Goal: Task Accomplishment & Management: Manage account settings

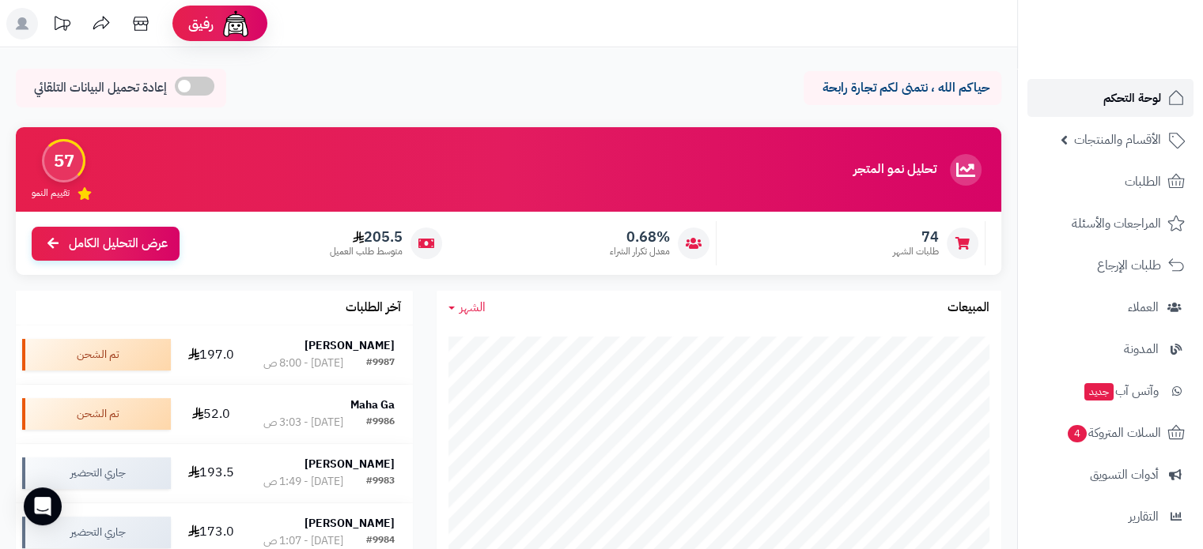
click at [1124, 94] on span "لوحة التحكم" at bounding box center [1132, 98] width 58 height 22
click at [335, 353] on strong "[PERSON_NAME]" at bounding box center [349, 345] width 90 height 17
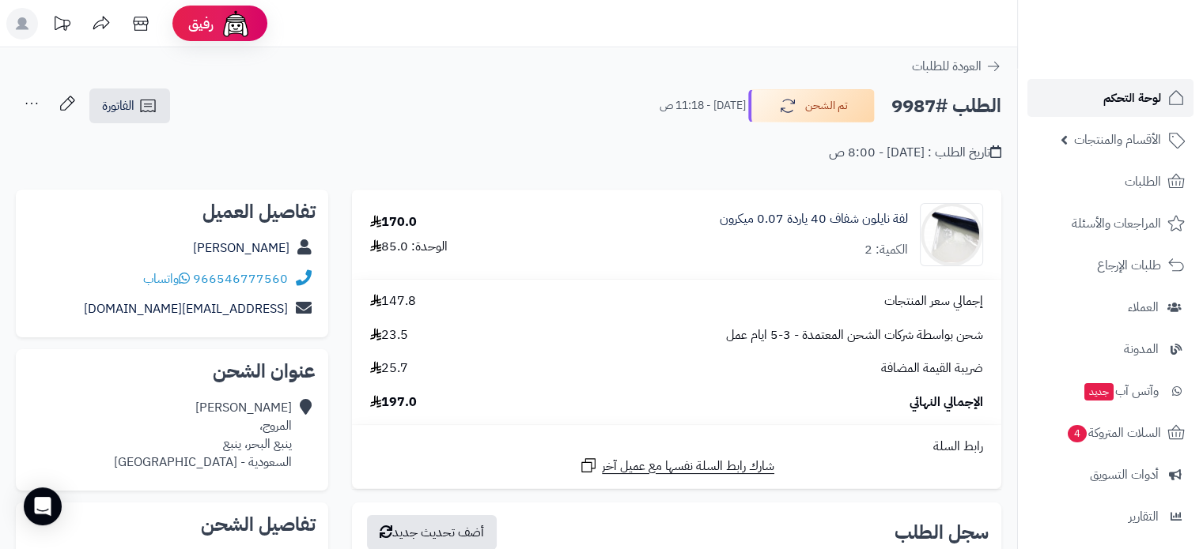
click at [1107, 107] on span "لوحة التحكم" at bounding box center [1132, 98] width 58 height 22
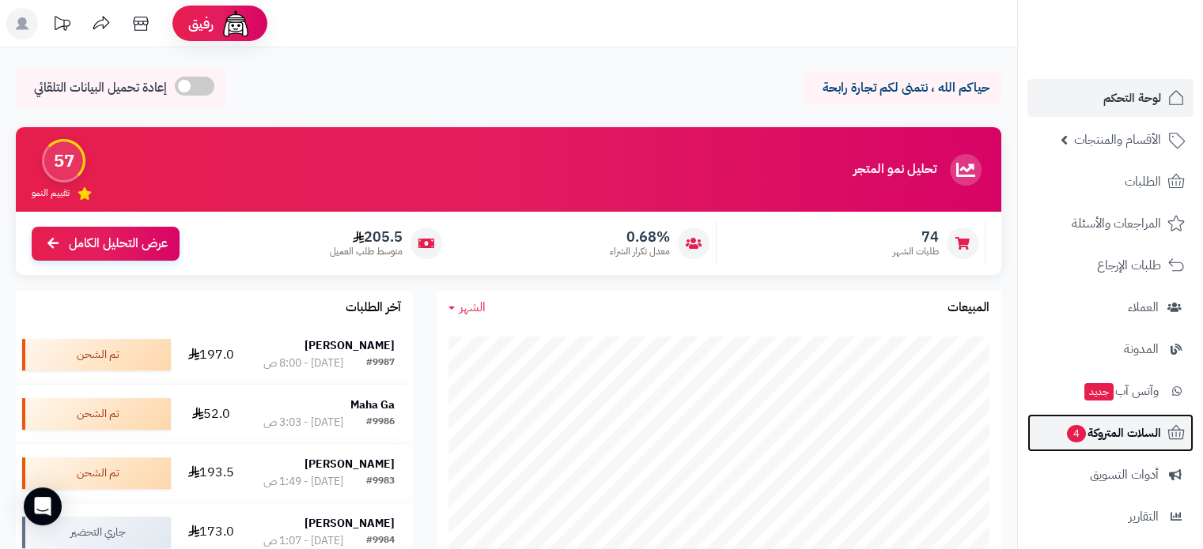
click at [1117, 430] on span "السلات المتروكة 4" at bounding box center [1113, 433] width 96 height 22
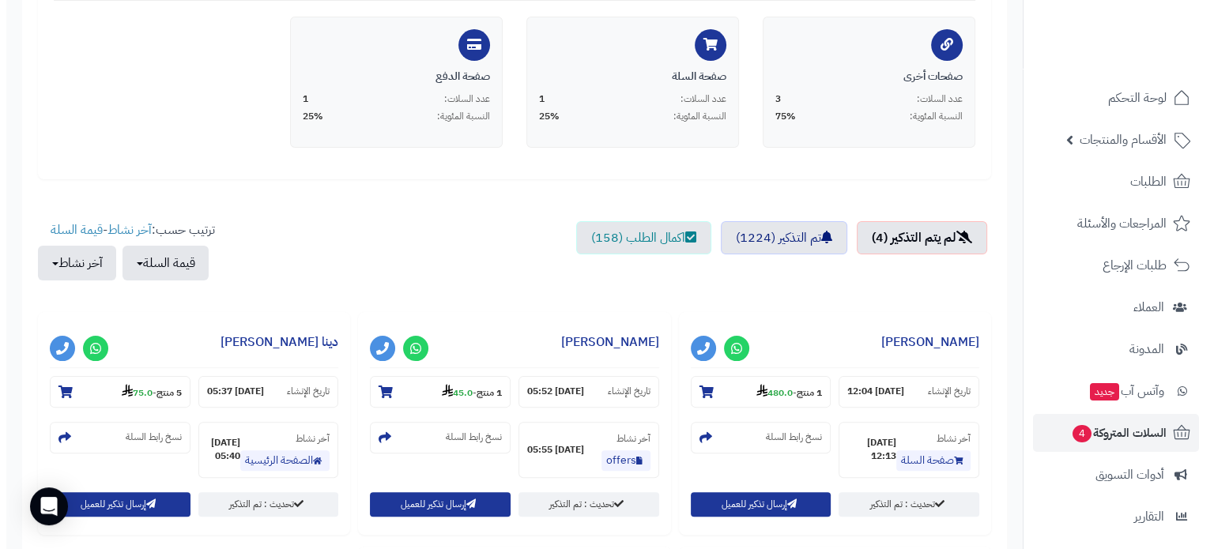
scroll to position [395, 0]
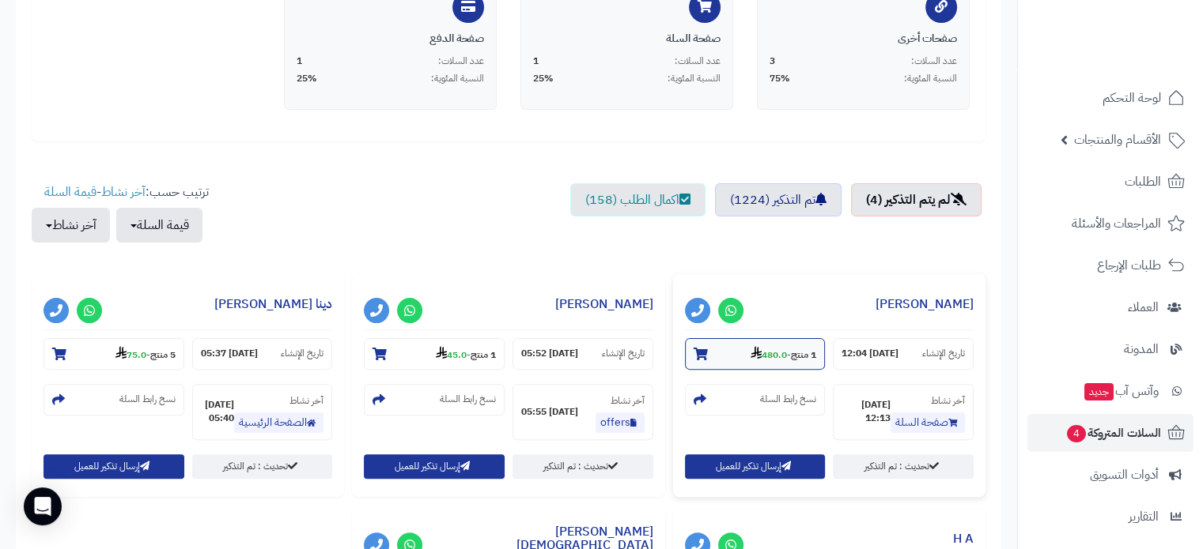
click at [766, 353] on strong "480.0" at bounding box center [768, 355] width 36 height 14
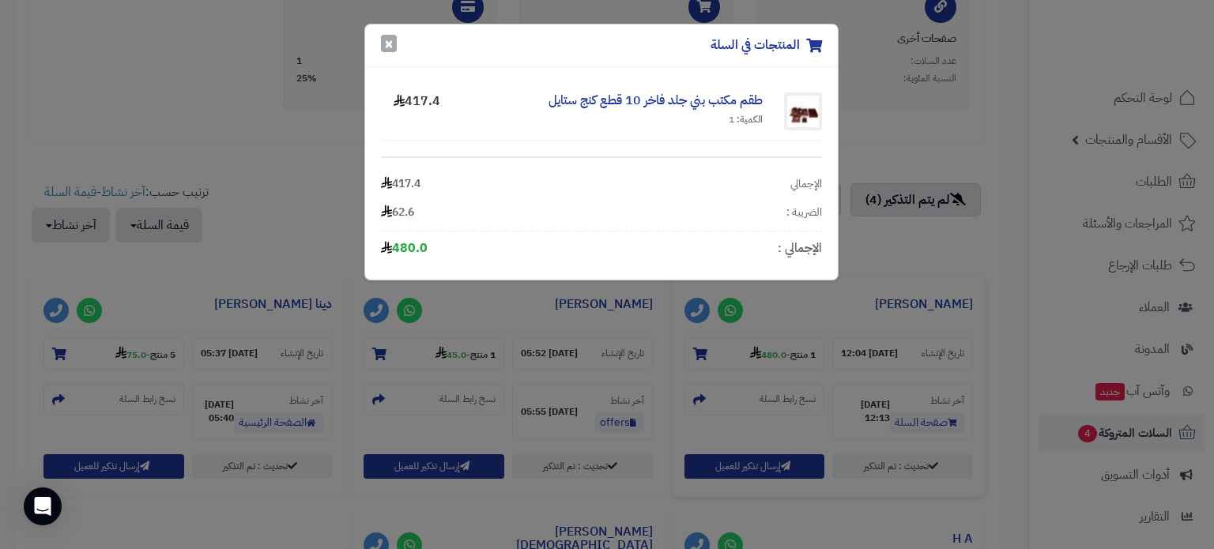
click at [394, 40] on button "×" at bounding box center [389, 43] width 16 height 17
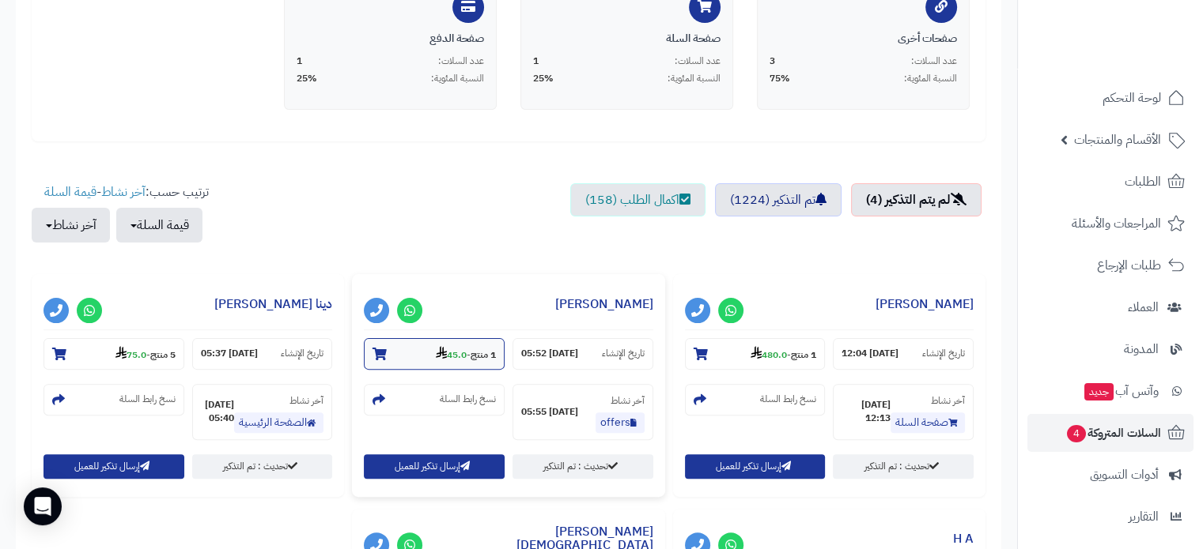
click at [455, 350] on strong "45.0" at bounding box center [451, 355] width 31 height 14
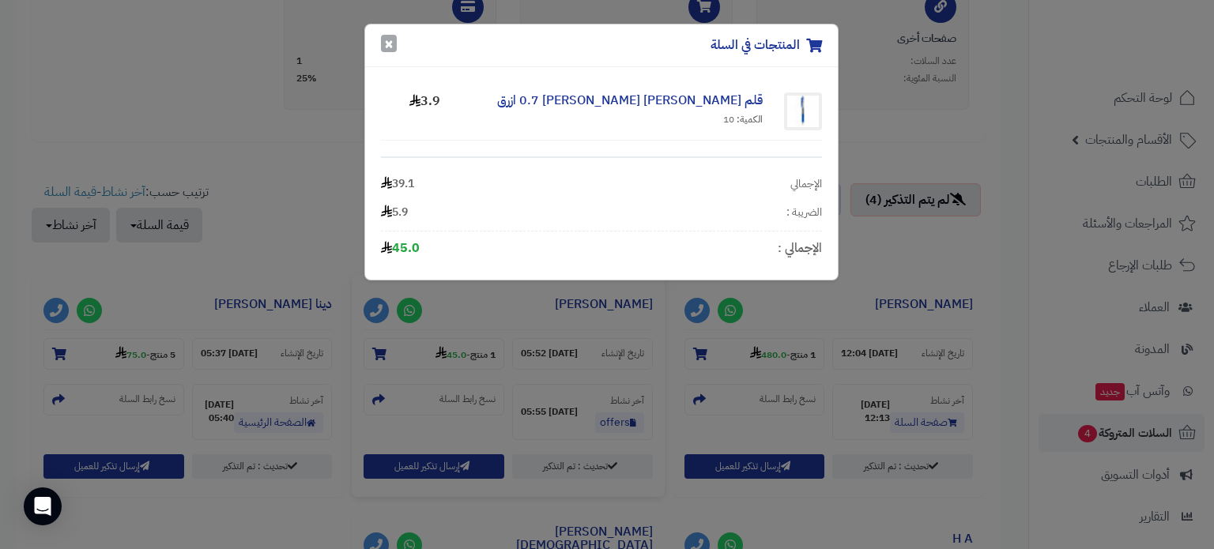
click at [389, 50] on button "×" at bounding box center [389, 43] width 16 height 17
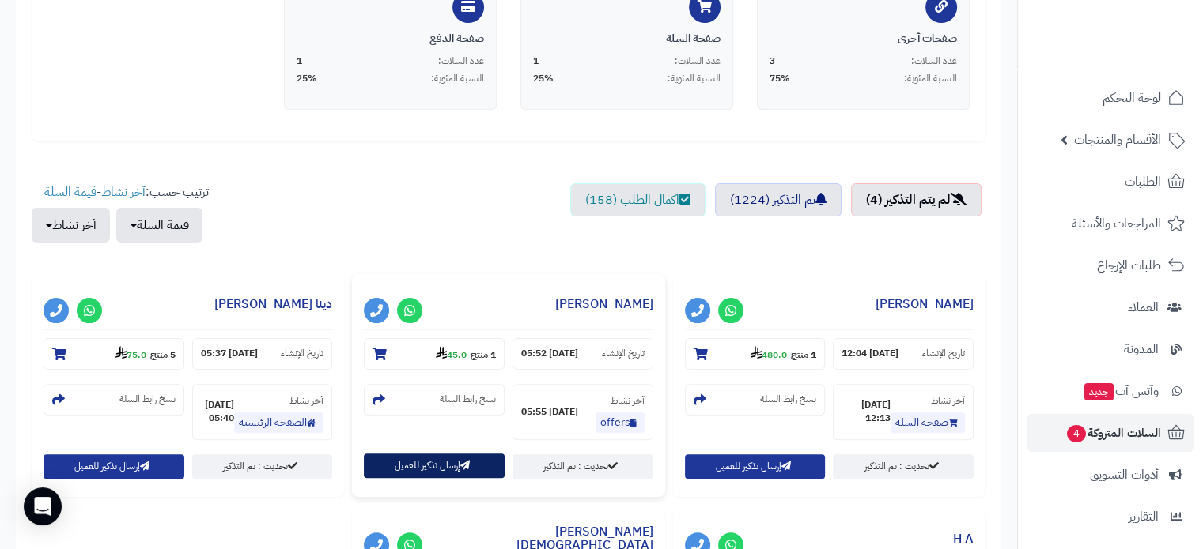
click at [429, 458] on button "إرسال تذكير للعميل" at bounding box center [434, 466] width 141 height 25
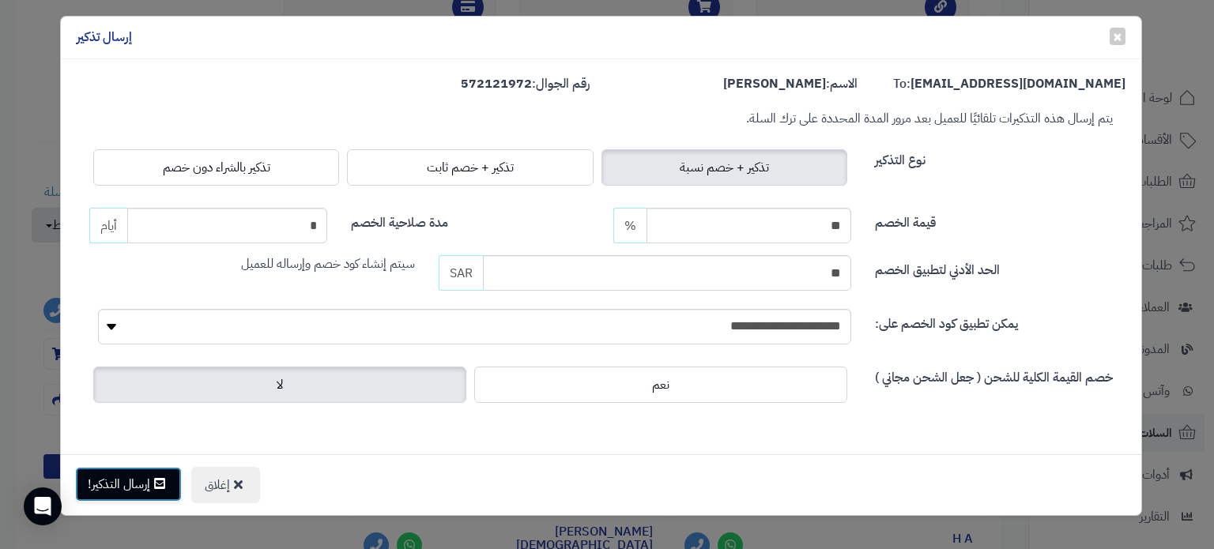
click at [152, 485] on button "إرسال التذكير!" at bounding box center [128, 484] width 107 height 35
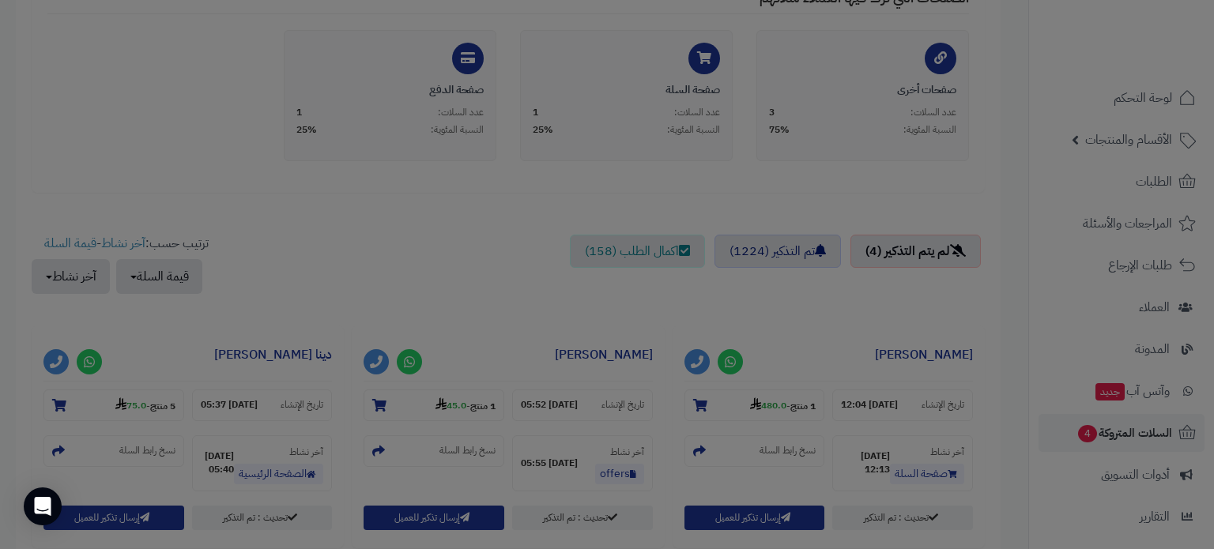
scroll to position [446, 0]
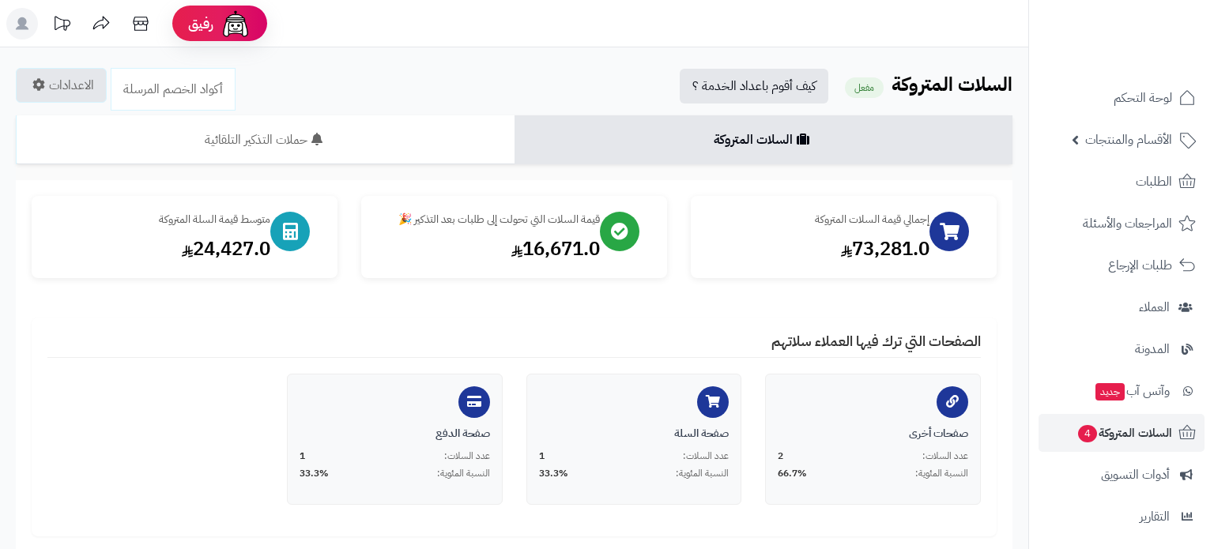
scroll to position [395, 0]
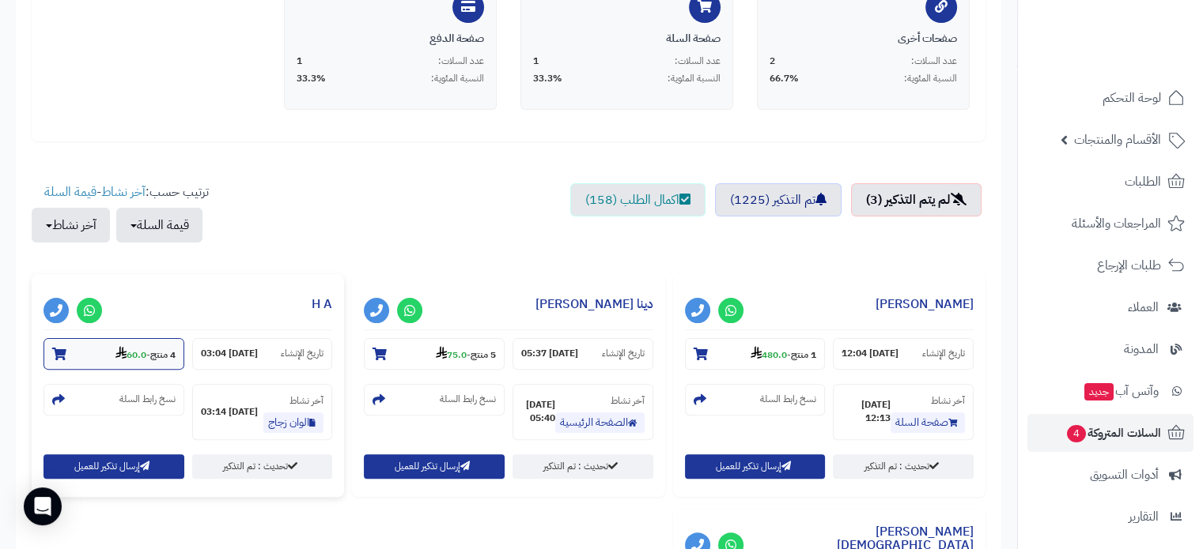
click at [128, 352] on strong "60.0" at bounding box center [130, 355] width 31 height 14
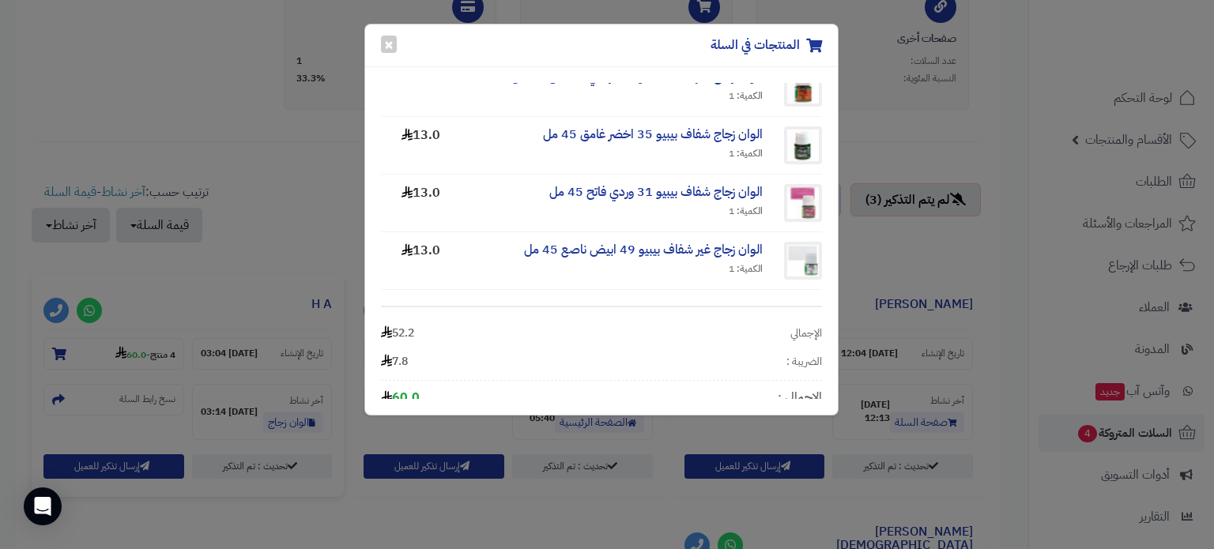
scroll to position [36, 0]
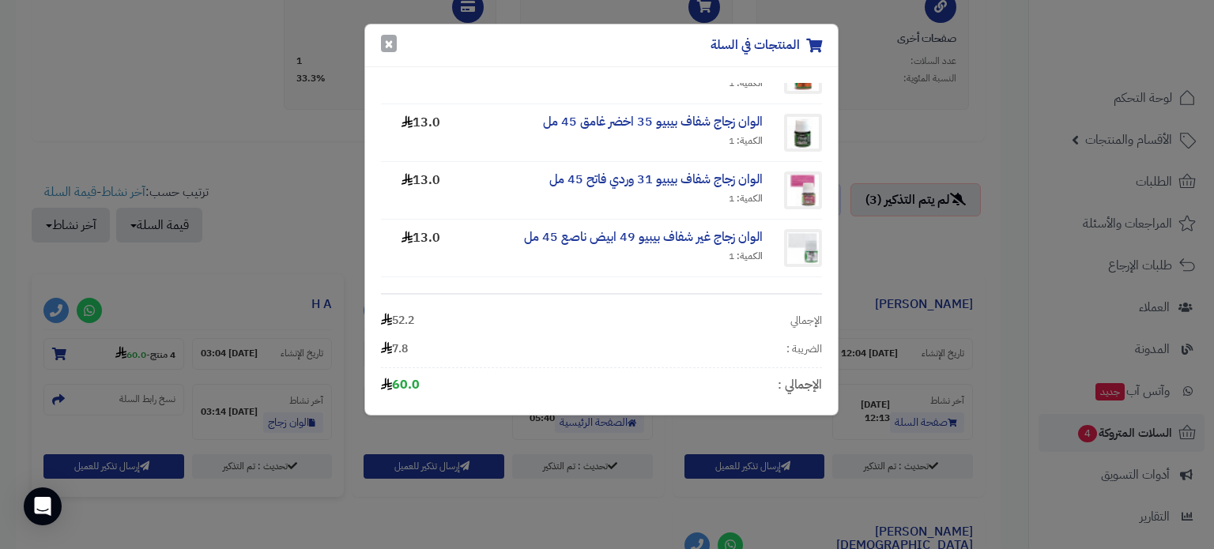
click at [387, 44] on button "×" at bounding box center [389, 43] width 16 height 17
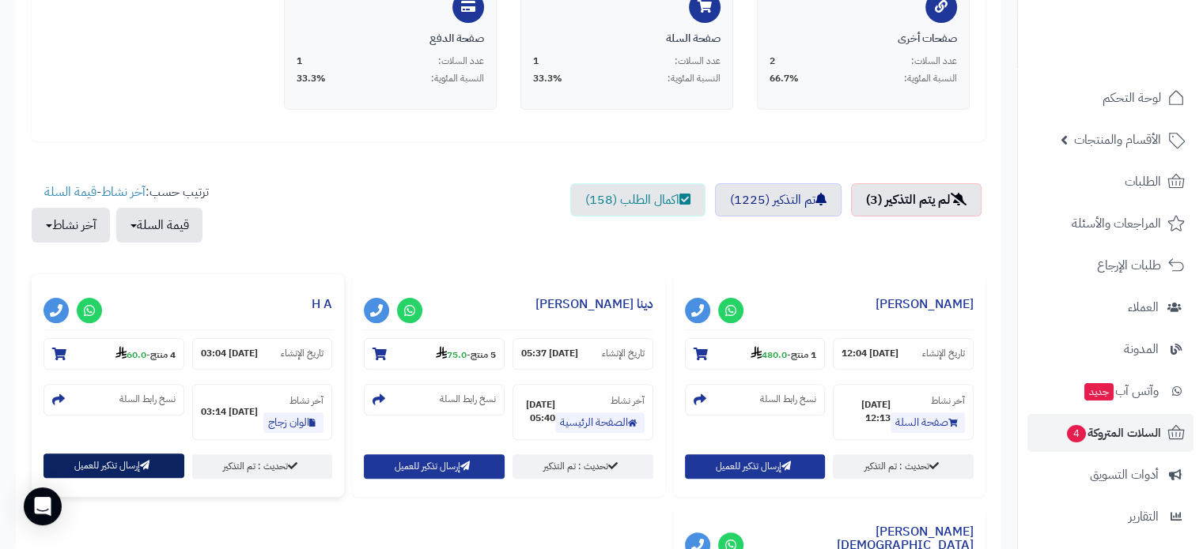
click at [135, 466] on button "إرسال تذكير للعميل" at bounding box center [113, 466] width 141 height 25
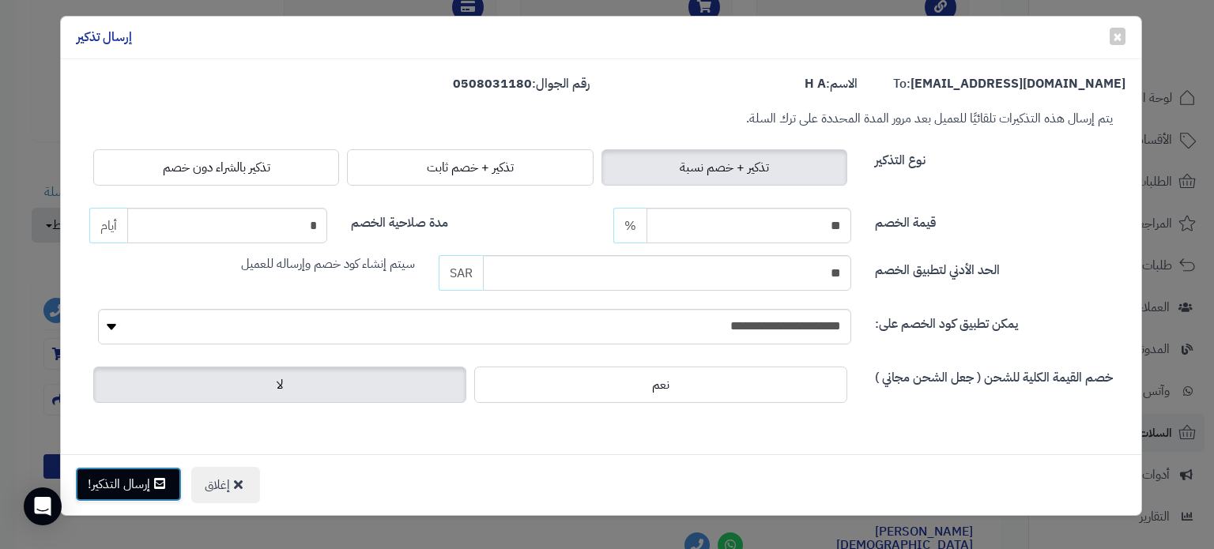
click at [152, 472] on button "إرسال التذكير!" at bounding box center [128, 484] width 107 height 35
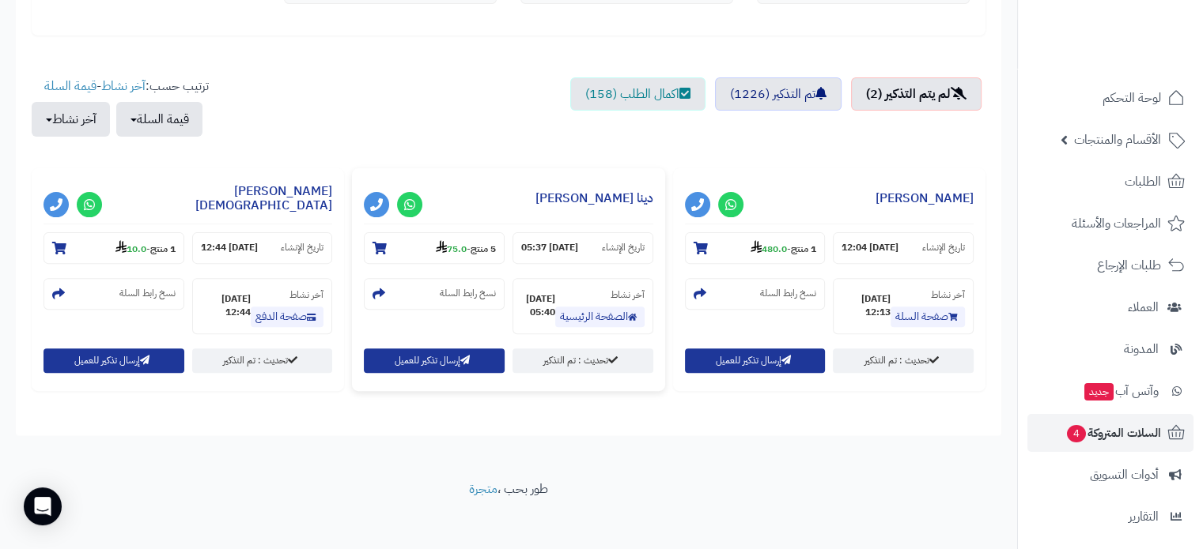
scroll to position [511, 0]
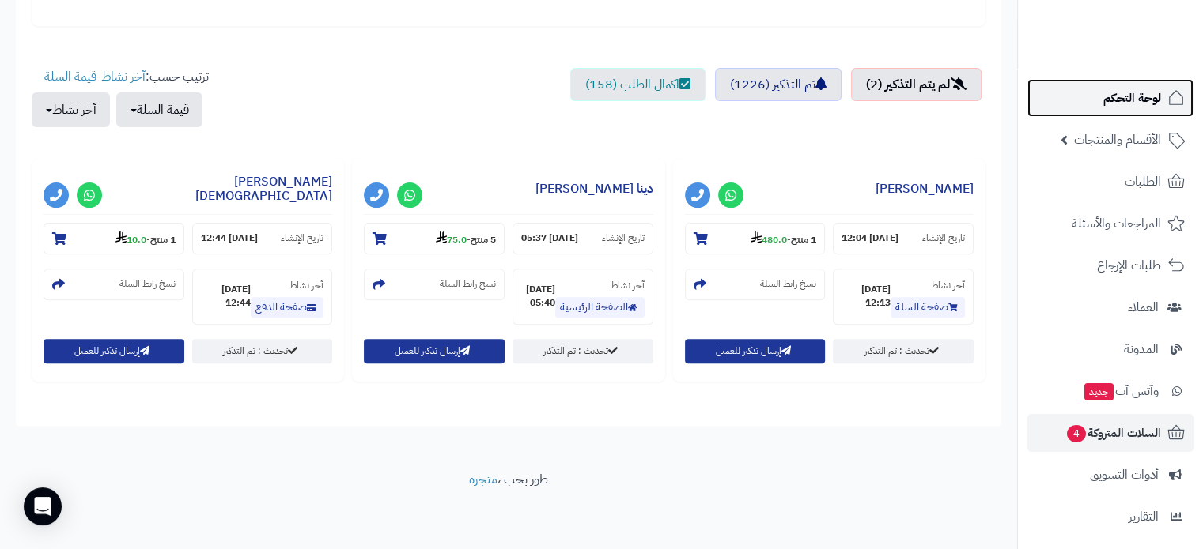
click at [1124, 103] on span "لوحة التحكم" at bounding box center [1132, 98] width 58 height 22
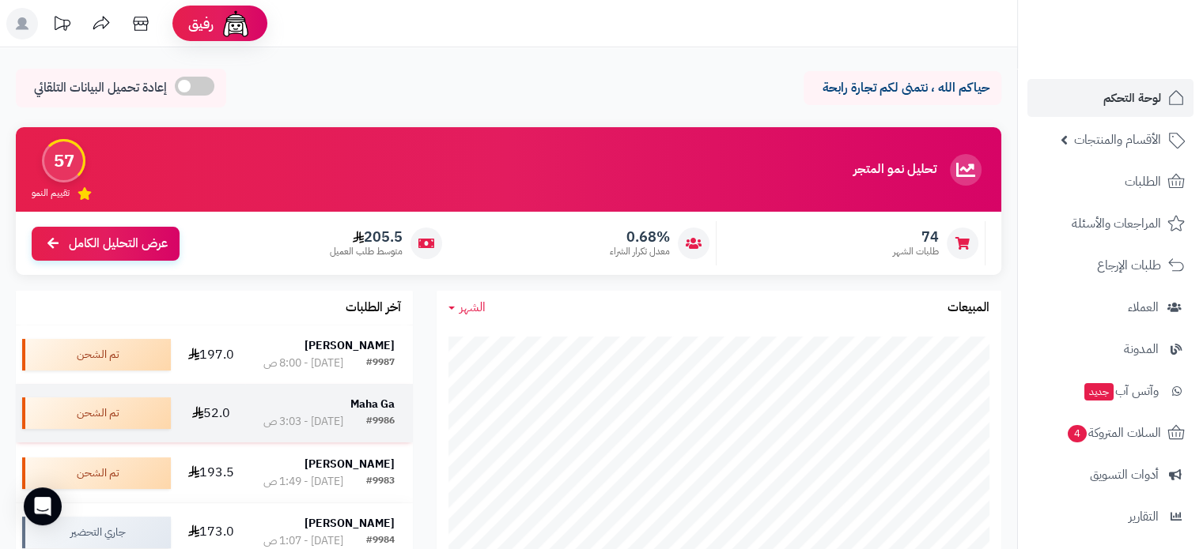
click at [368, 401] on strong "Maha Ga" at bounding box center [372, 404] width 44 height 17
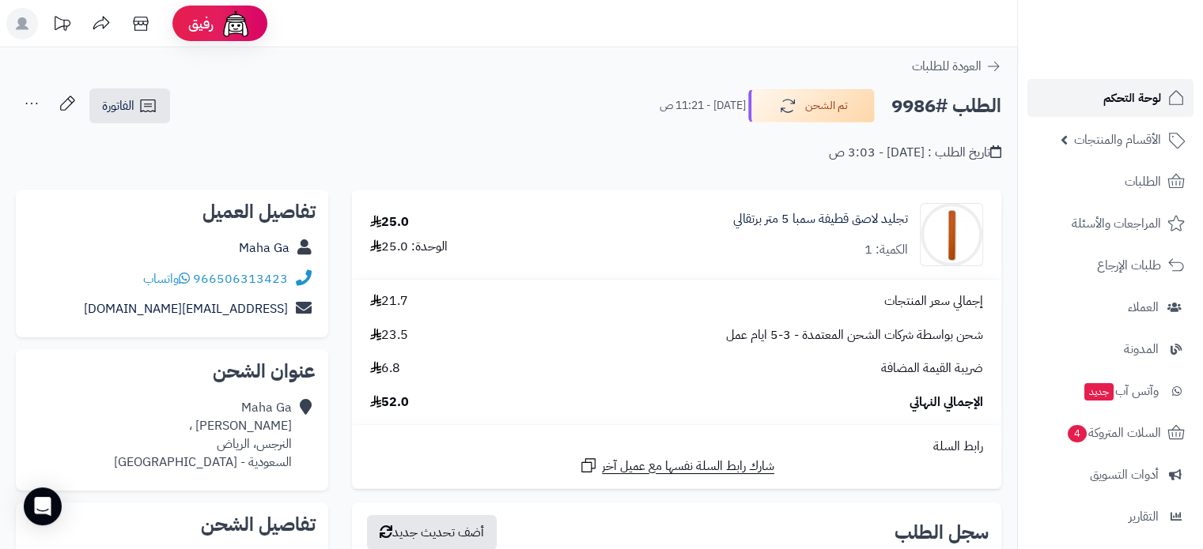
click at [1147, 96] on span "لوحة التحكم" at bounding box center [1132, 98] width 58 height 22
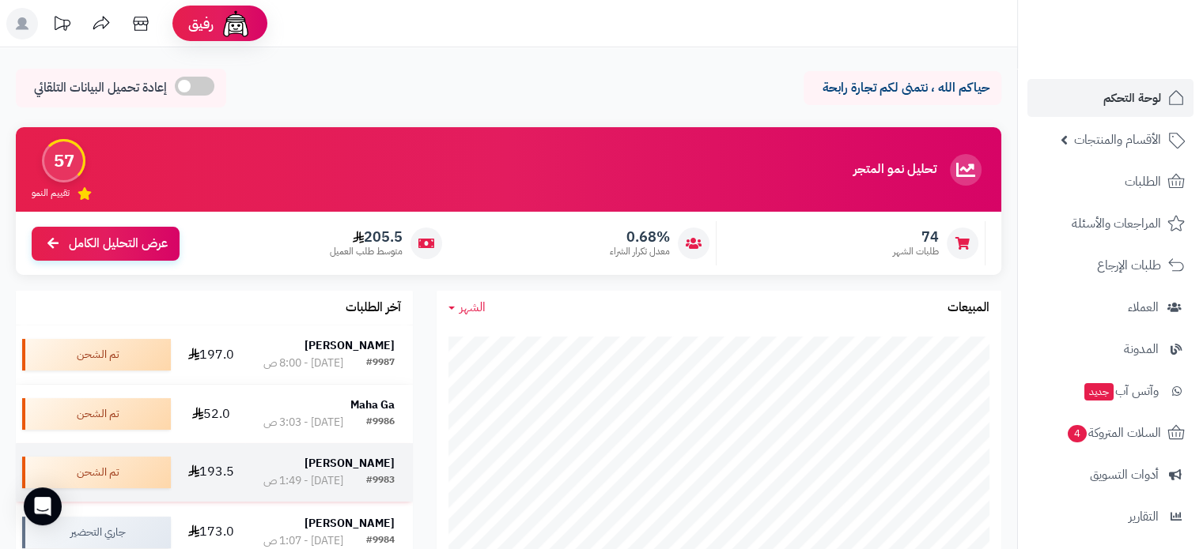
click at [353, 475] on div "#9983 [DATE] - 1:49 ص" at bounding box center [328, 482] width 131 height 16
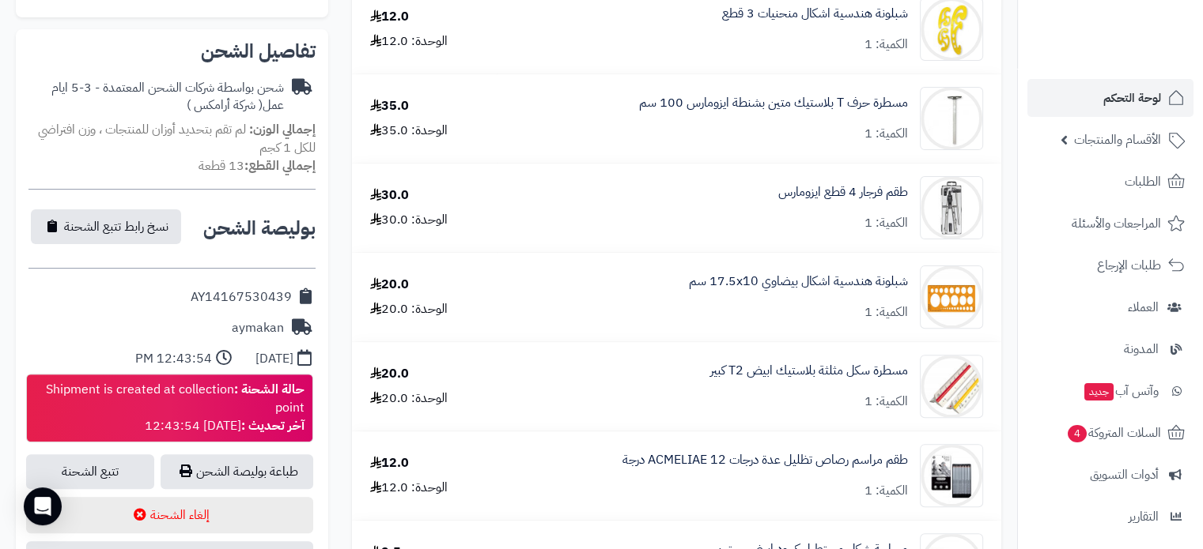
scroll to position [474, 0]
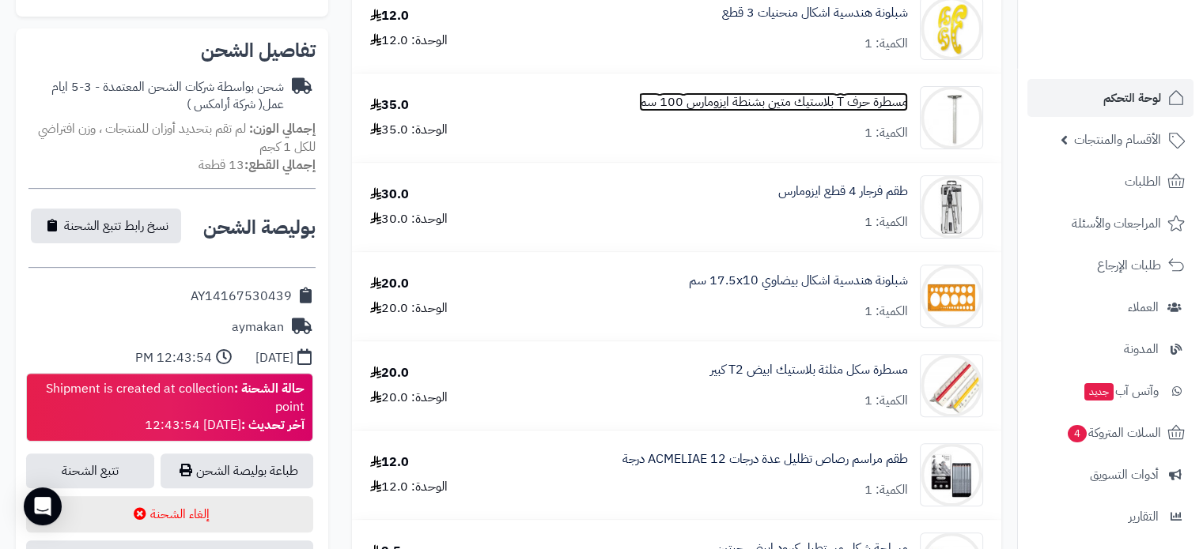
click at [768, 111] on link "مسطرة حرف T بلاستيك متين بشنطة ايزومارس 100 سم" at bounding box center [773, 102] width 269 height 18
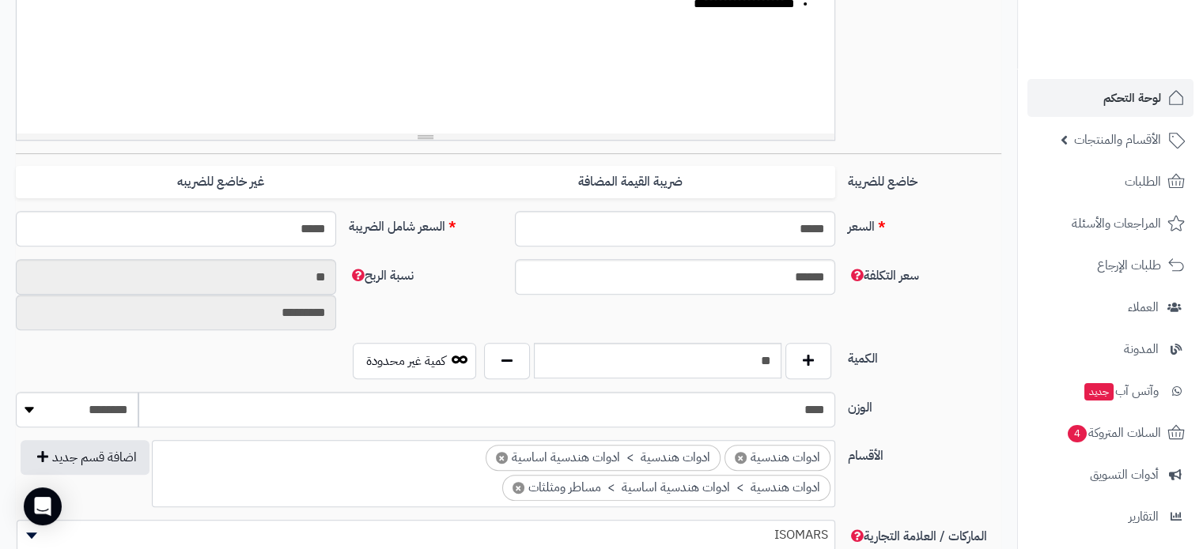
scroll to position [553, 0]
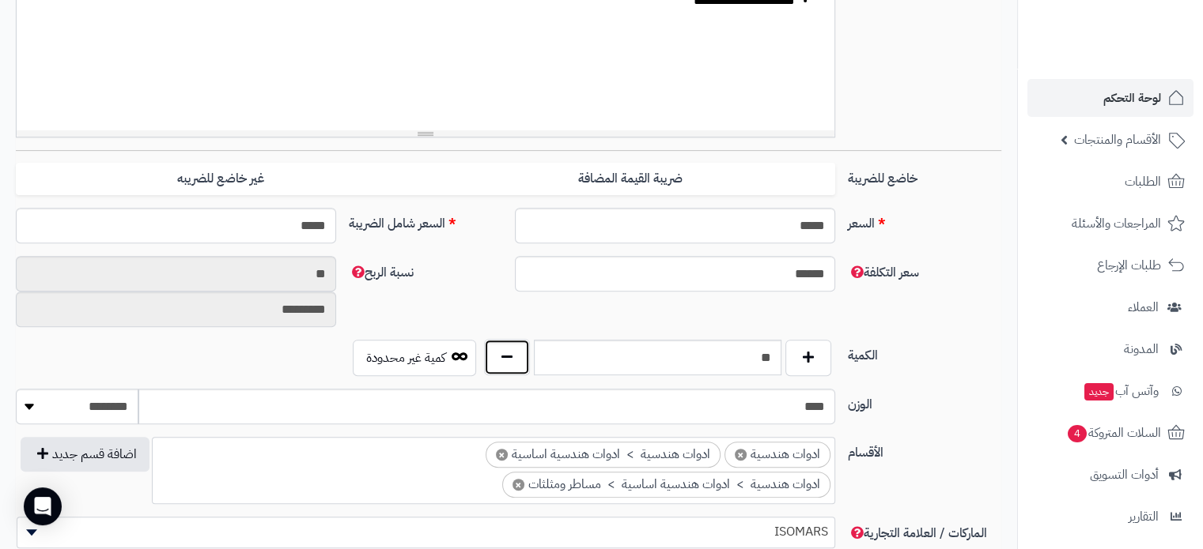
click at [512, 343] on button "button" at bounding box center [507, 357] width 46 height 36
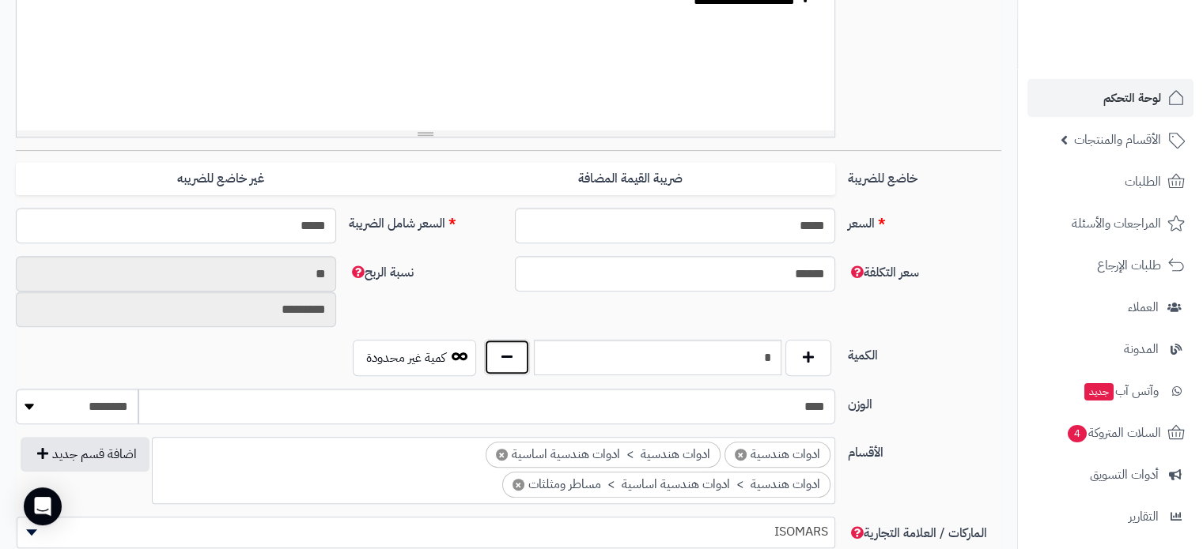
click at [512, 343] on button "button" at bounding box center [507, 357] width 46 height 36
type input "*"
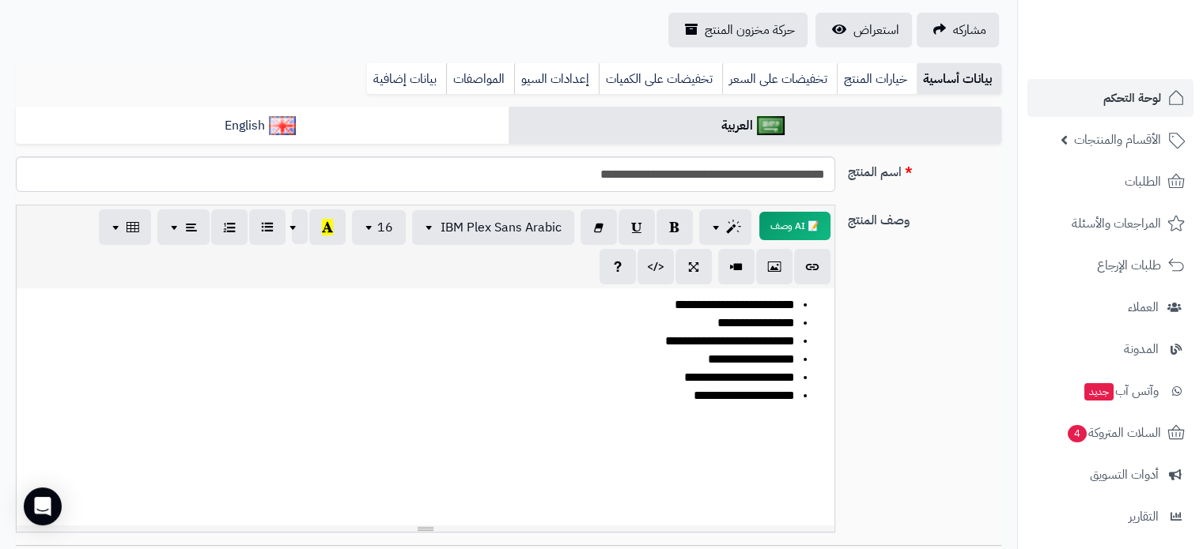
scroll to position [0, 0]
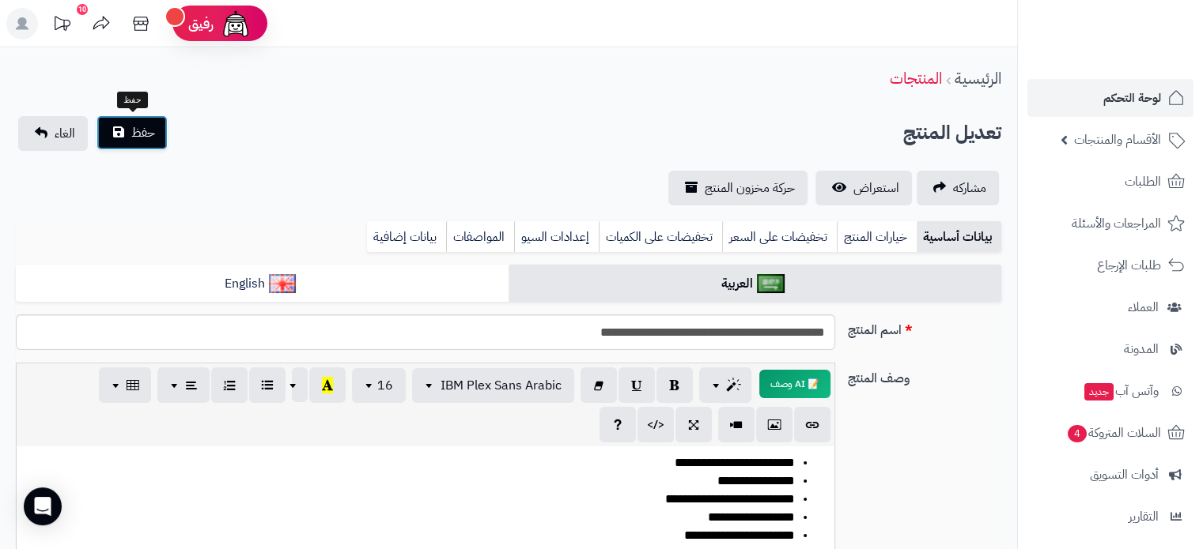
click at [153, 141] on span "حفظ" at bounding box center [143, 132] width 24 height 19
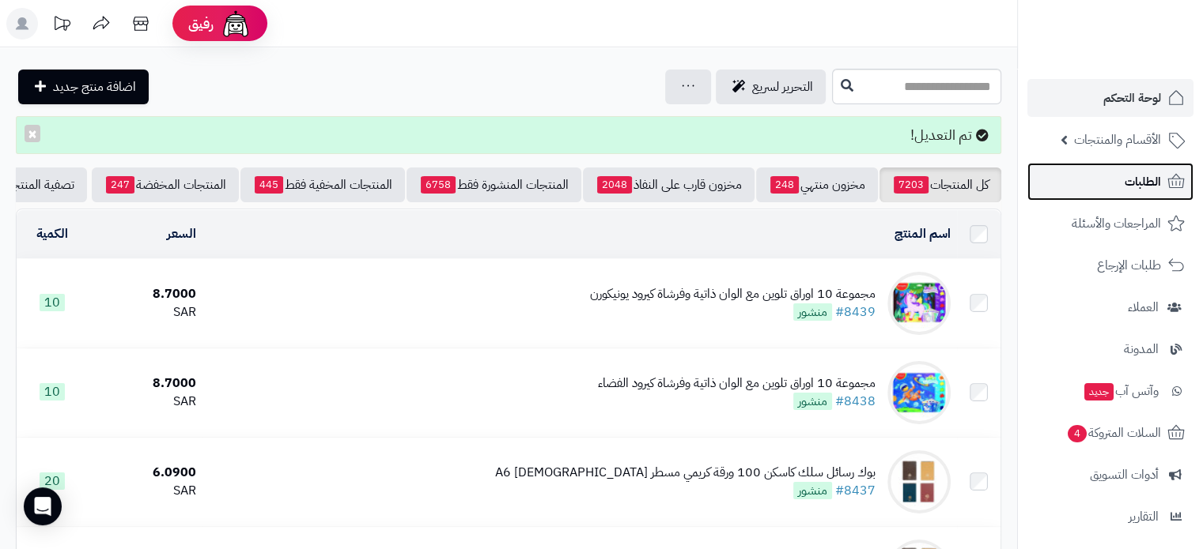
click at [1132, 169] on link "الطلبات" at bounding box center [1110, 182] width 166 height 38
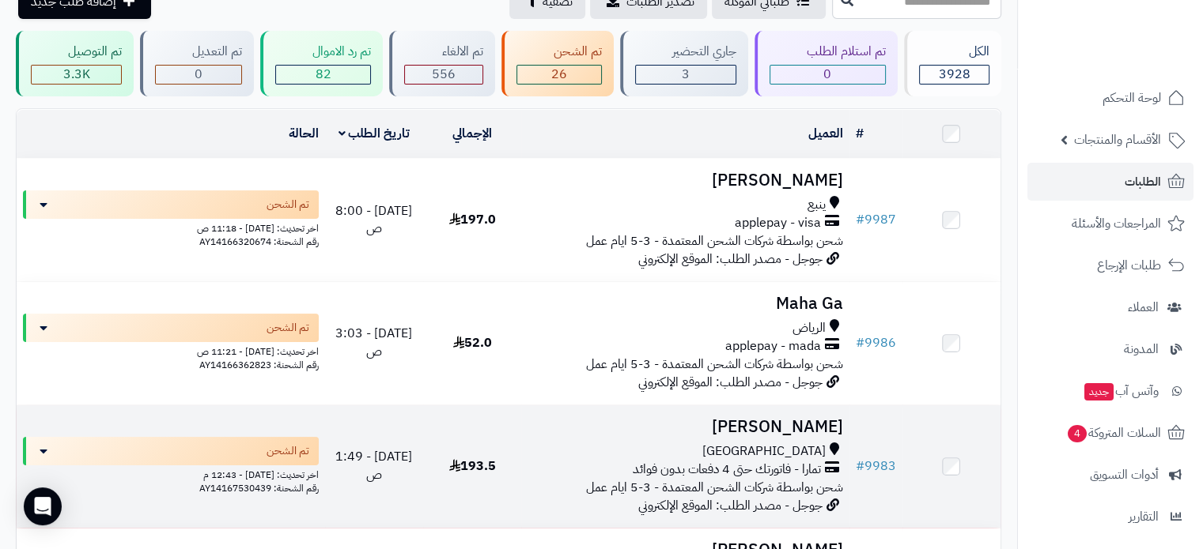
scroll to position [158, 0]
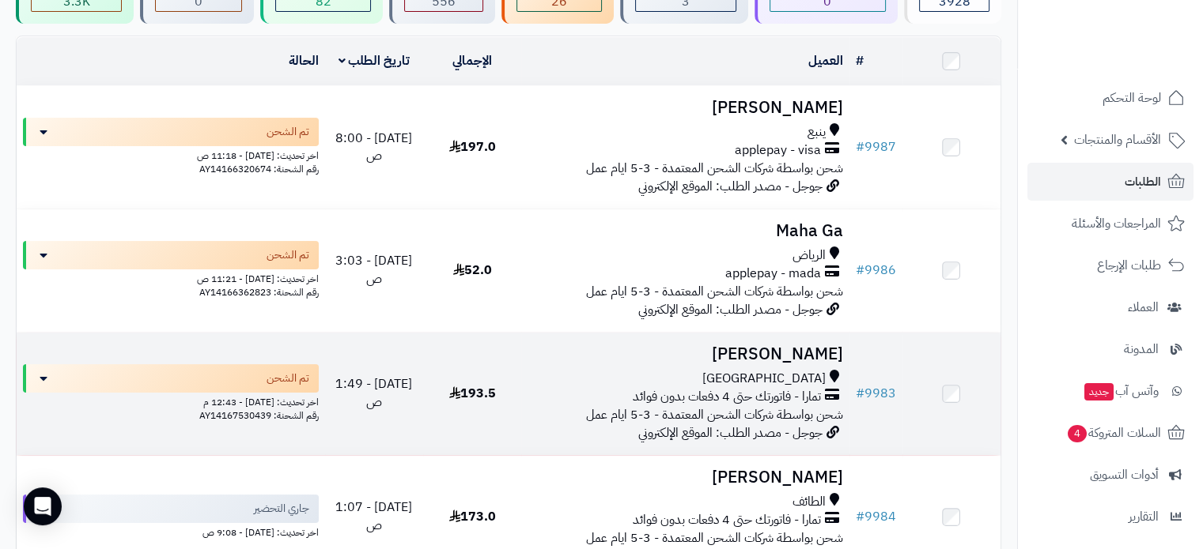
click at [474, 395] on span "193.5" at bounding box center [472, 393] width 47 height 19
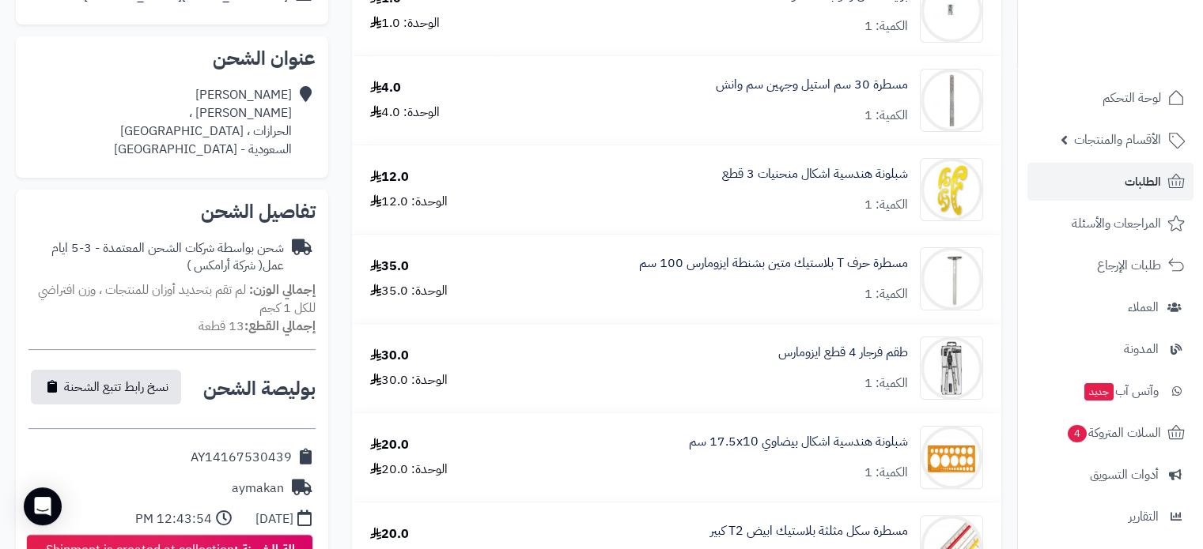
scroll to position [316, 0]
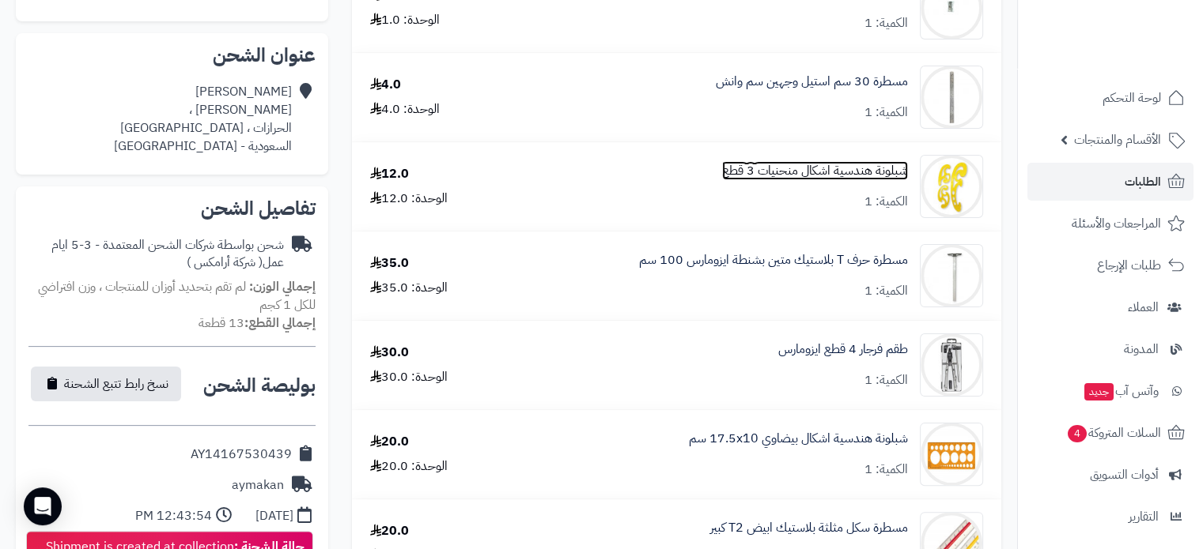
click at [756, 172] on link "شبلونة هندسية اشكال منحنيات 3 قطع" at bounding box center [815, 171] width 186 height 18
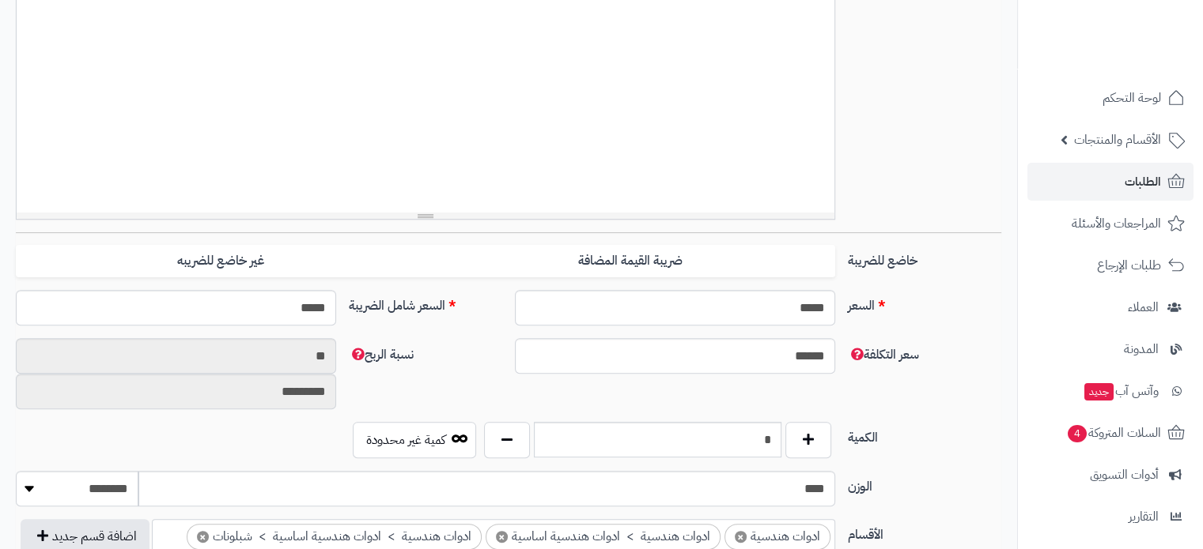
scroll to position [474, 0]
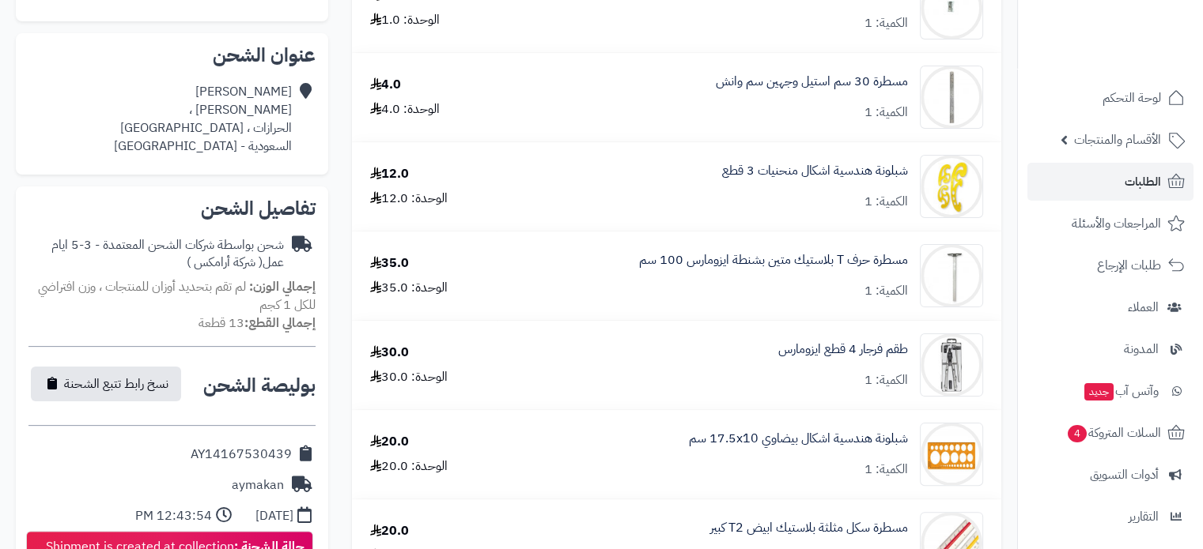
scroll to position [553, 0]
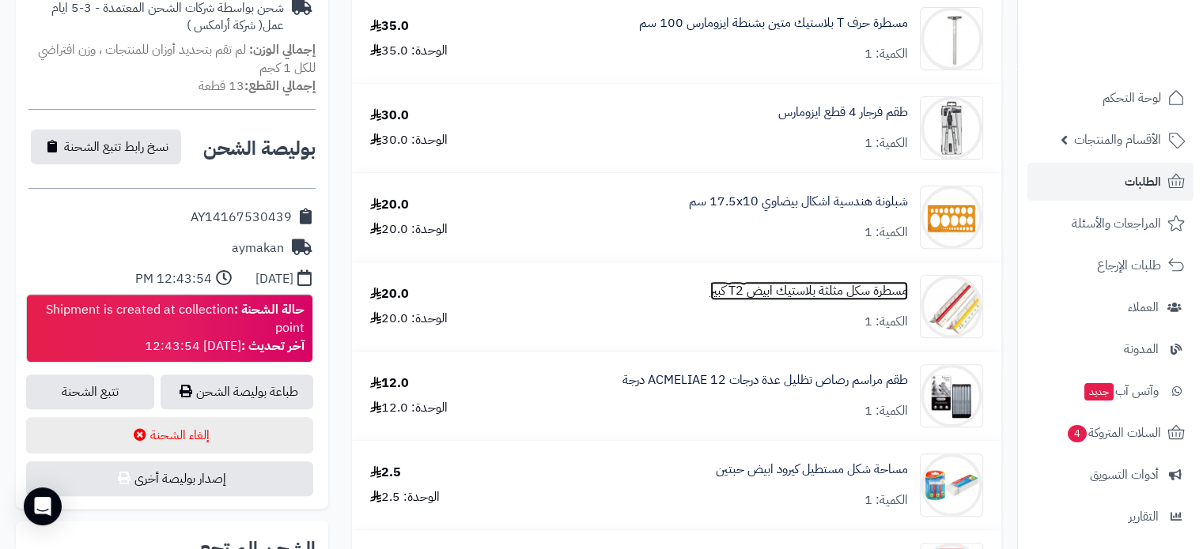
click at [741, 299] on link "مسطرة سكل مثلثة بلاستيك ابيض T2 كبير" at bounding box center [809, 291] width 198 height 18
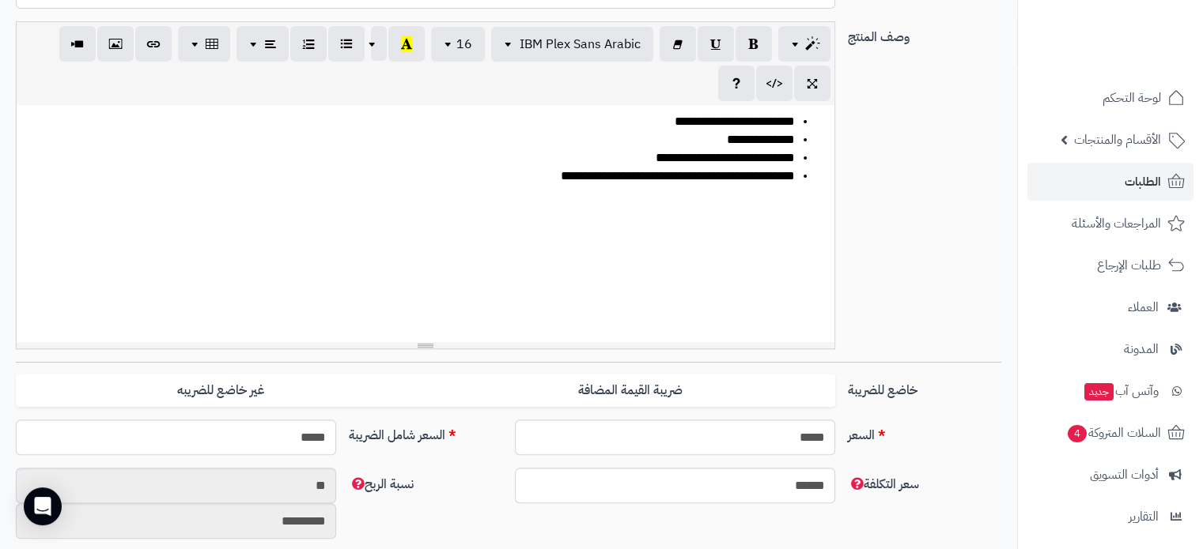
scroll to position [395, 0]
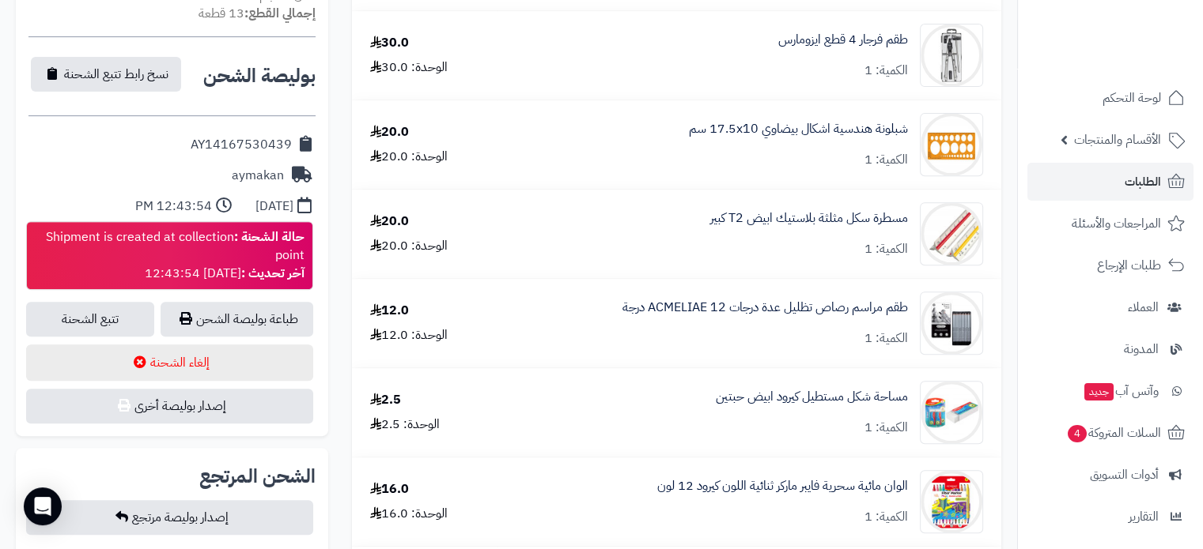
scroll to position [712, 0]
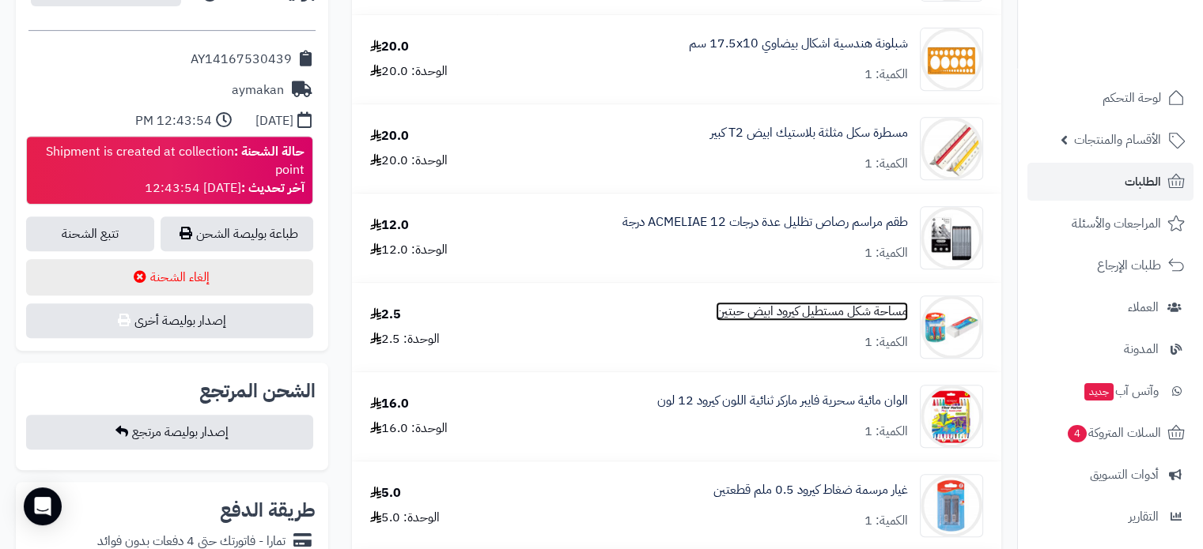
click at [773, 316] on link "مساحة شكل مستطيل كيرود ابيض حبتين" at bounding box center [811, 312] width 192 height 18
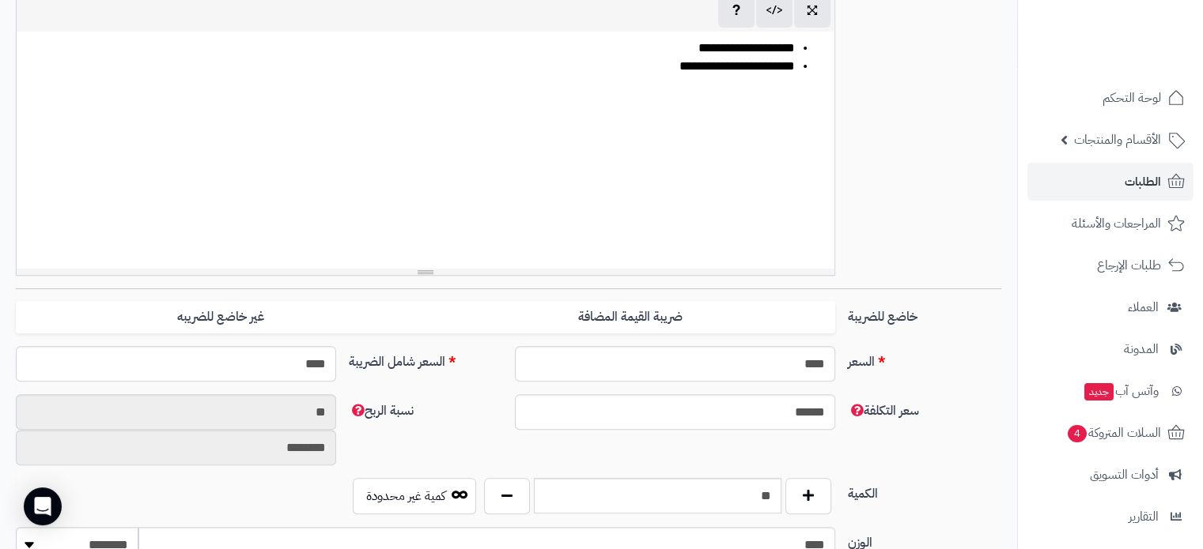
scroll to position [553, 0]
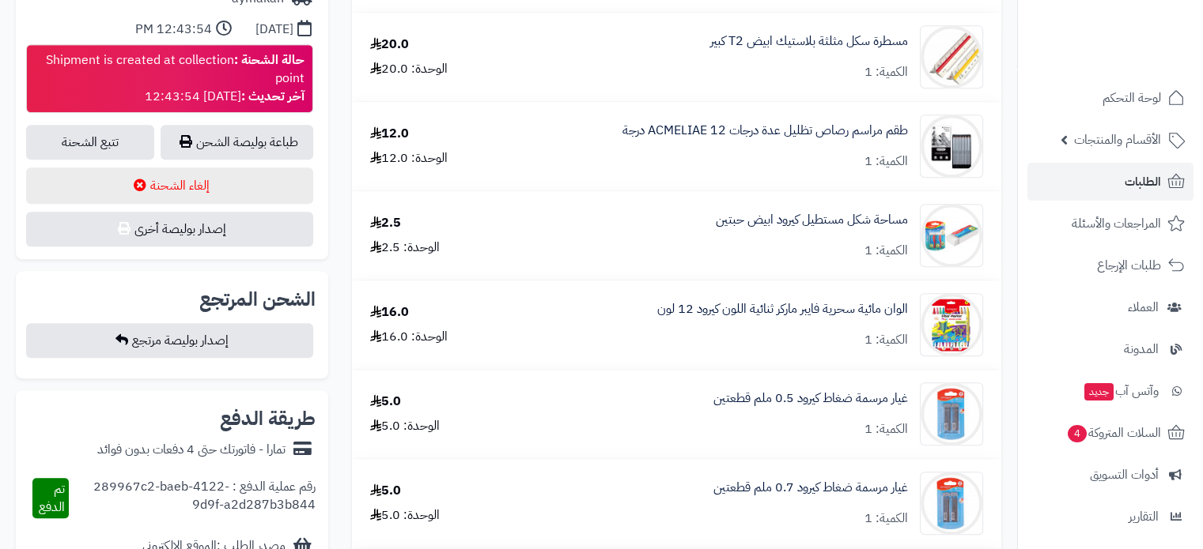
scroll to position [870, 0]
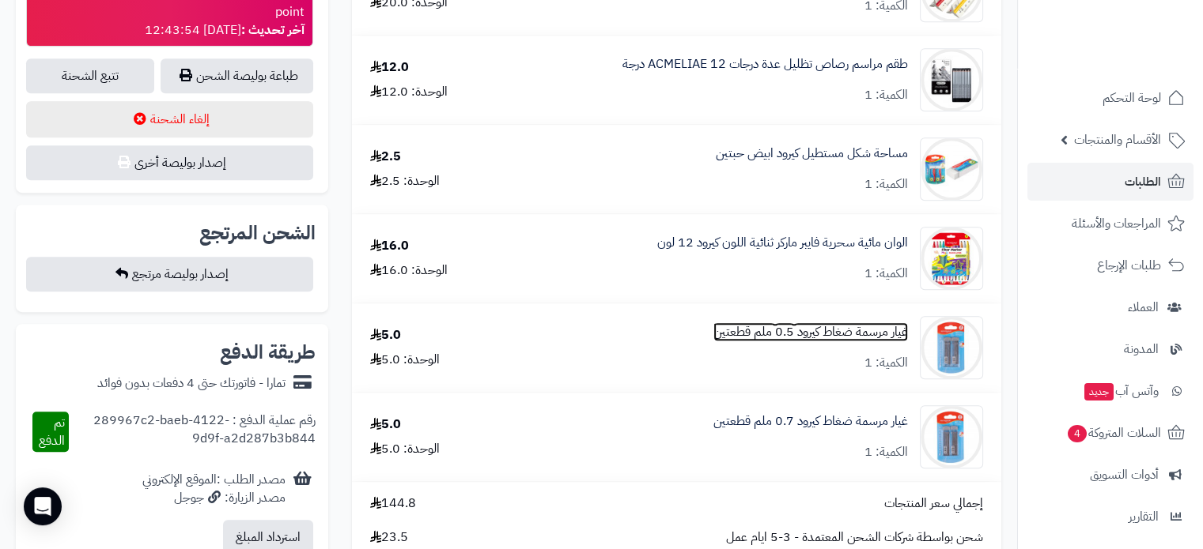
click at [802, 332] on link "غيار مرسمة ضغاط كيرود 0.5 ملم قطعتين" at bounding box center [810, 332] width 194 height 18
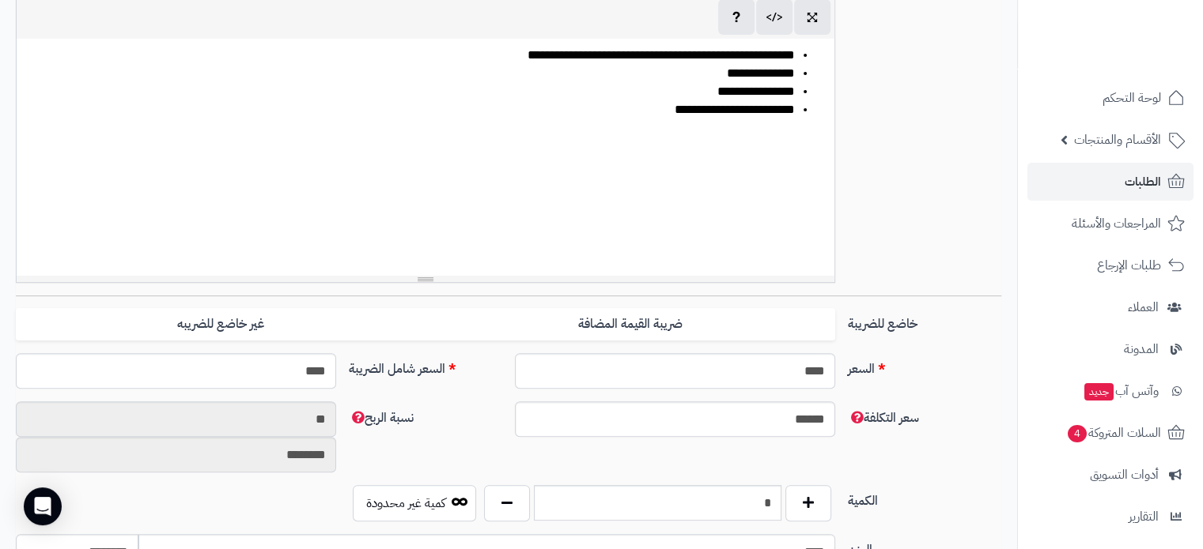
scroll to position [553, 0]
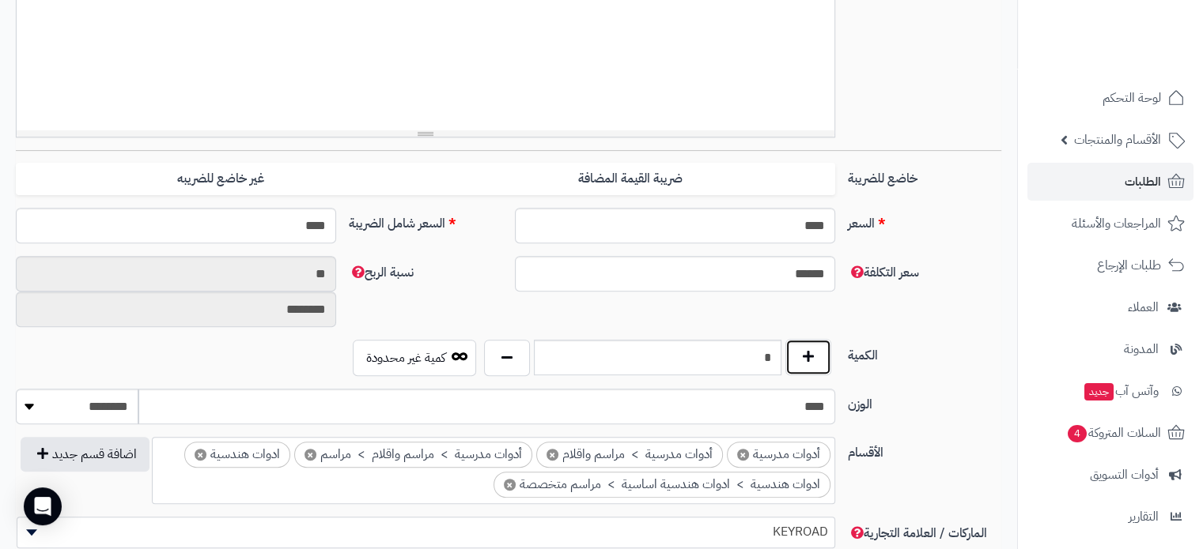
click at [814, 353] on button "button" at bounding box center [808, 357] width 46 height 36
click at [519, 353] on button "button" at bounding box center [507, 357] width 46 height 36
type input "*"
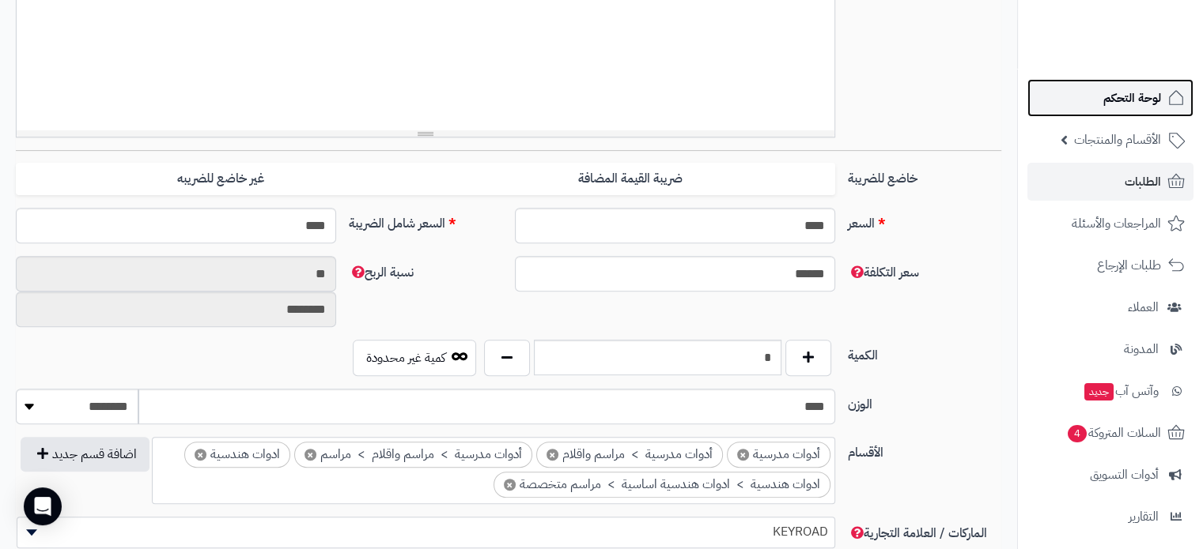
click at [1140, 108] on span "لوحة التحكم" at bounding box center [1132, 98] width 58 height 22
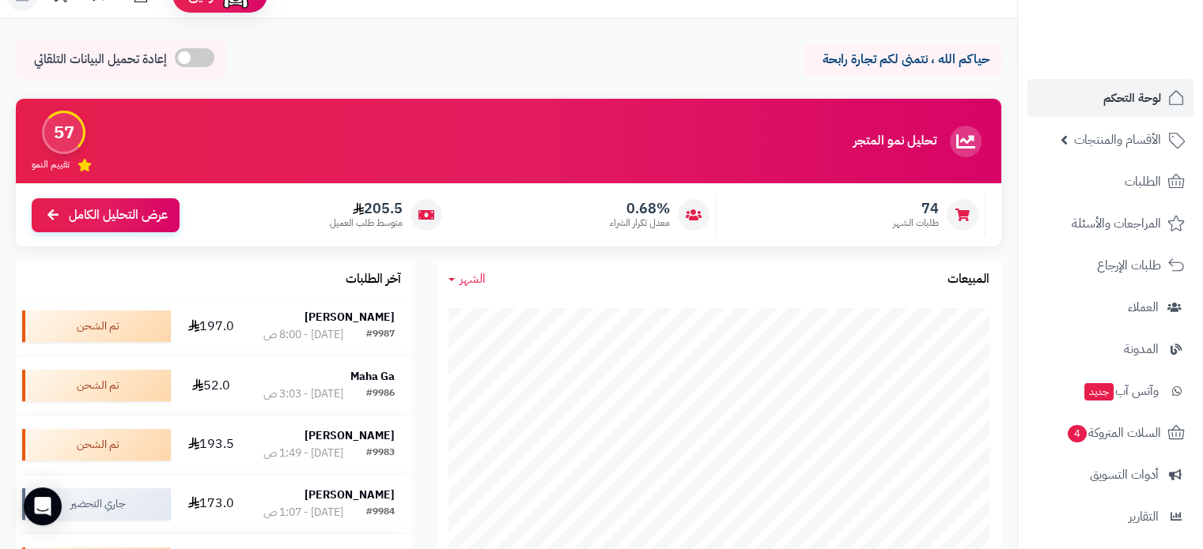
scroll to position [316, 0]
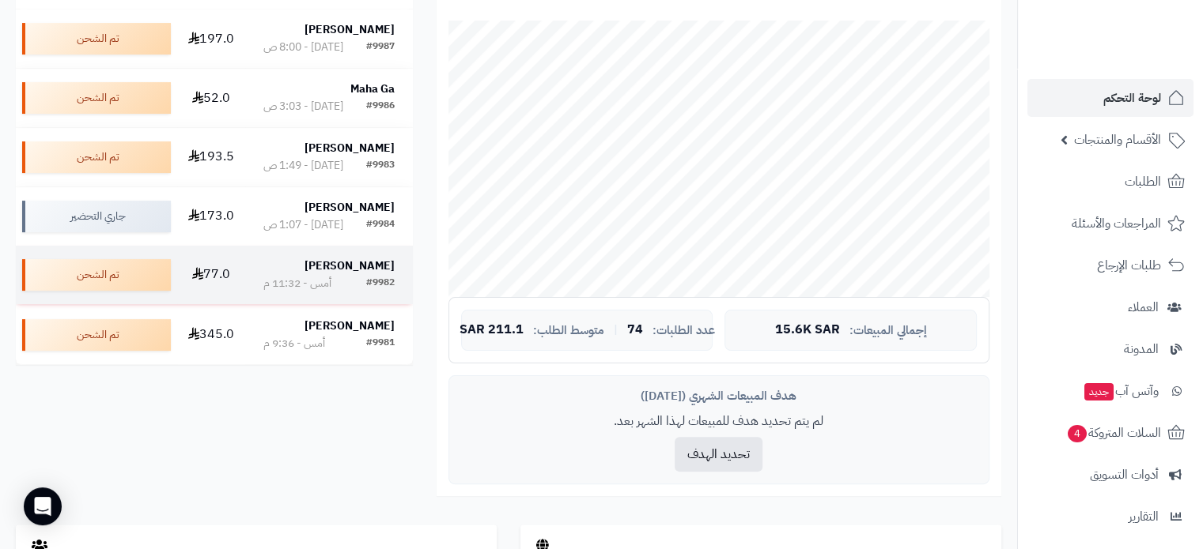
click at [368, 271] on strong "رغد محمد" at bounding box center [349, 266] width 90 height 17
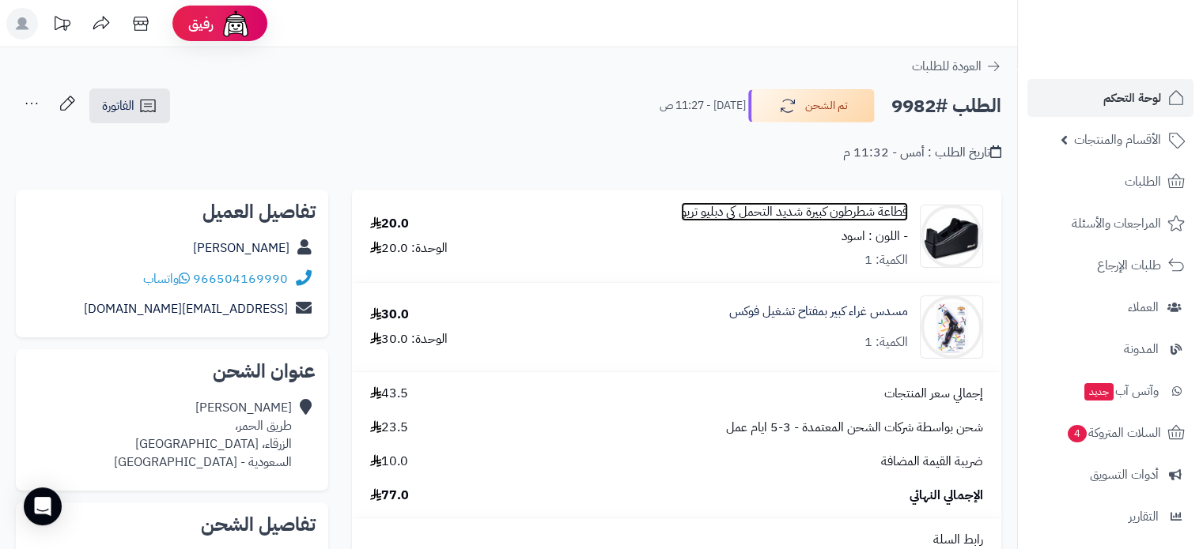
click at [782, 210] on link "قطاعة شطرطون كبيرة شديد التحمل كي دبليو تريو" at bounding box center [794, 212] width 227 height 18
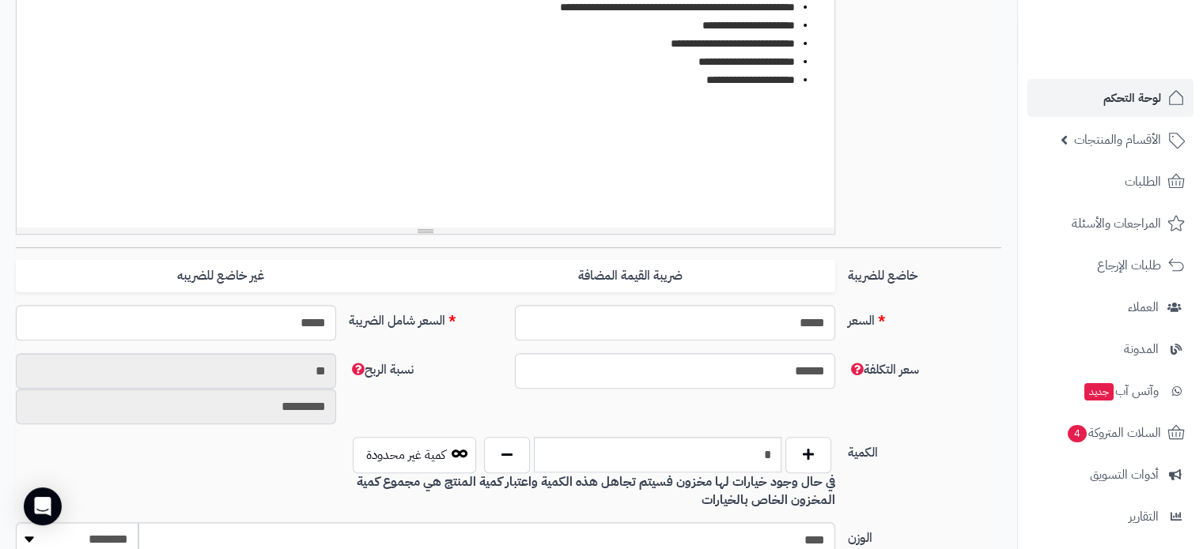
scroll to position [553, 0]
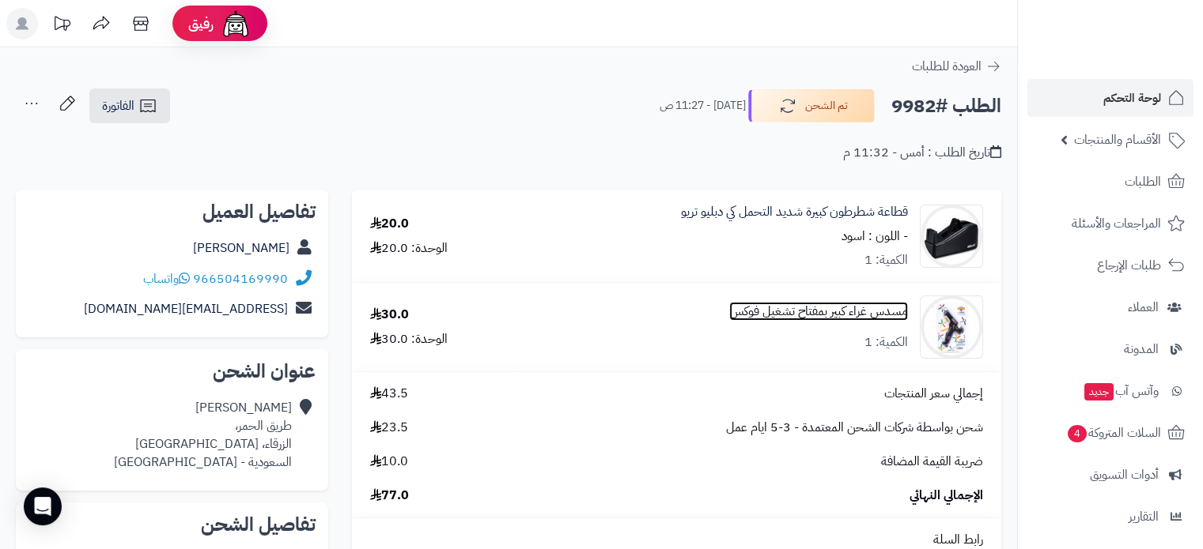
click at [824, 308] on link "مسدس غراء كبير بمفتاح تشغيل فوكس" at bounding box center [818, 312] width 179 height 18
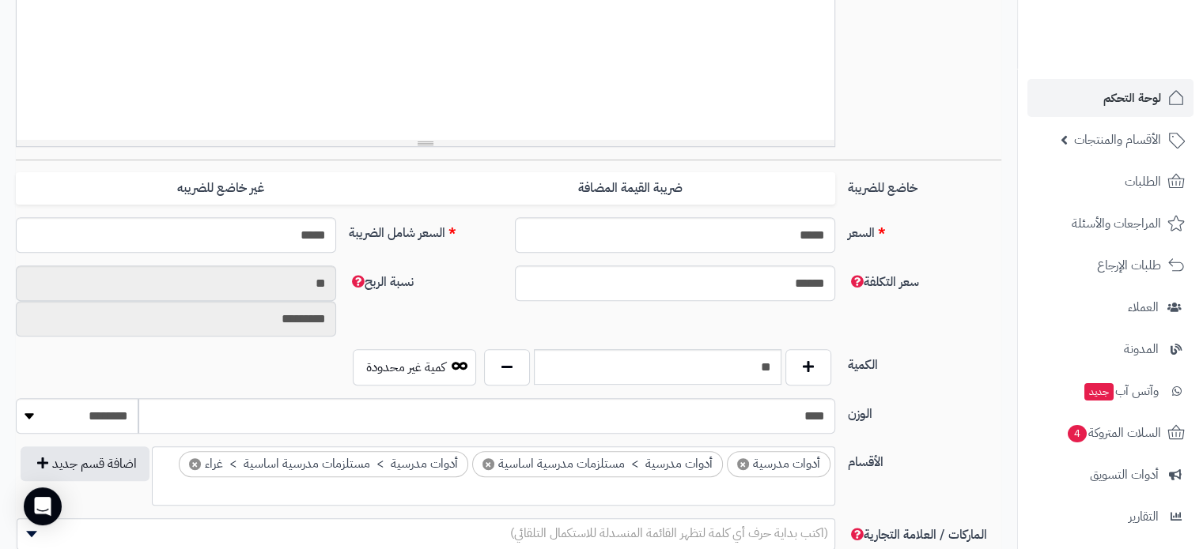
scroll to position [553, 0]
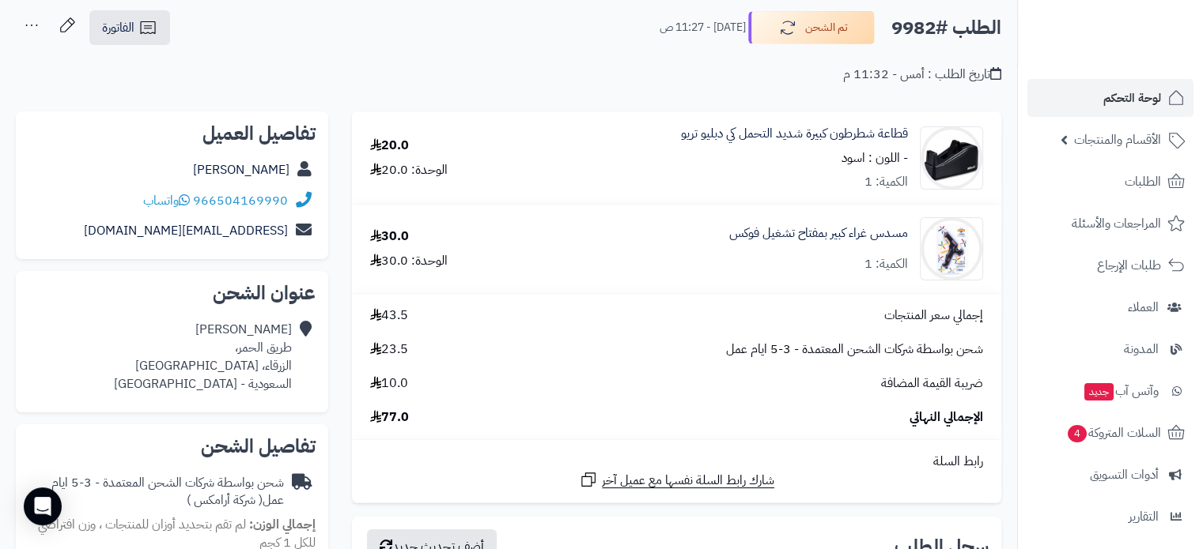
scroll to position [79, 0]
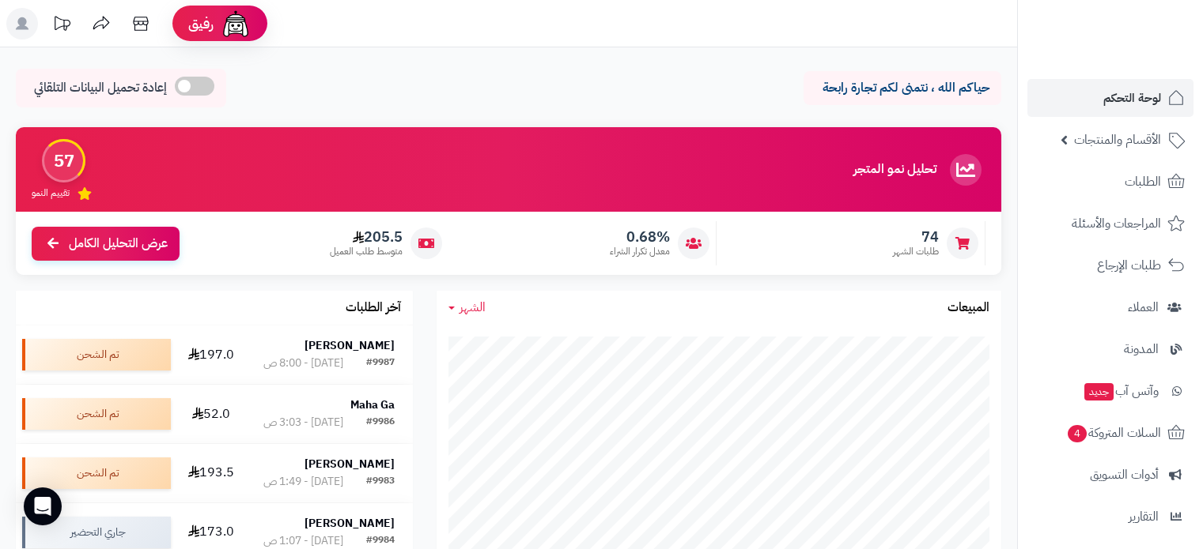
scroll to position [316, 0]
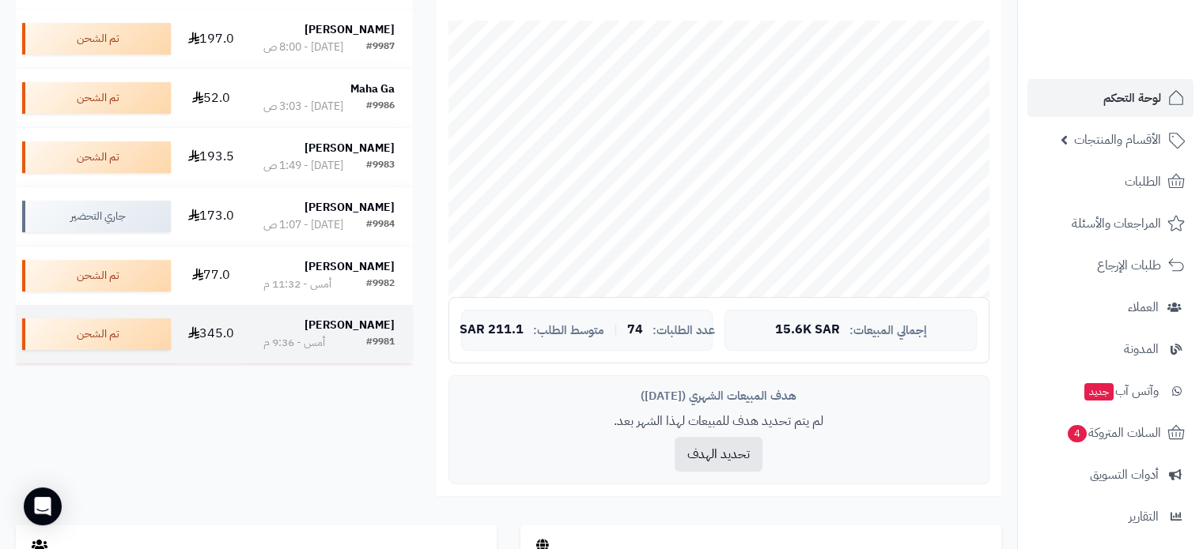
click at [373, 321] on strong "[PERSON_NAME]" at bounding box center [349, 325] width 90 height 17
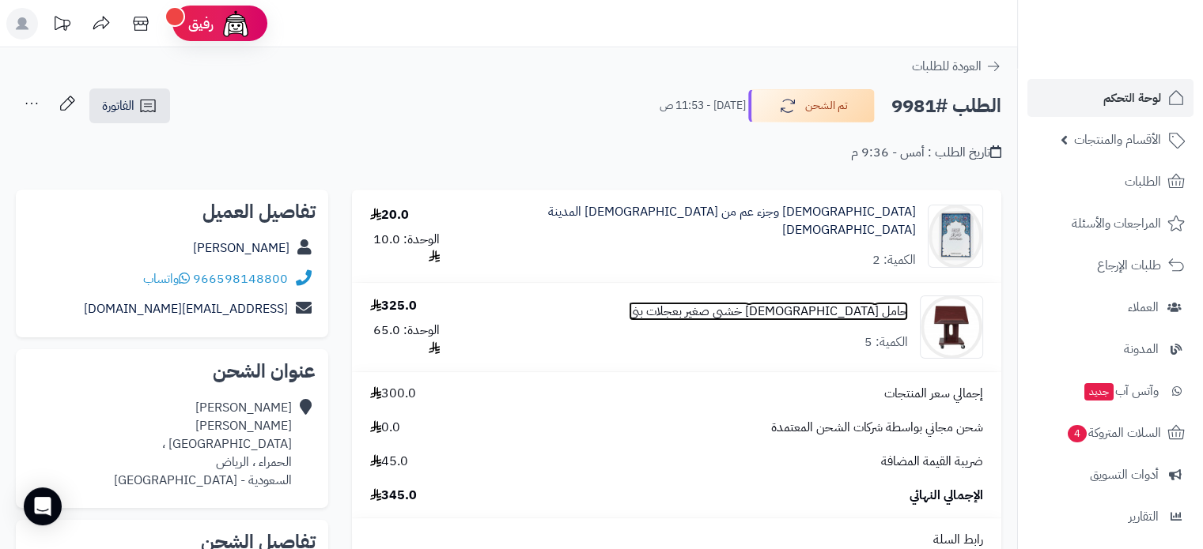
click at [755, 307] on link "حامل مصحف خشبي صغير بعجلات بني" at bounding box center [768, 312] width 279 height 18
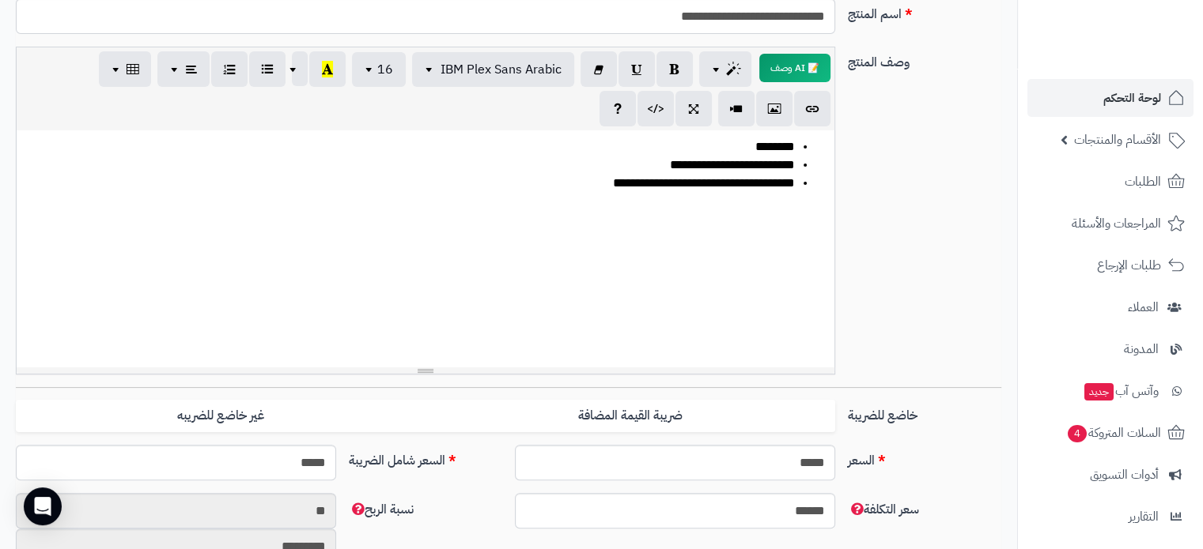
scroll to position [553, 0]
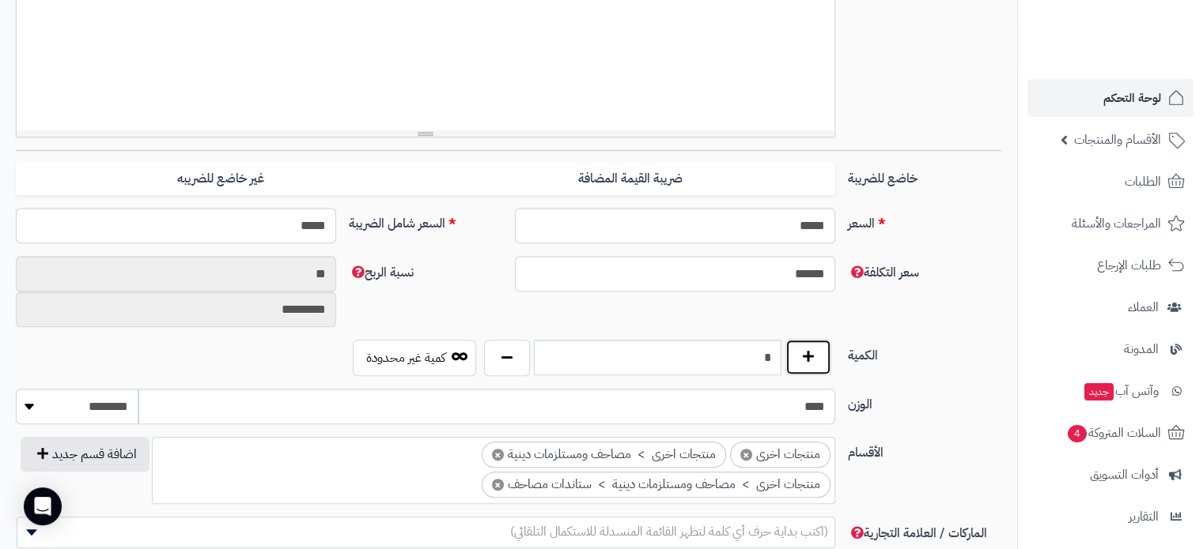
click at [803, 363] on button "button" at bounding box center [808, 357] width 46 height 36
type input "*"
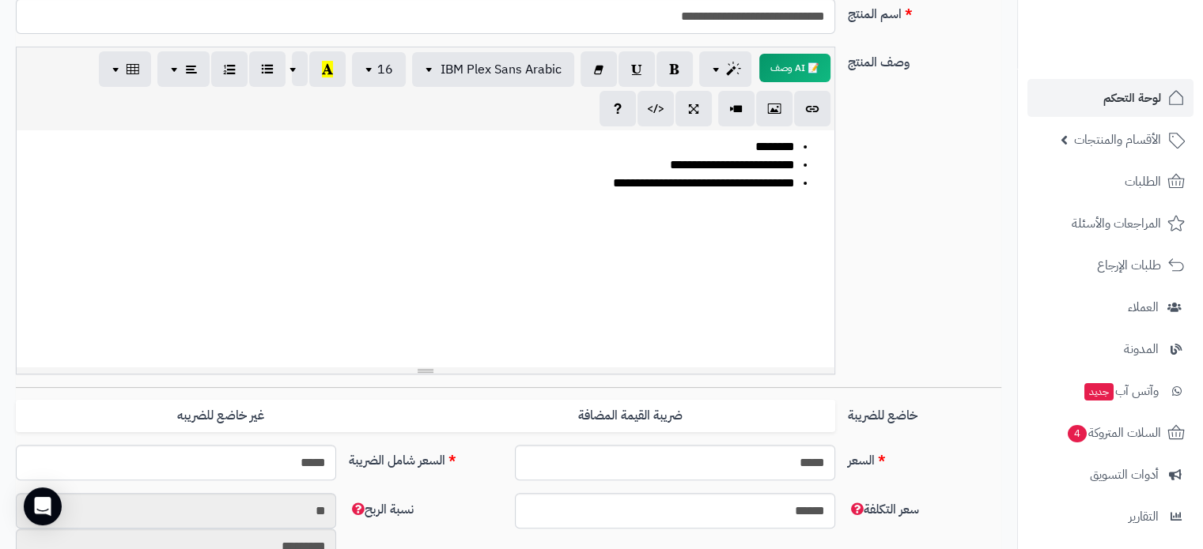
scroll to position [0, 0]
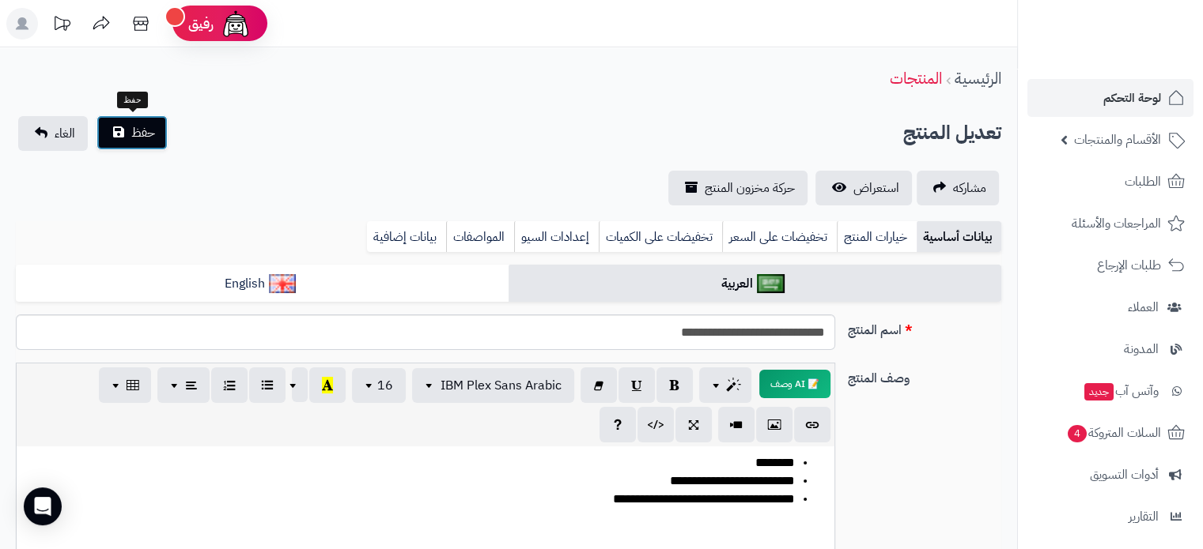
click at [149, 135] on span "حفظ" at bounding box center [143, 132] width 24 height 19
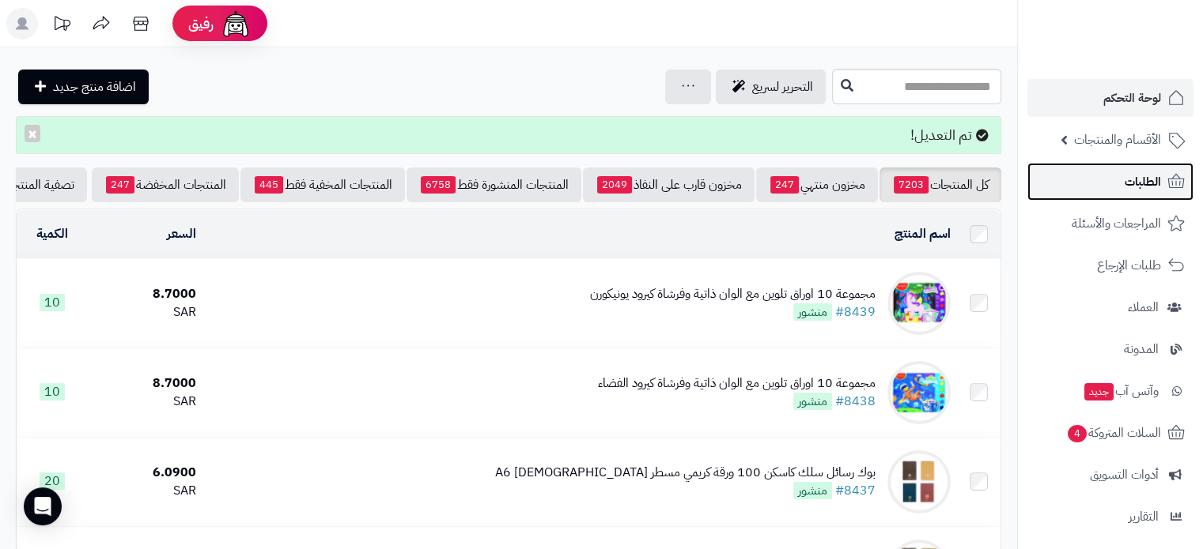
click at [1135, 173] on span "الطلبات" at bounding box center [1142, 182] width 36 height 22
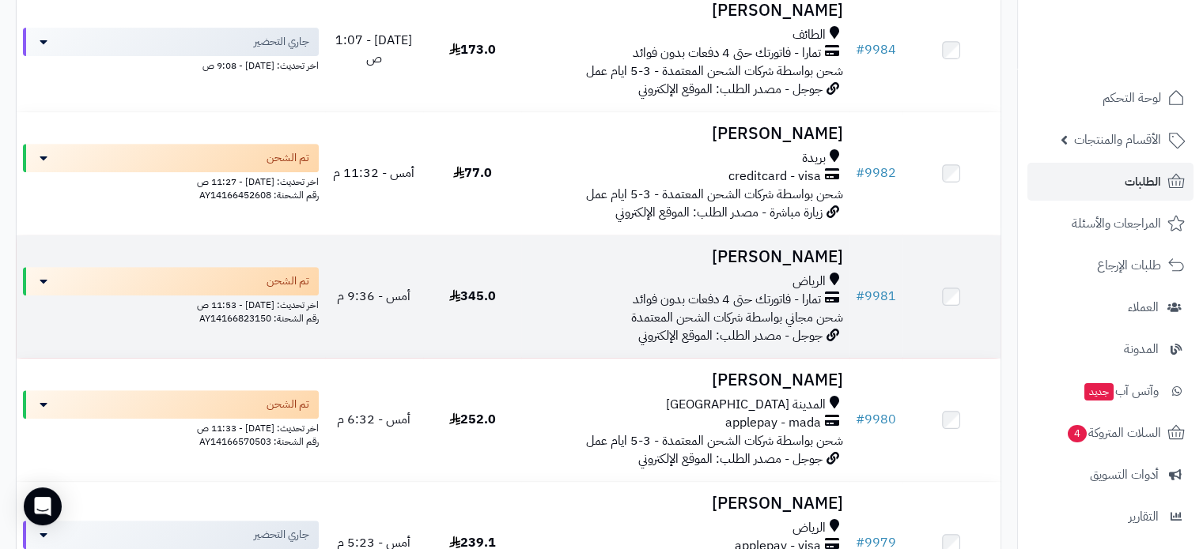
scroll to position [712, 0]
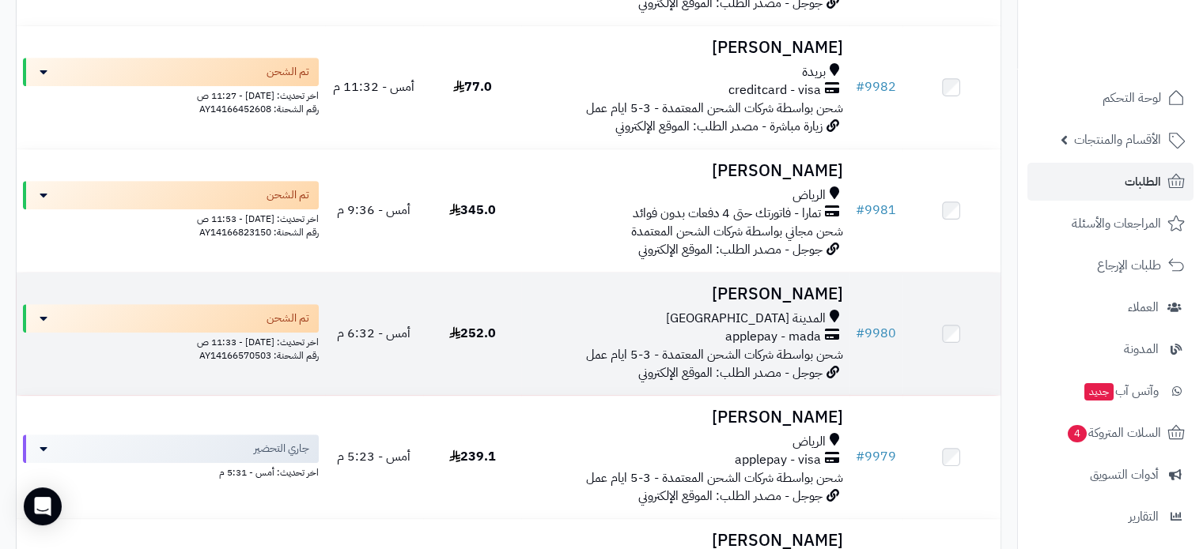
click at [763, 285] on h3 "[PERSON_NAME]" at bounding box center [684, 294] width 315 height 18
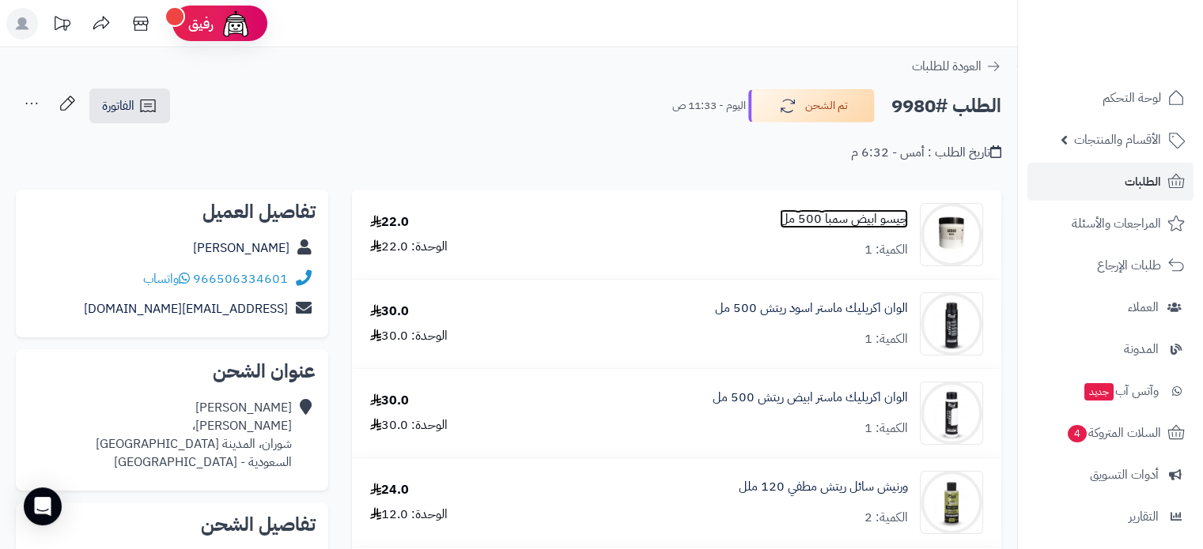
click at [825, 213] on link "جيسو ابيض سمبا 500 مل" at bounding box center [844, 219] width 128 height 18
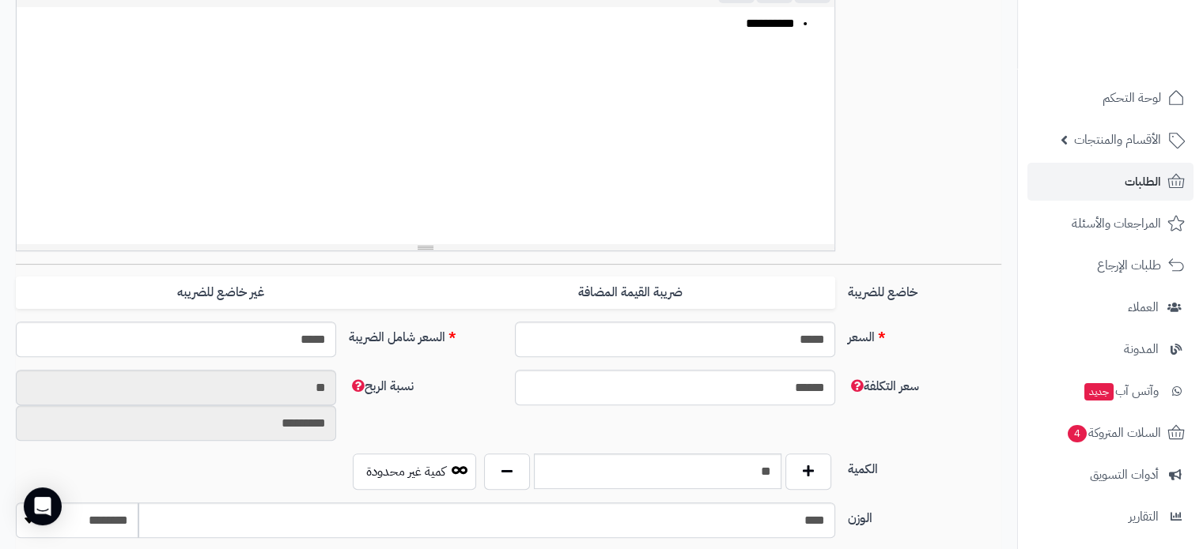
scroll to position [553, 0]
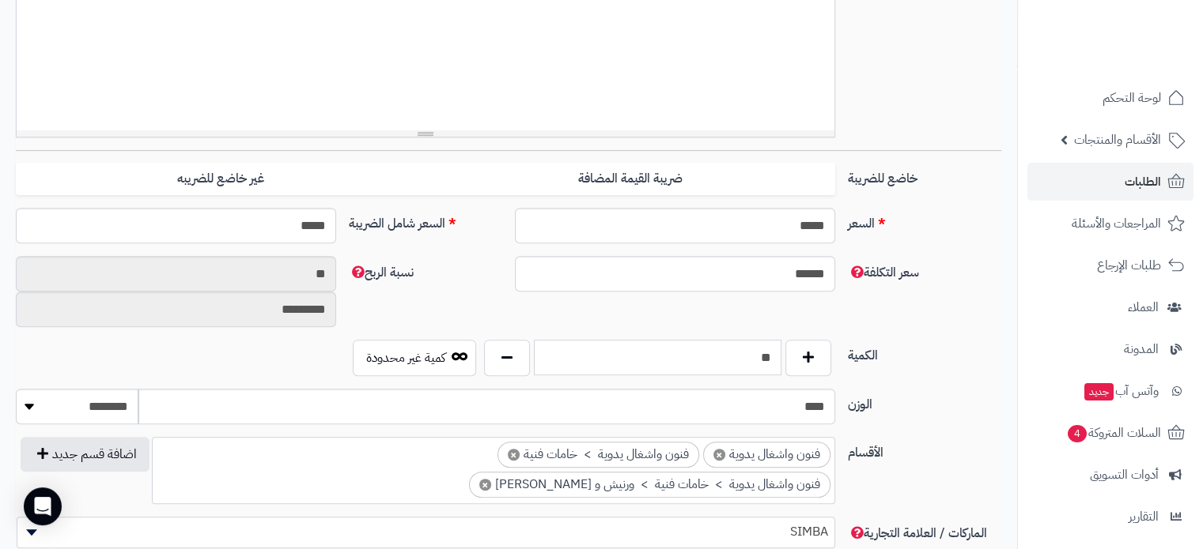
click at [712, 360] on input "**" at bounding box center [657, 358] width 247 height 36
click at [771, 357] on input "**" at bounding box center [657, 358] width 247 height 36
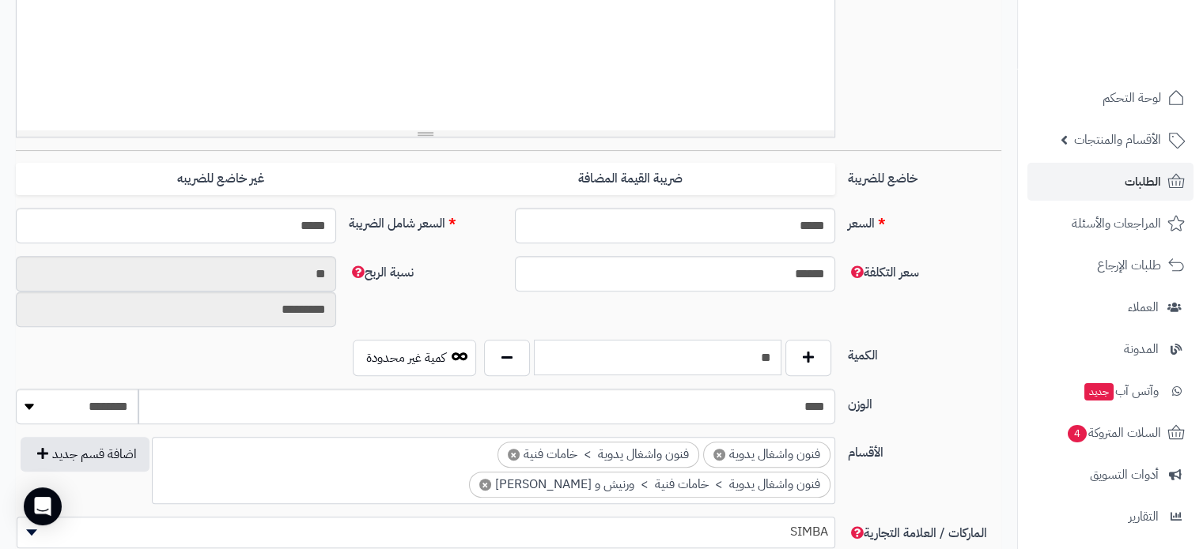
click at [765, 361] on input "**" at bounding box center [657, 358] width 247 height 36
type input "**"
drag, startPoint x: 984, startPoint y: 353, endPoint x: 882, endPoint y: 308, distance: 111.8
click at [984, 353] on label "الكمية" at bounding box center [924, 352] width 166 height 25
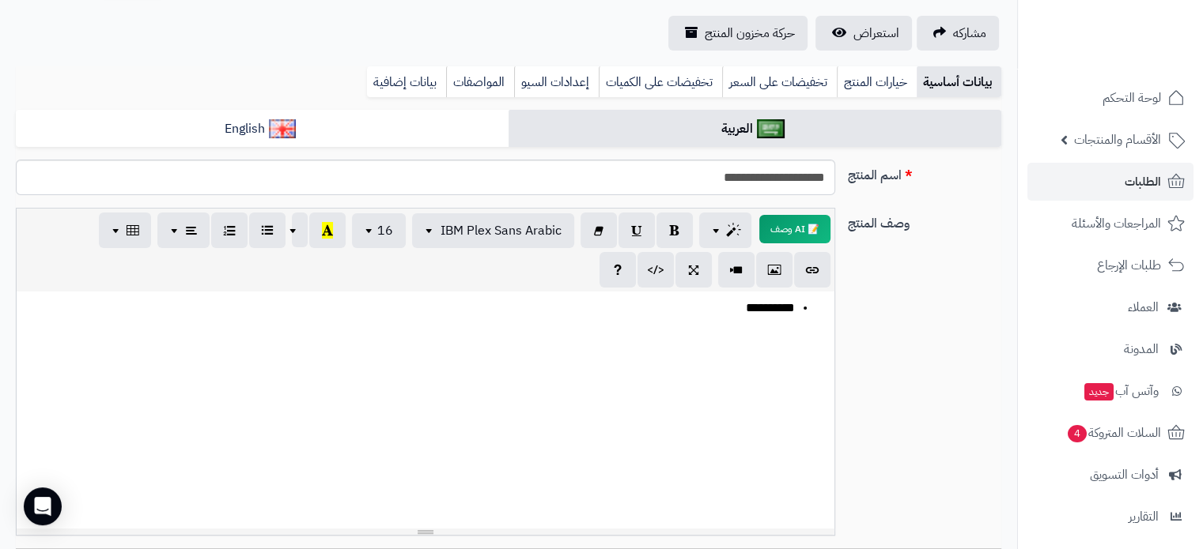
scroll to position [79, 0]
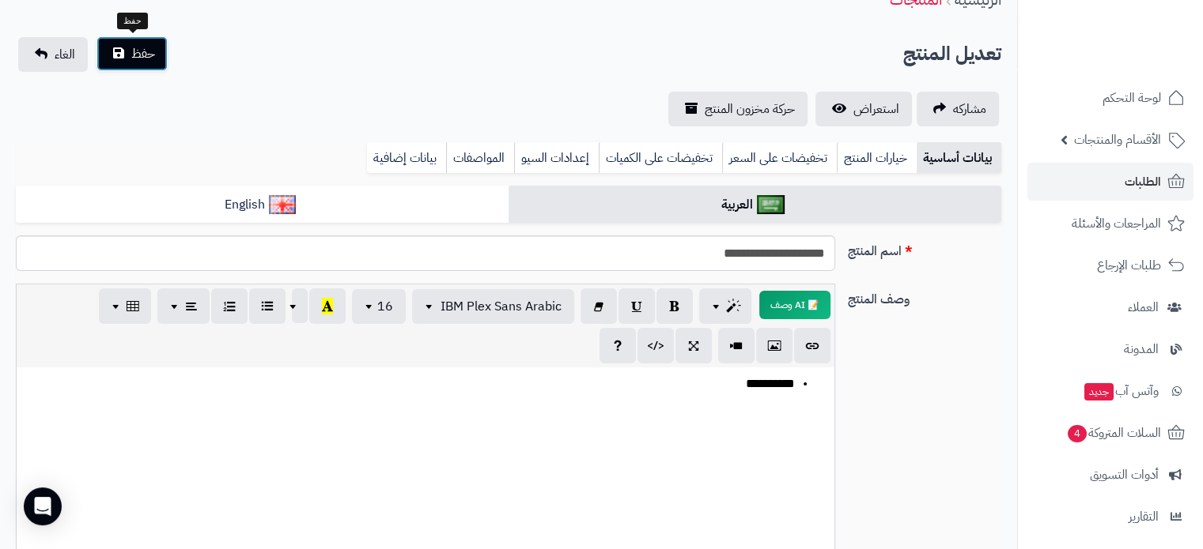
click at [139, 51] on span "حفظ" at bounding box center [143, 53] width 24 height 19
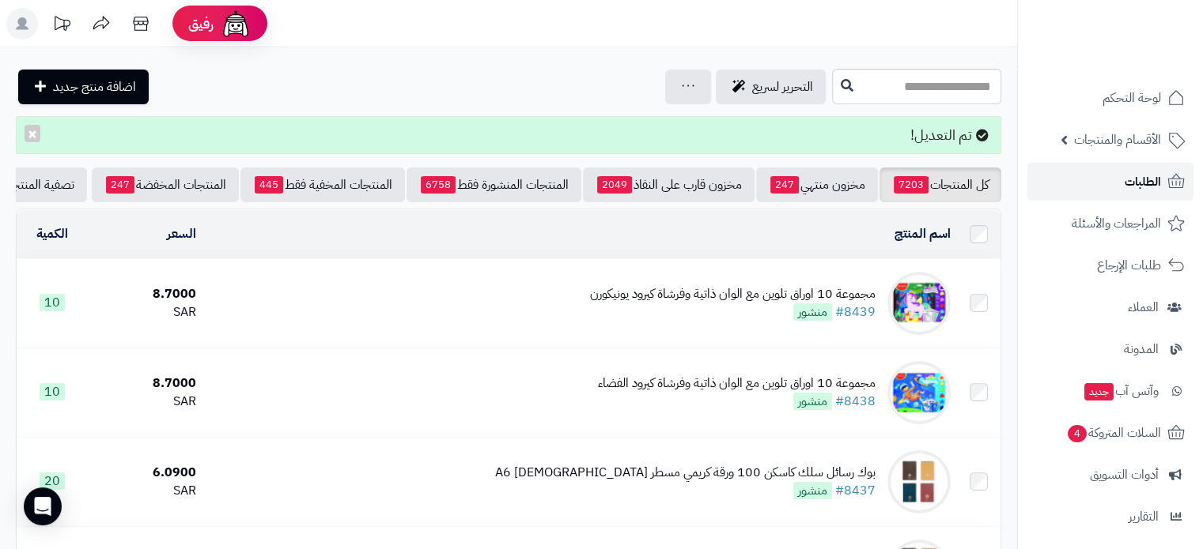
click at [1133, 183] on span "الطلبات" at bounding box center [1142, 182] width 36 height 22
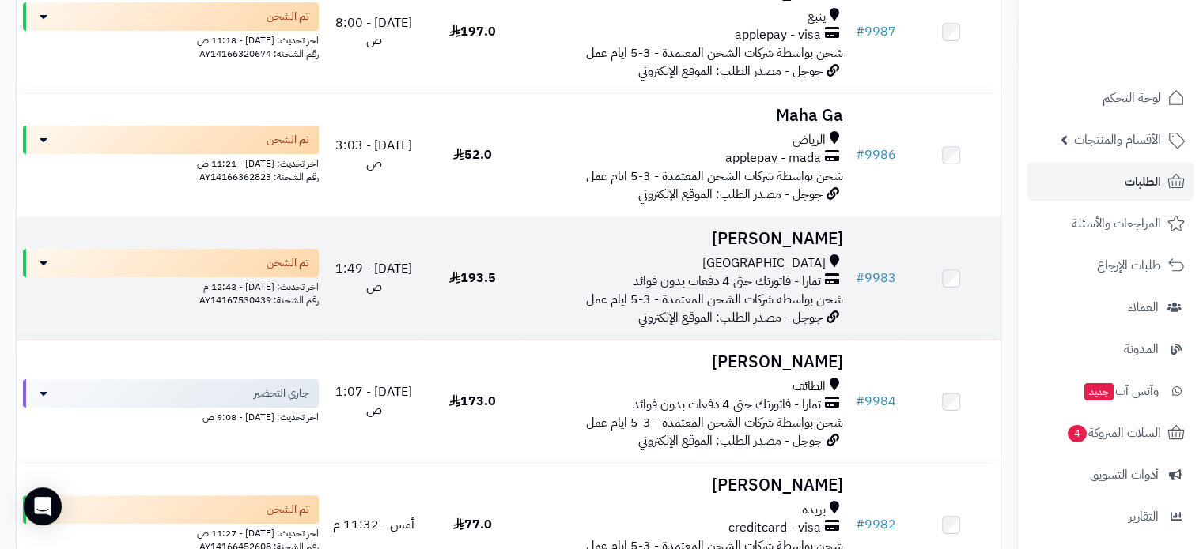
scroll to position [553, 0]
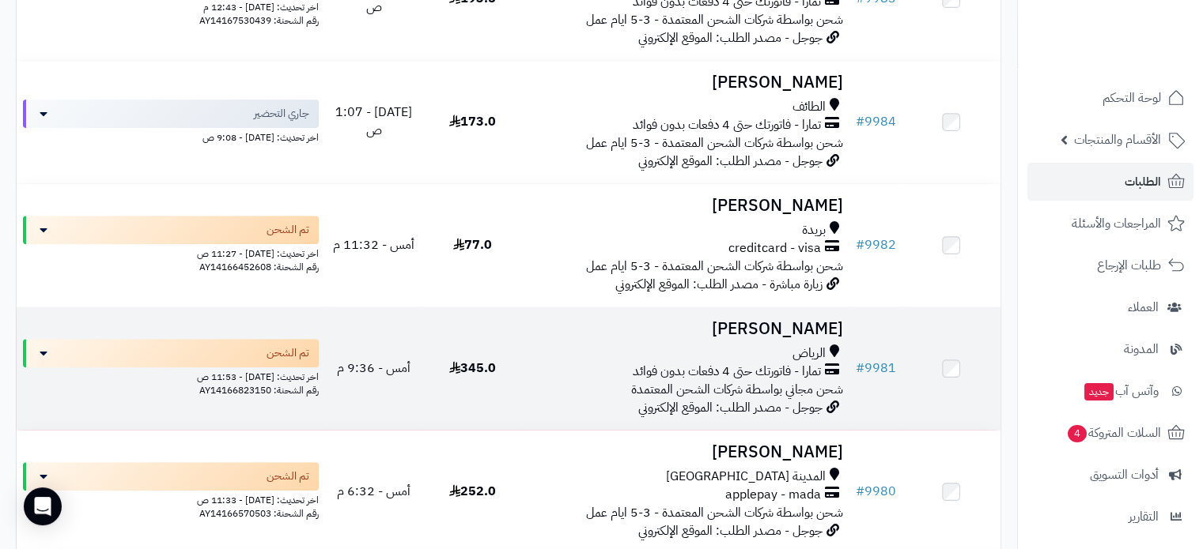
click at [758, 338] on h3 "ابومحمد السليمان" at bounding box center [684, 329] width 315 height 18
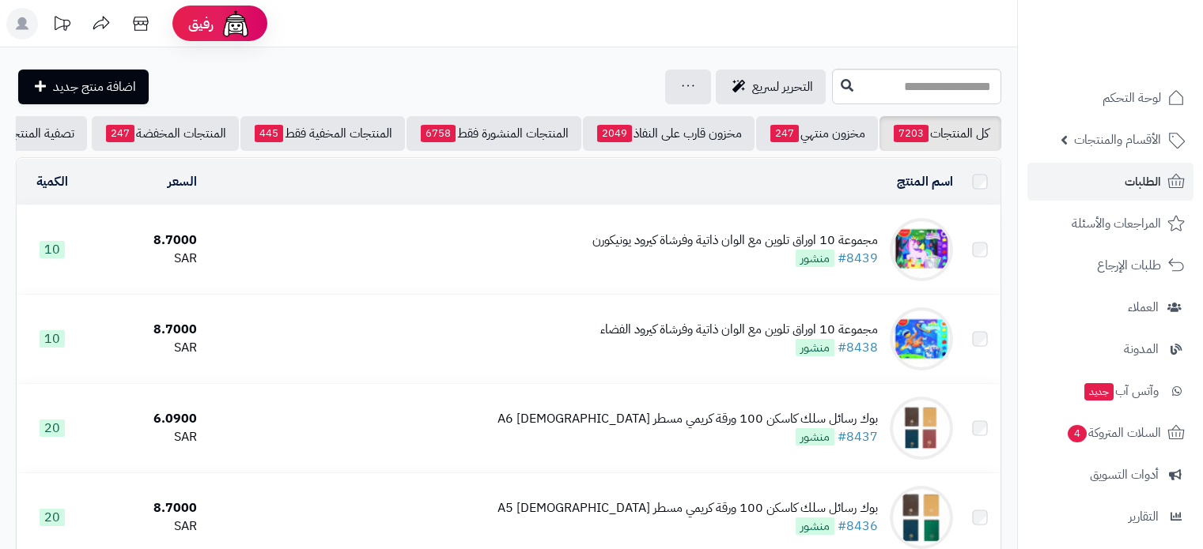
scroll to position [1, 0]
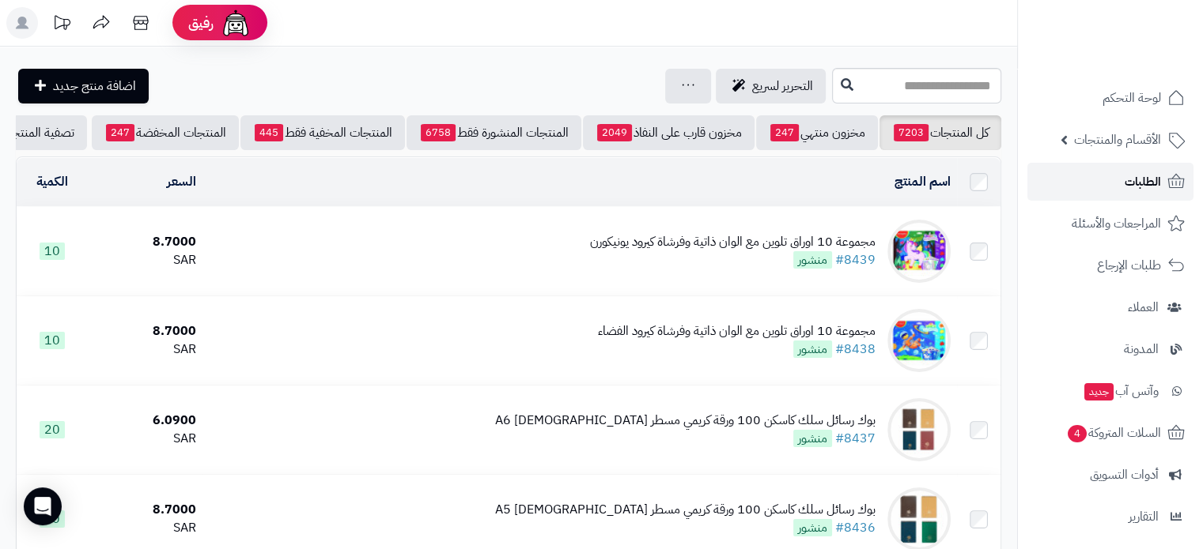
click at [1111, 181] on link "الطلبات" at bounding box center [1110, 182] width 166 height 38
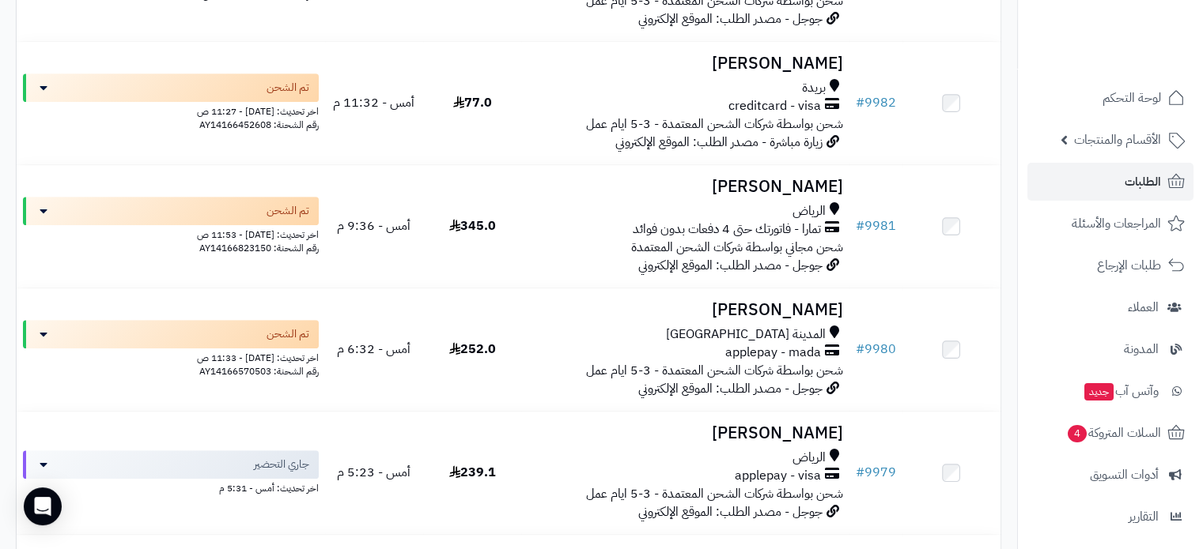
scroll to position [791, 0]
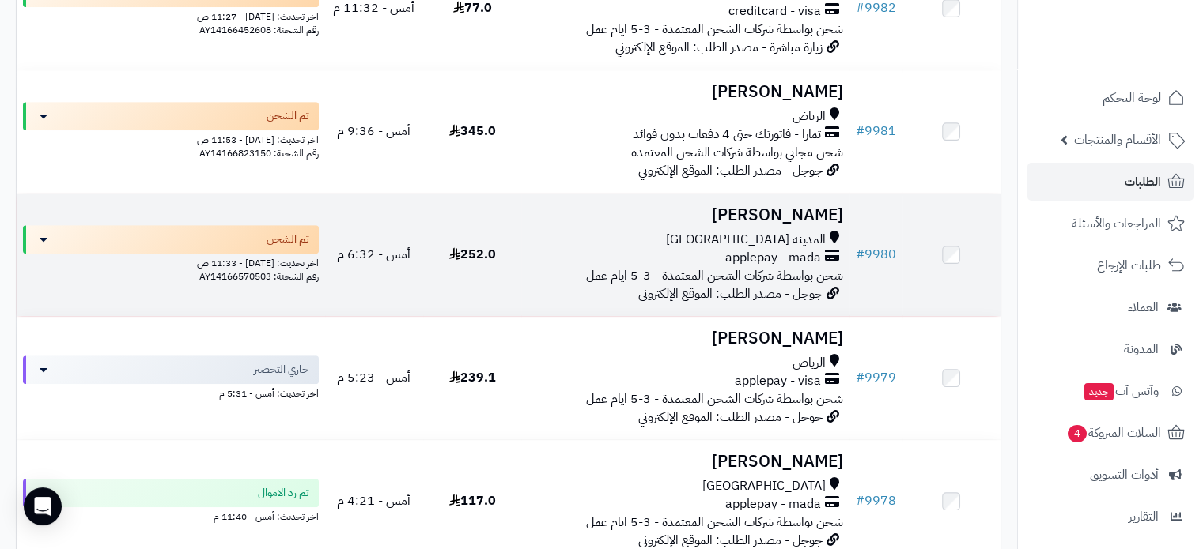
click at [757, 211] on h3 "Eman khaled" at bounding box center [684, 215] width 315 height 18
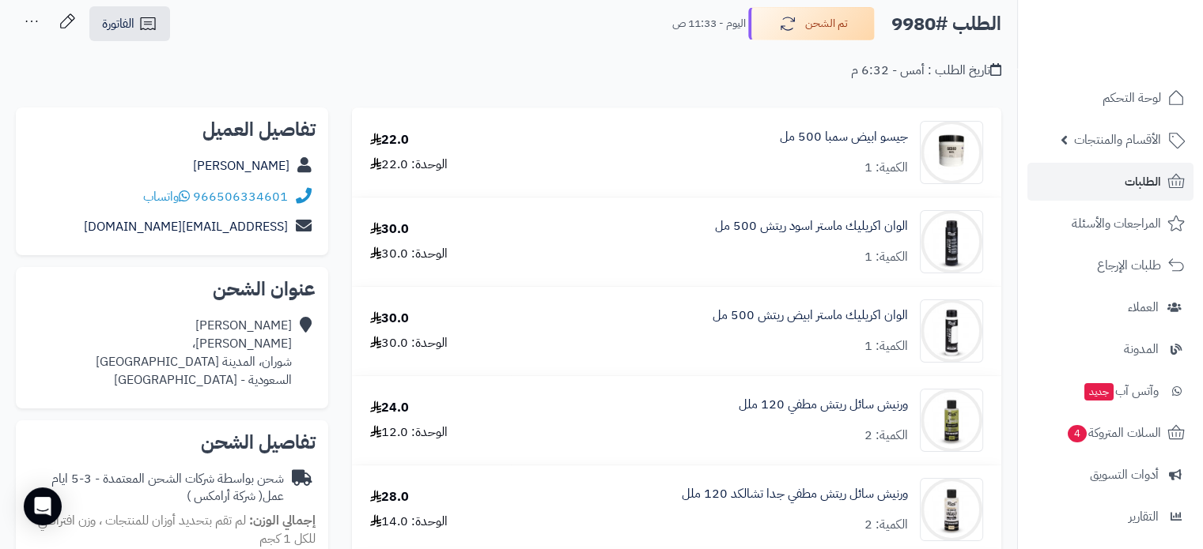
scroll to position [316, 0]
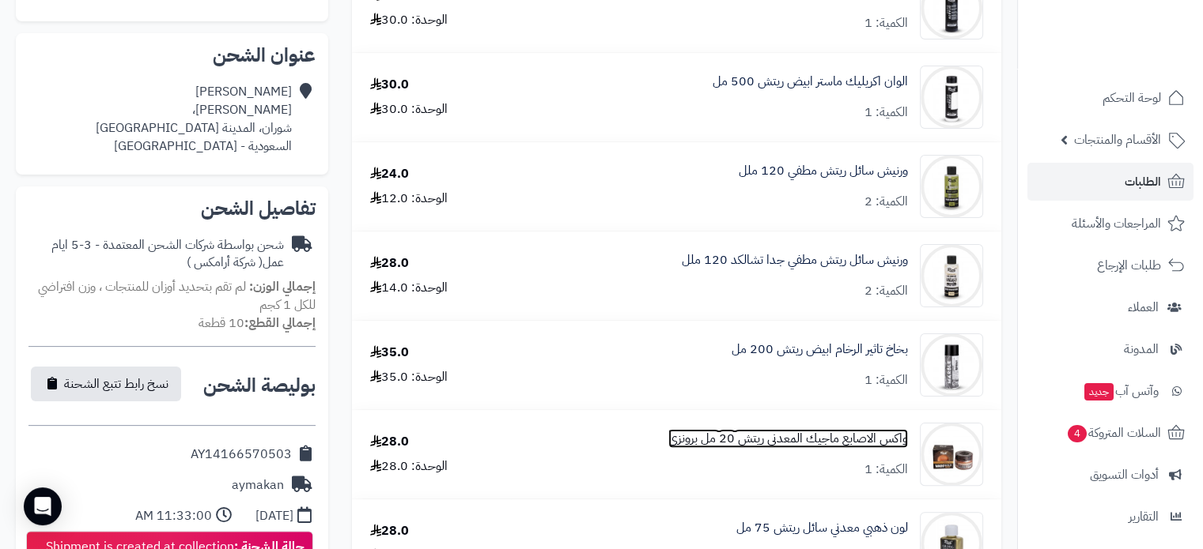
click at [761, 440] on link "واكس الاصابع ماجيك المعدني ريتش 20 مل برونزي" at bounding box center [788, 439] width 240 height 18
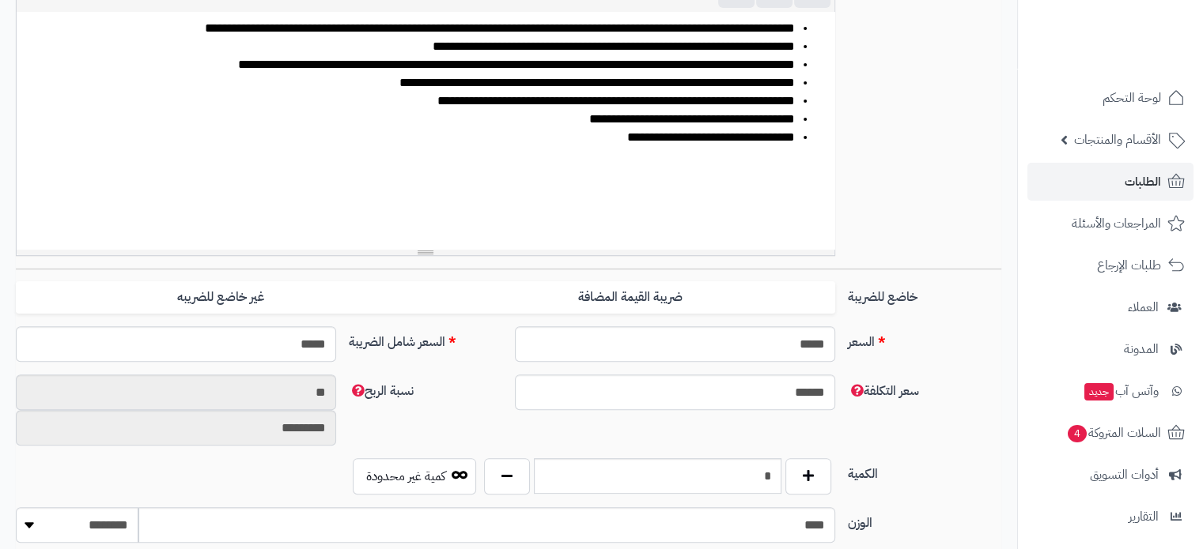
scroll to position [553, 0]
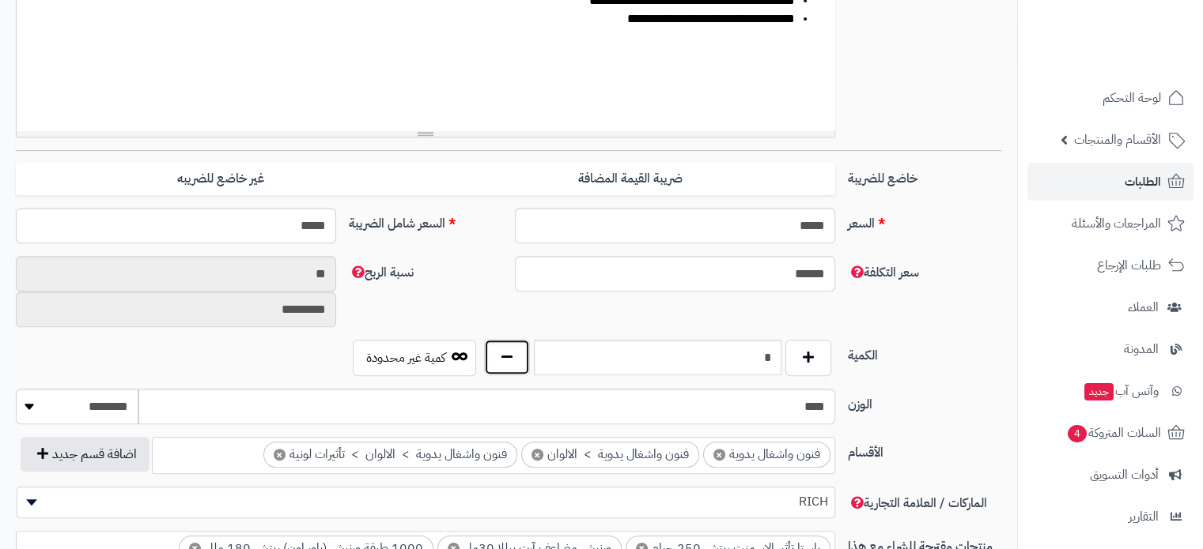
click at [503, 357] on button "button" at bounding box center [507, 357] width 46 height 36
type input "*"
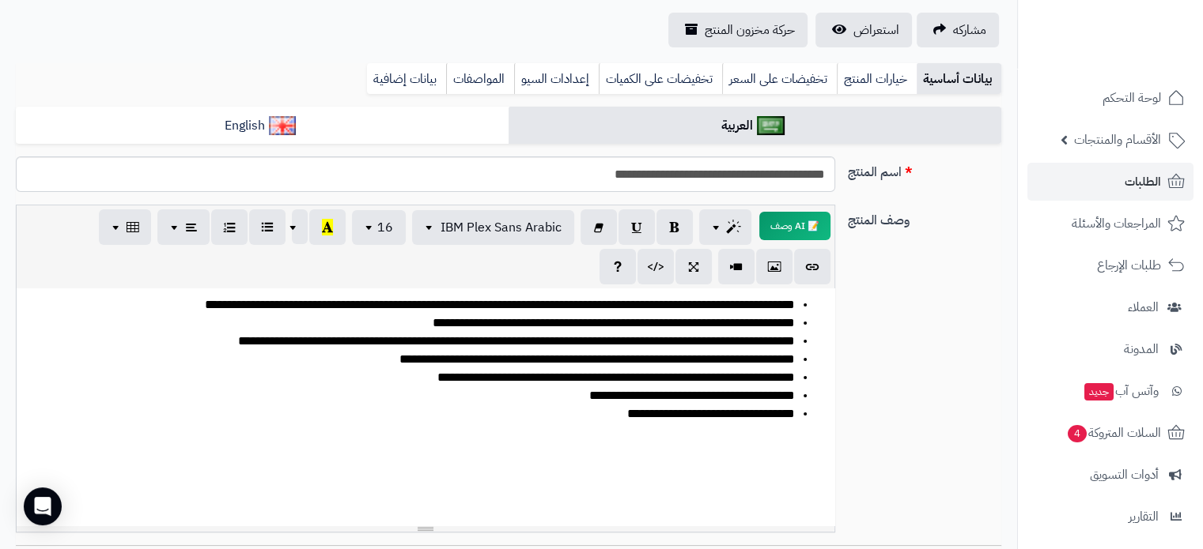
scroll to position [0, 0]
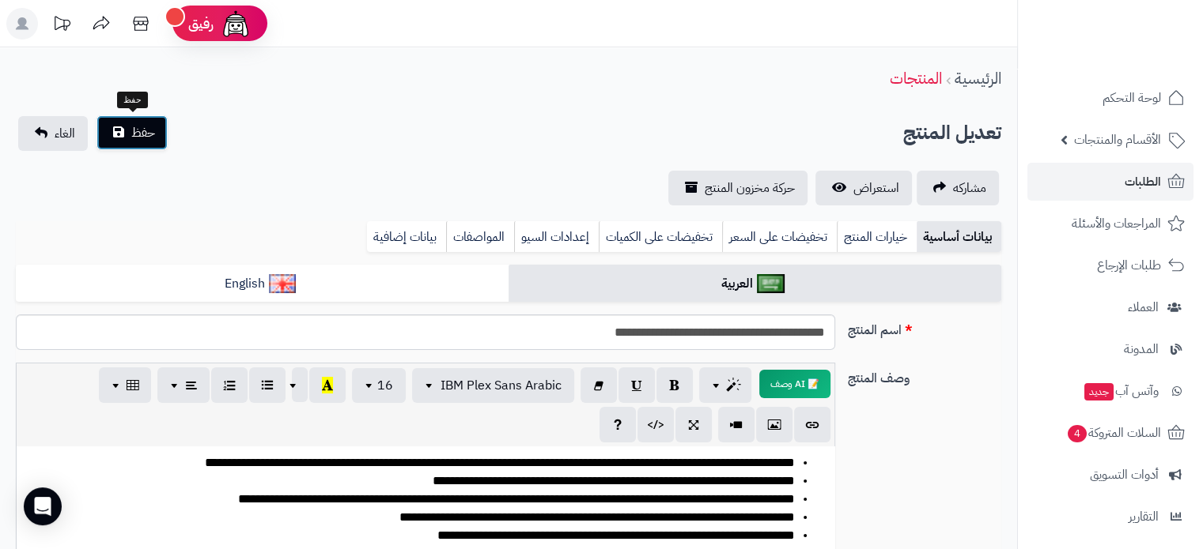
click at [149, 129] on span "حفظ" at bounding box center [143, 132] width 24 height 19
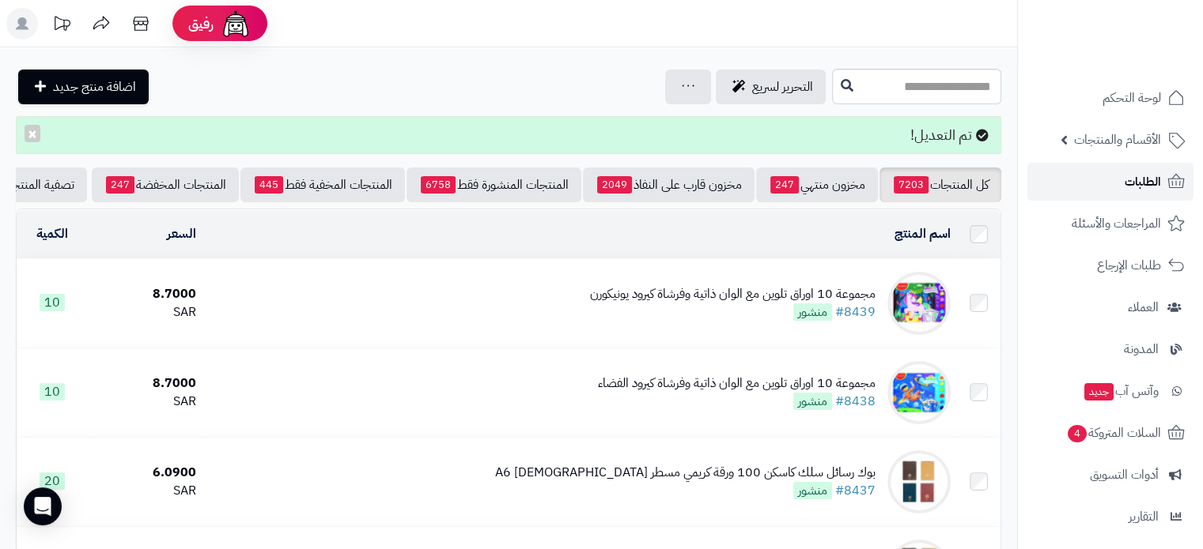
click at [1116, 176] on link "الطلبات" at bounding box center [1110, 182] width 166 height 38
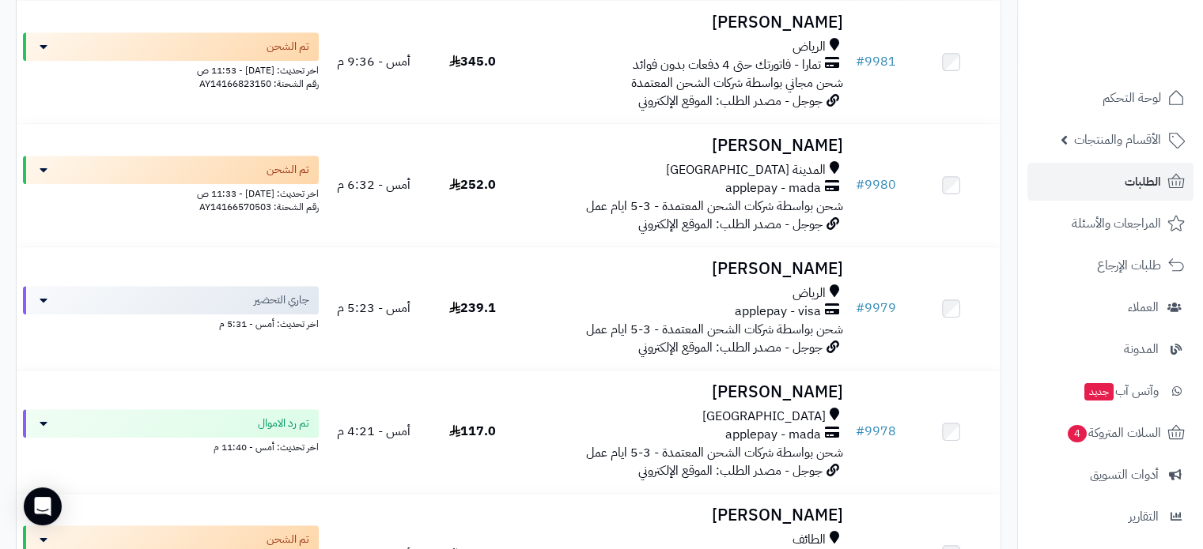
scroll to position [870, 0]
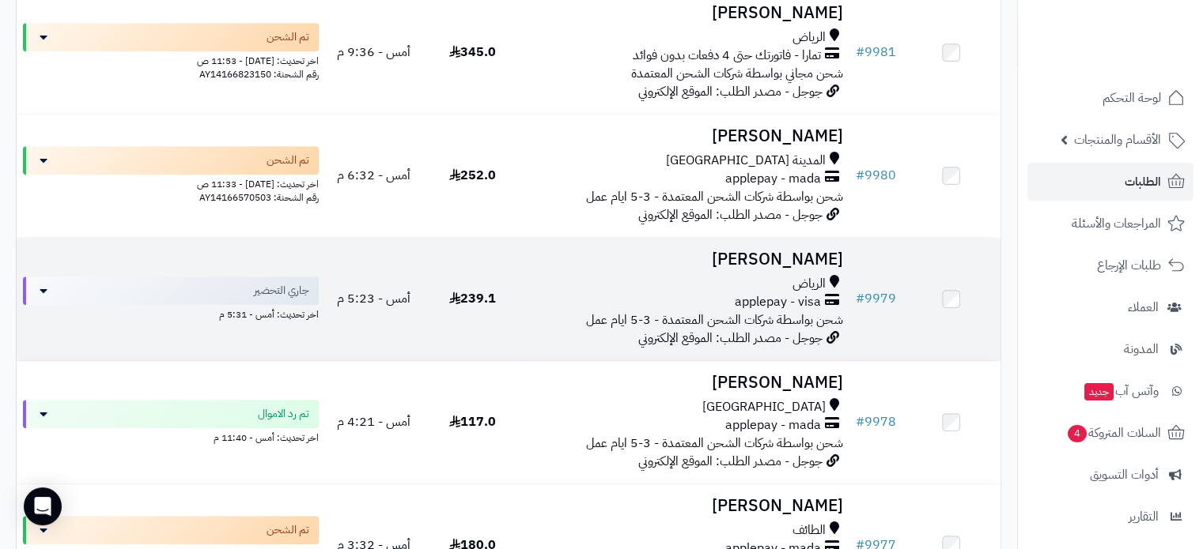
click at [799, 251] on h3 "[PERSON_NAME]" at bounding box center [684, 260] width 315 height 18
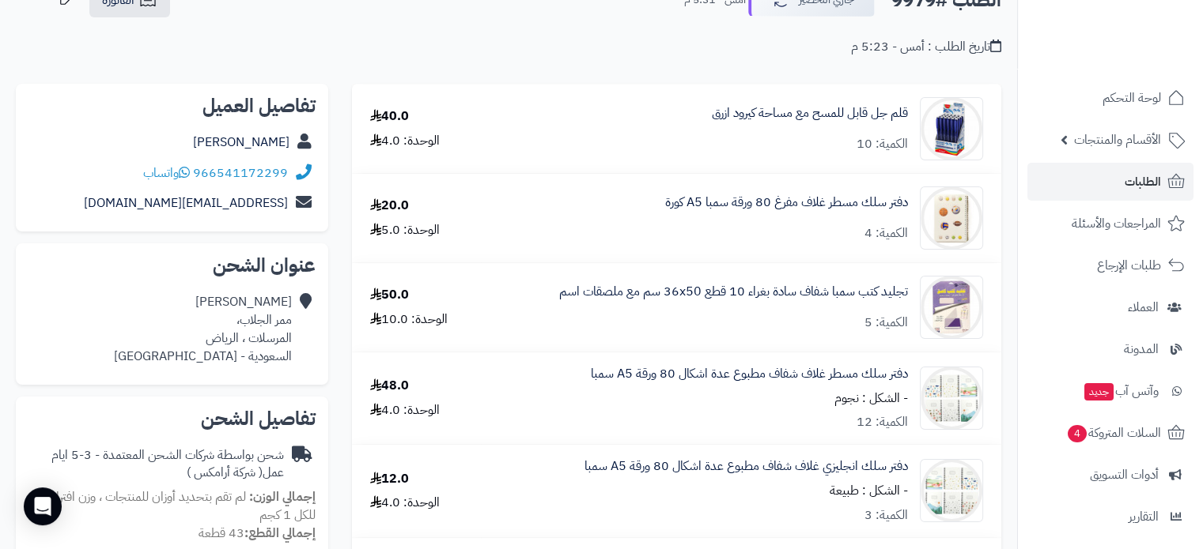
scroll to position [79, 0]
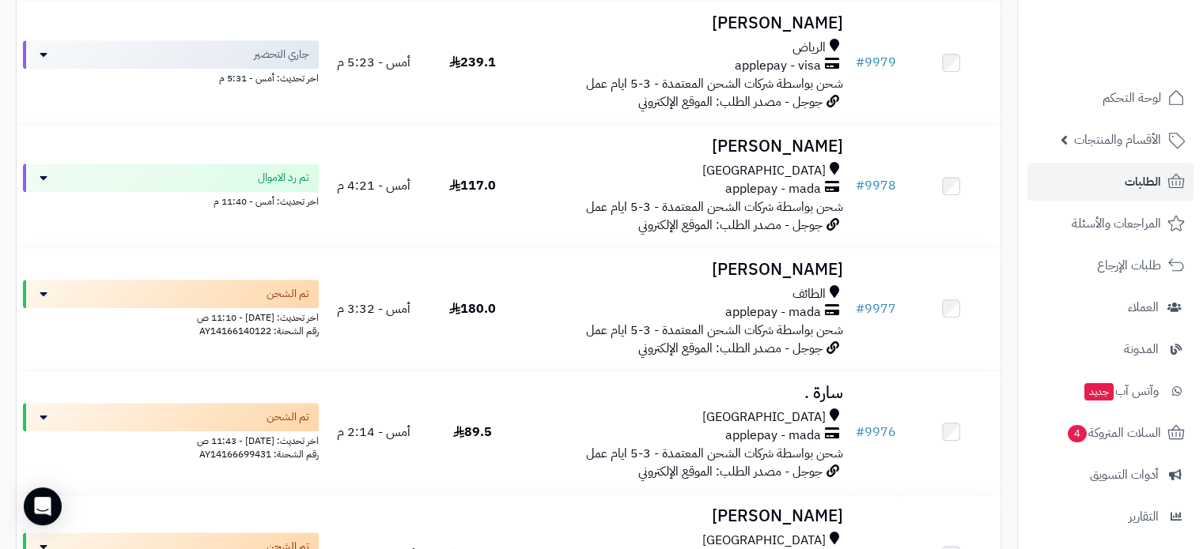
scroll to position [1107, 0]
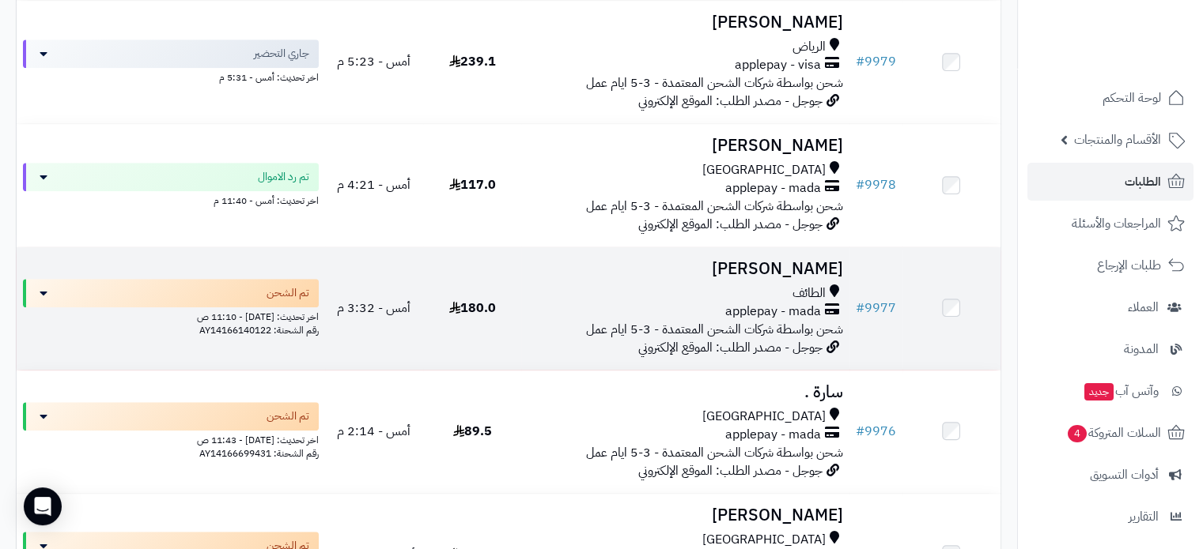
click at [786, 266] on h3 "سلطان دليم" at bounding box center [684, 269] width 315 height 18
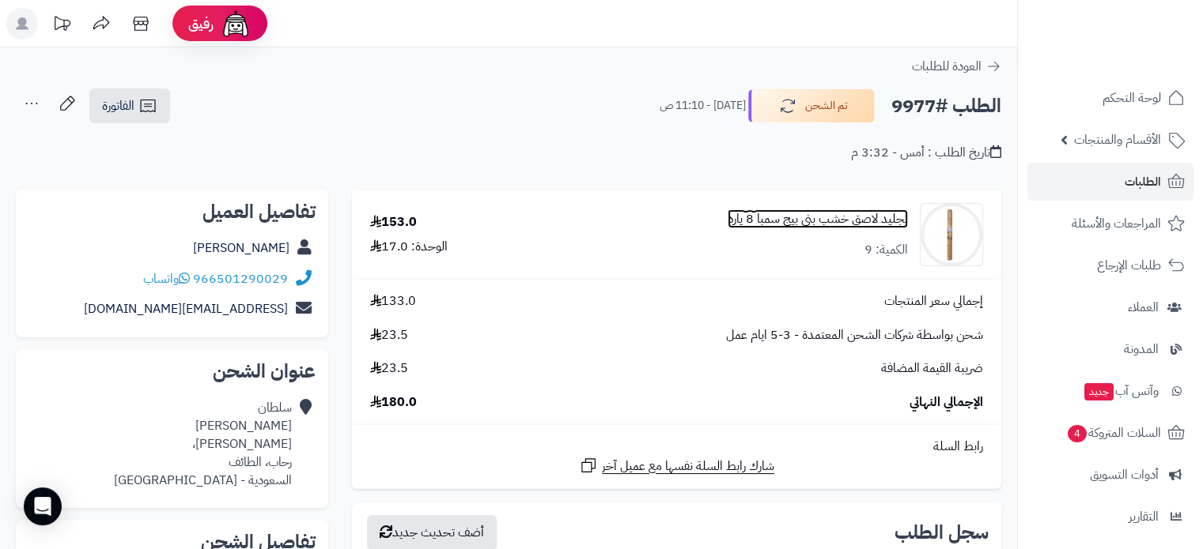
click at [836, 216] on link "تجليد لاصق خشب بني بيج سمبا 8 يارد" at bounding box center [817, 219] width 180 height 18
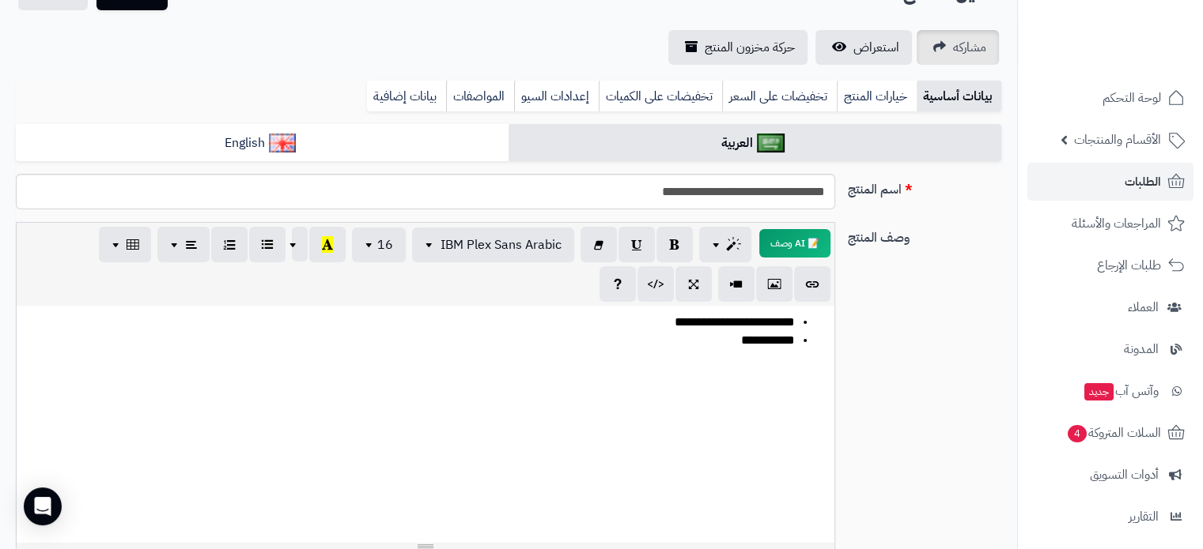
scroll to position [79, 0]
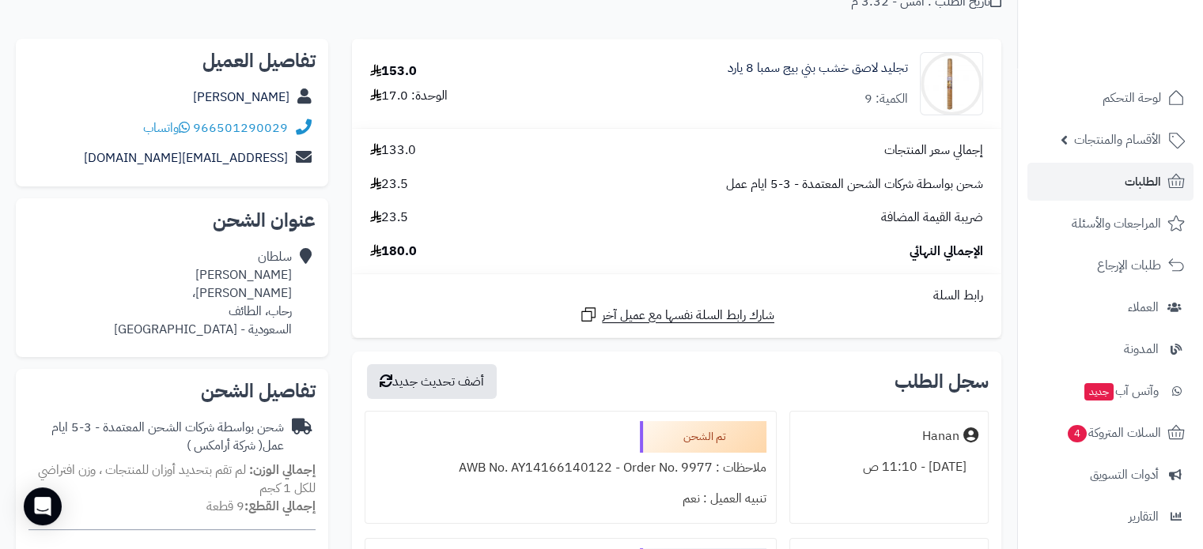
scroll to position [158, 0]
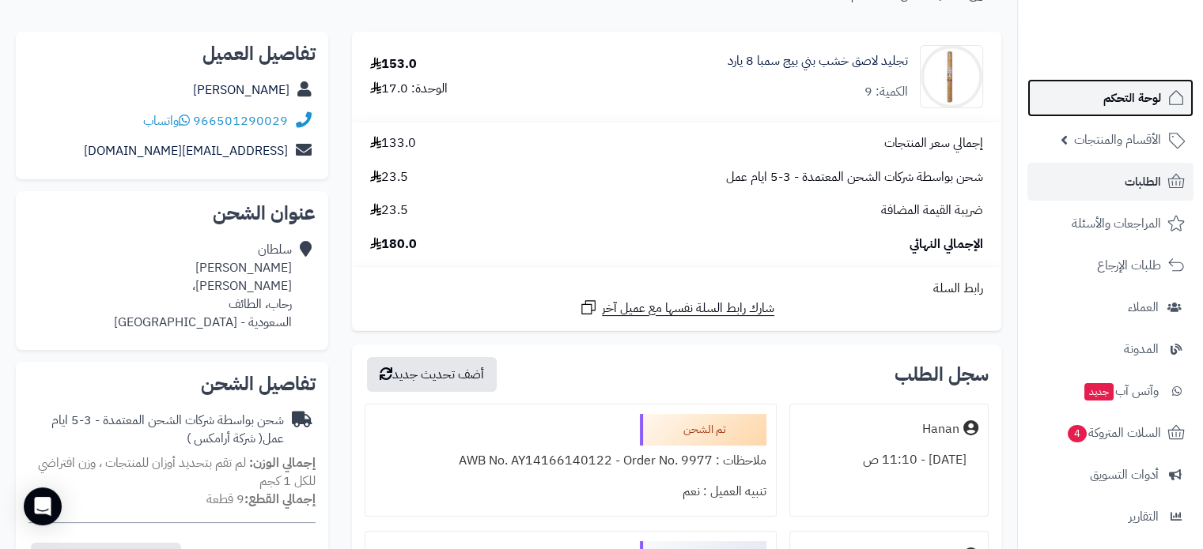
click at [1153, 97] on span "لوحة التحكم" at bounding box center [1132, 98] width 58 height 22
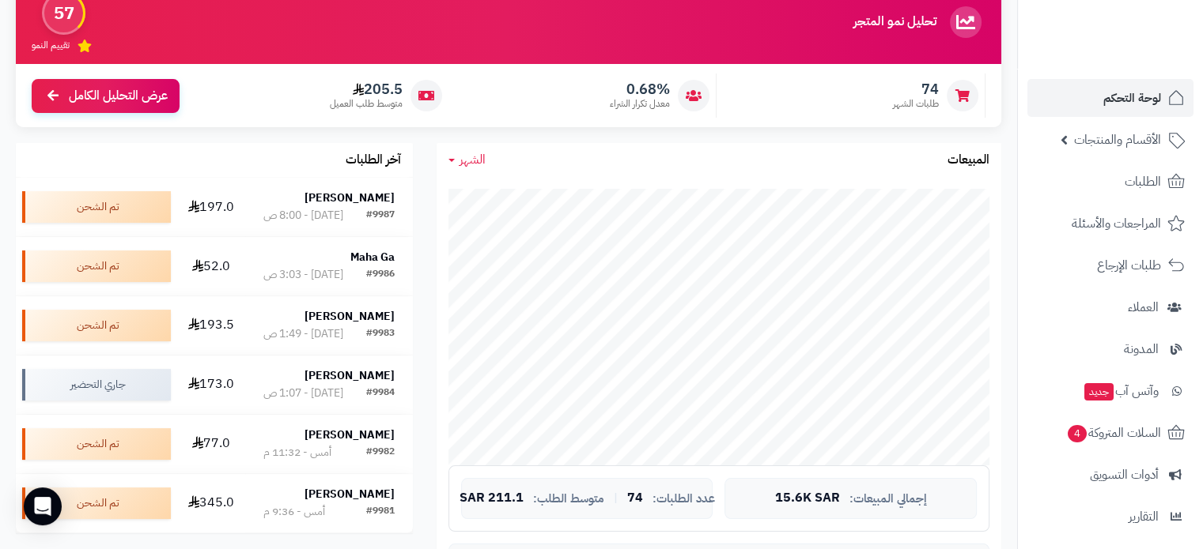
scroll to position [158, 0]
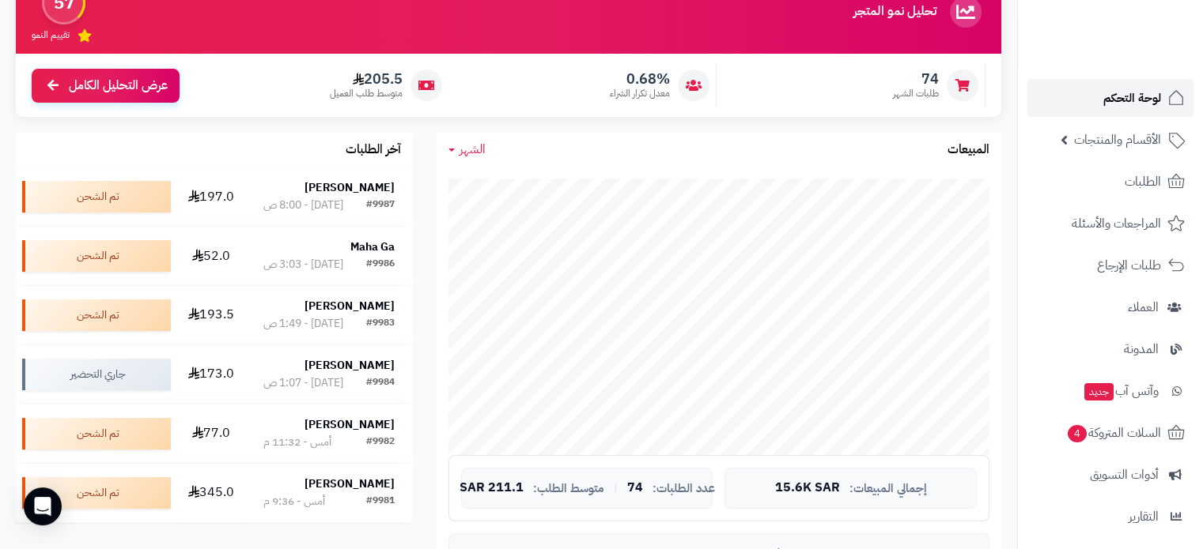
click at [1132, 101] on span "لوحة التحكم" at bounding box center [1132, 98] width 58 height 22
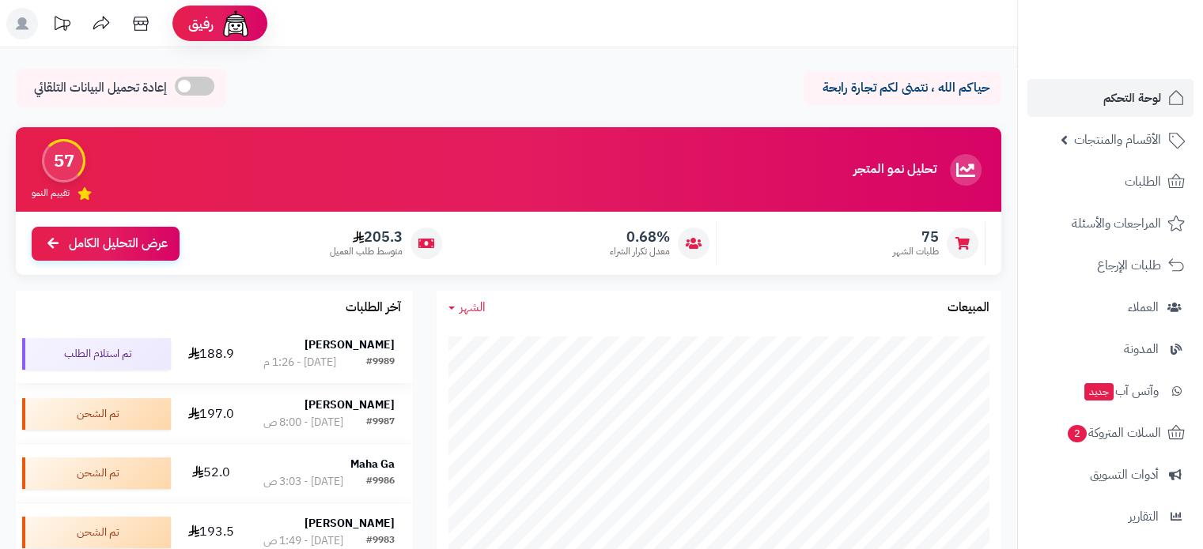
click at [386, 344] on strong "[PERSON_NAME]" at bounding box center [349, 345] width 90 height 17
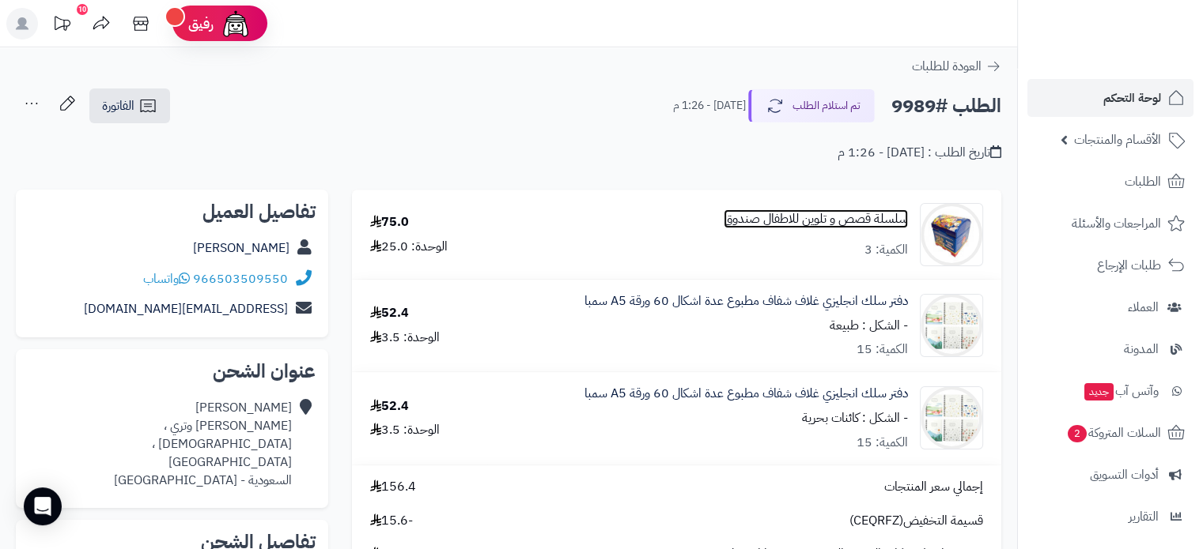
click at [760, 221] on link "سلسلة قصص و تلوين للاطفال صندوق" at bounding box center [815, 219] width 184 height 18
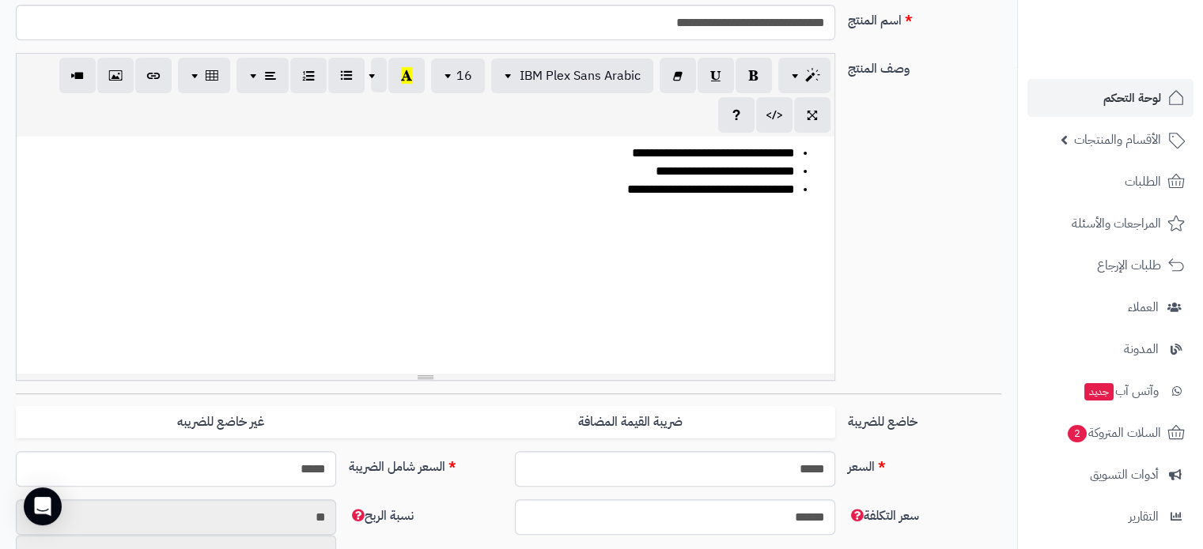
scroll to position [395, 0]
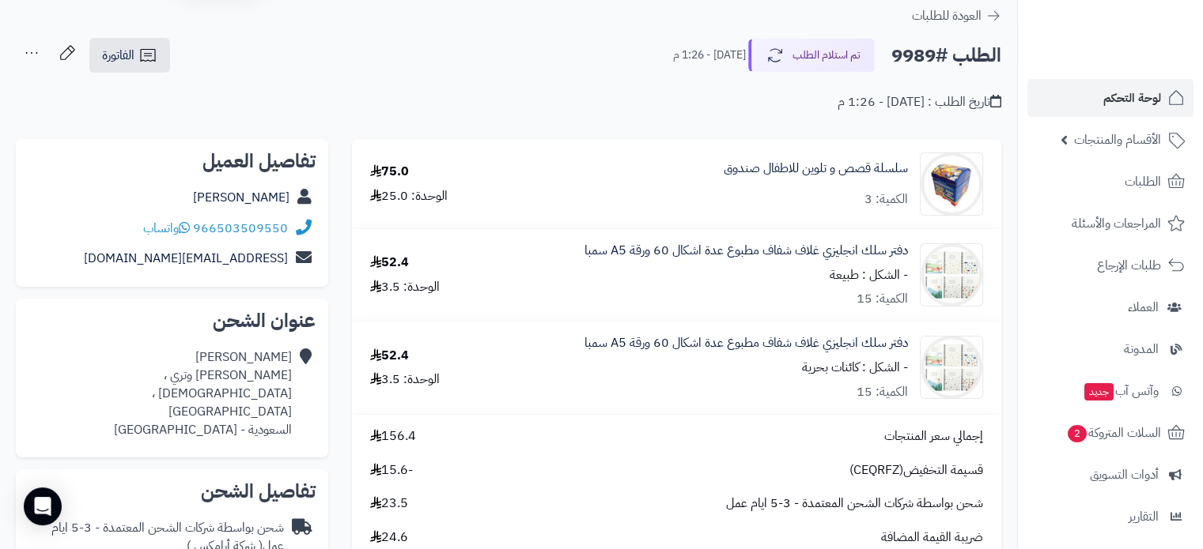
scroll to position [47, 0]
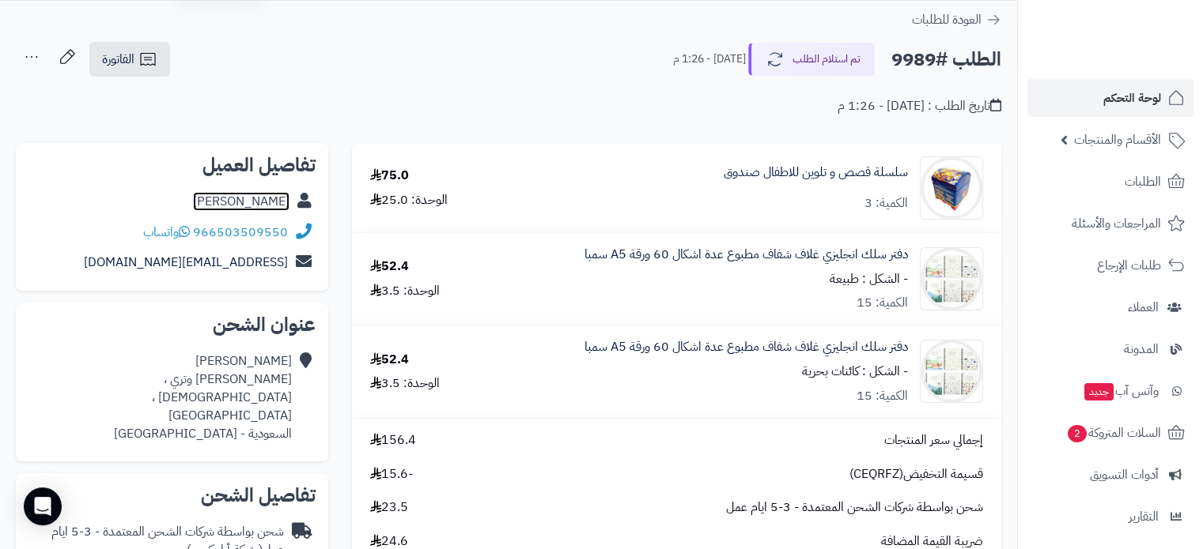
click at [266, 204] on link "نجاة محمد" at bounding box center [241, 201] width 96 height 19
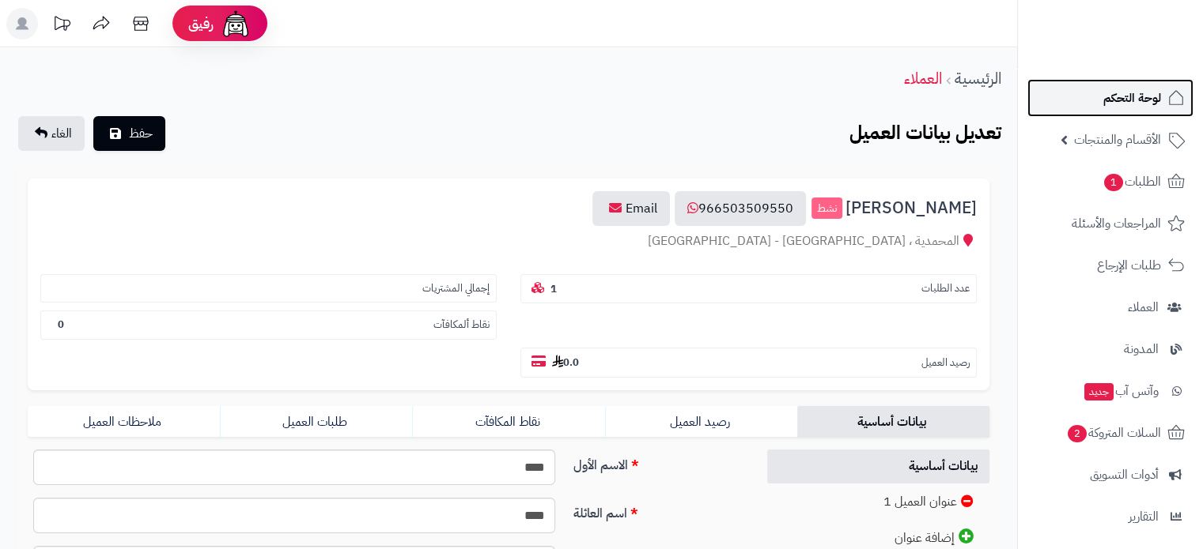
click at [1135, 104] on span "لوحة التحكم" at bounding box center [1132, 98] width 58 height 22
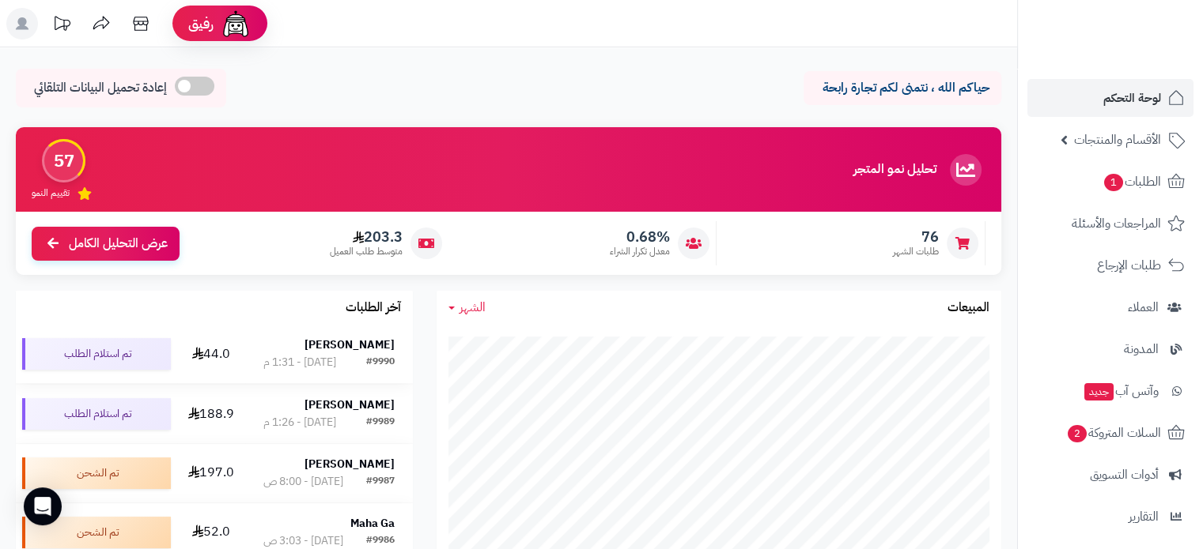
click at [377, 344] on strong "[PERSON_NAME]" at bounding box center [349, 345] width 90 height 17
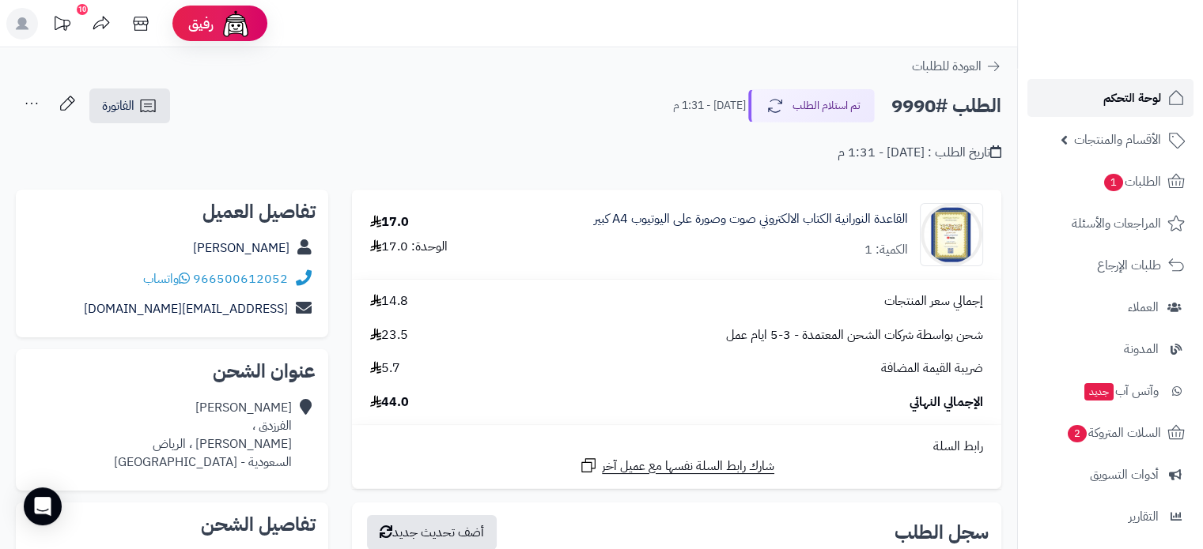
click at [1119, 91] on span "لوحة التحكم" at bounding box center [1132, 98] width 58 height 22
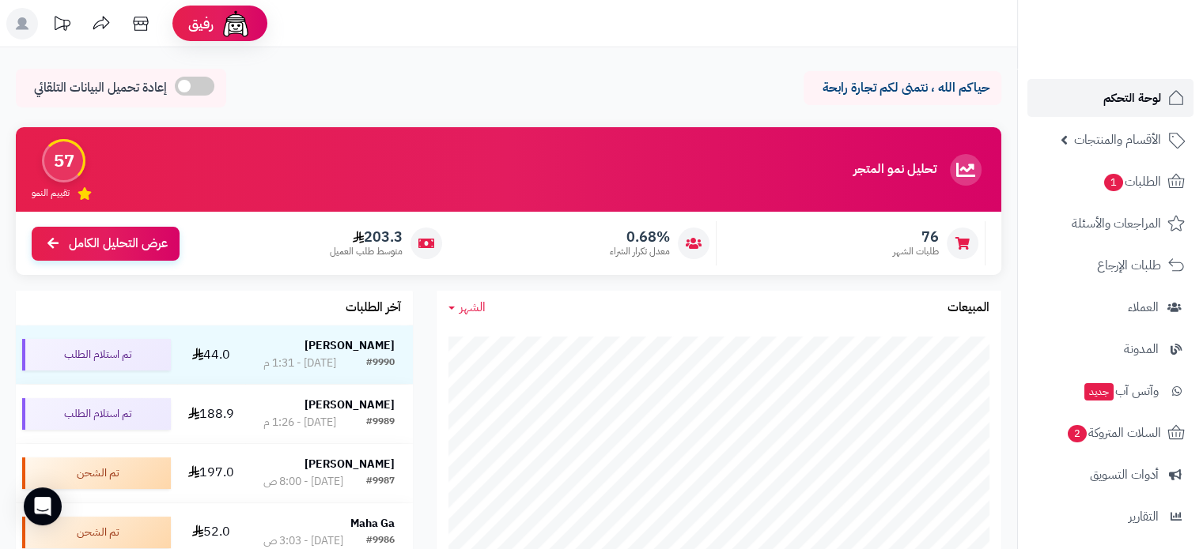
click at [1134, 101] on span "لوحة التحكم" at bounding box center [1132, 98] width 58 height 22
click at [1086, 142] on span "الأقسام والمنتجات" at bounding box center [1117, 140] width 87 height 22
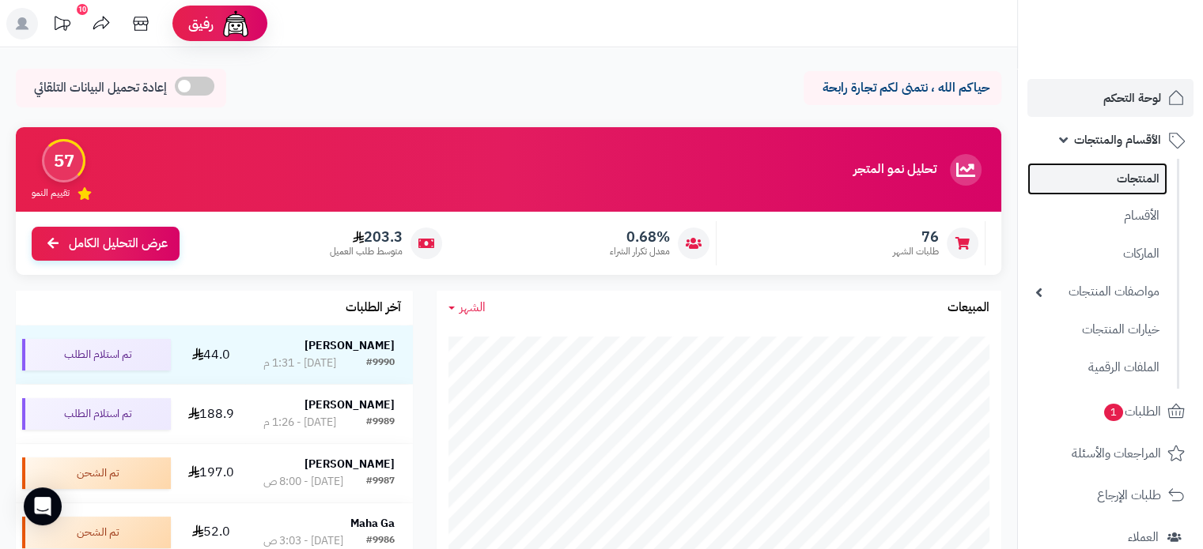
click at [1135, 168] on link "المنتجات" at bounding box center [1097, 179] width 140 height 32
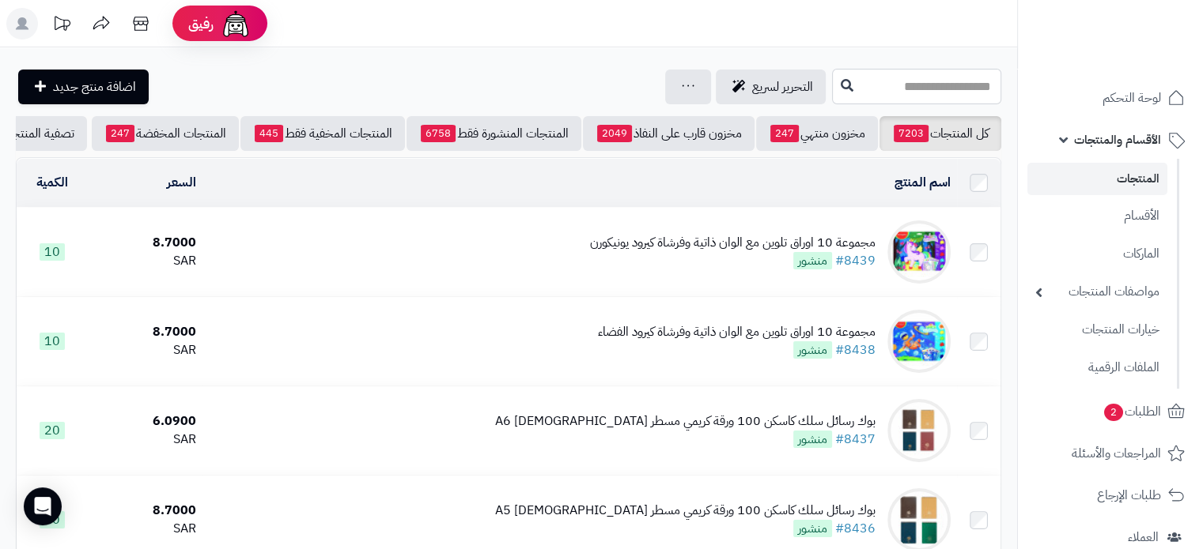
click at [832, 96] on input "text" at bounding box center [916, 87] width 169 height 36
paste input "******"
type input "******"
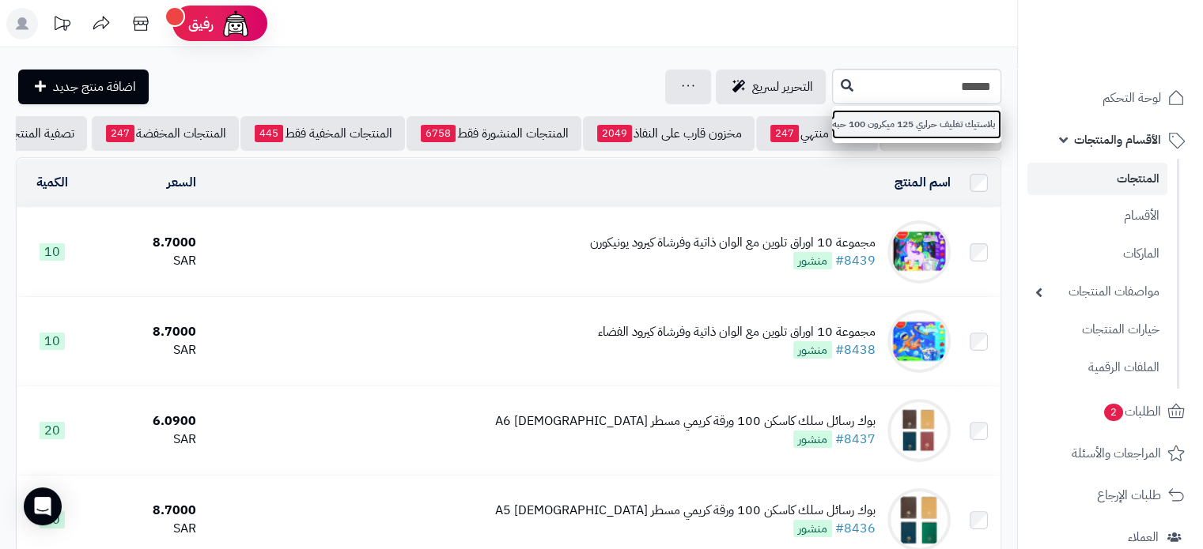
click at [832, 117] on link "بلاستيك تغليف حراري 125 ميكرون 100 حبه مقاس A4 سمبا" at bounding box center [916, 124] width 169 height 29
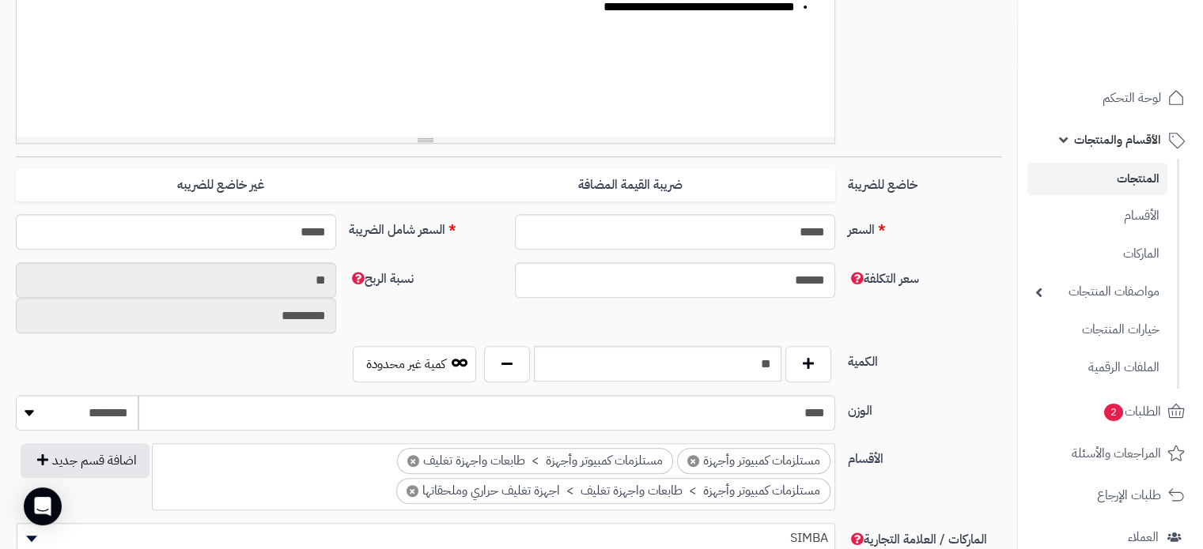
scroll to position [553, 0]
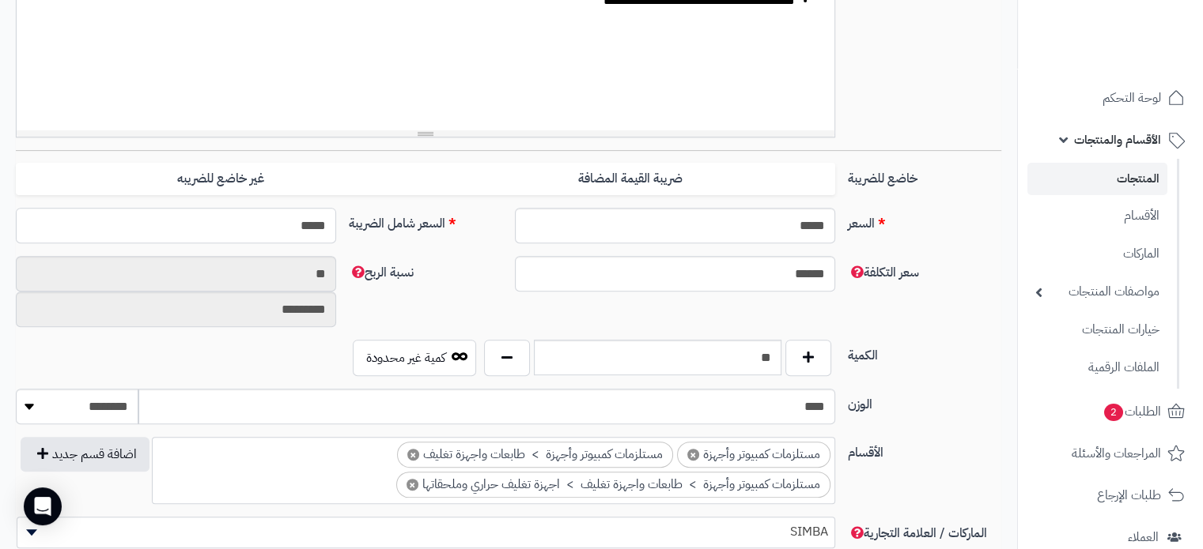
click at [311, 224] on input "*****" at bounding box center [176, 226] width 320 height 36
type input "*****"
type input "**********"
type input "*****"
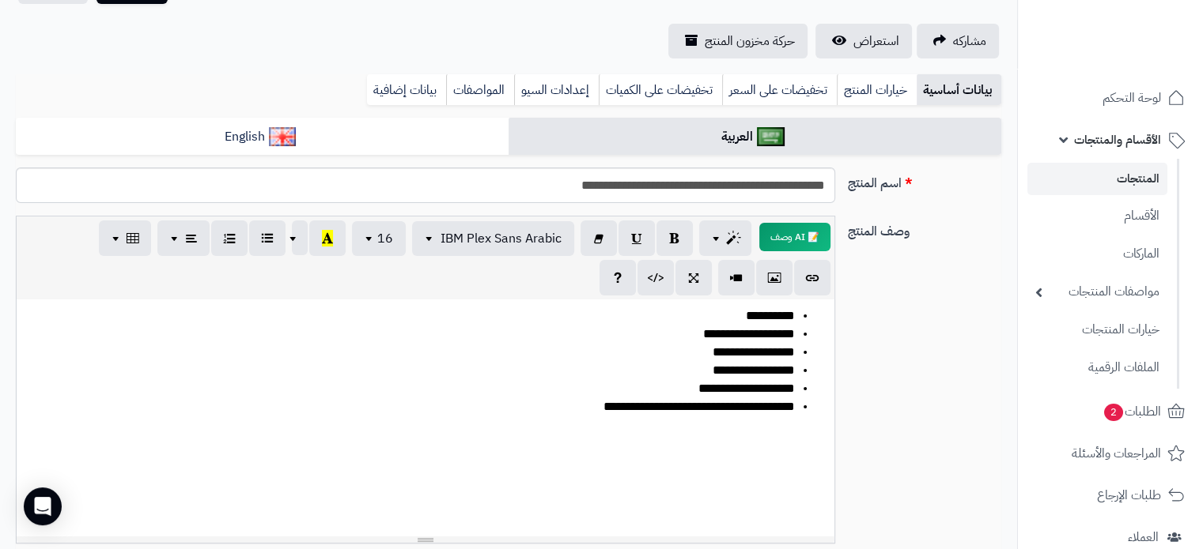
scroll to position [0, 0]
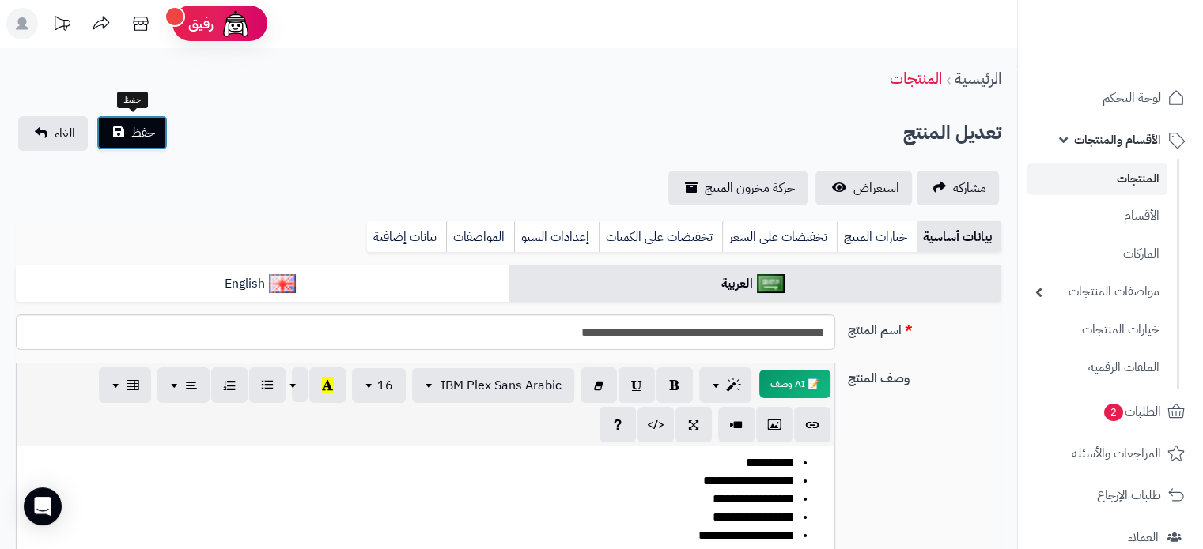
click at [138, 133] on span "حفظ" at bounding box center [143, 132] width 24 height 19
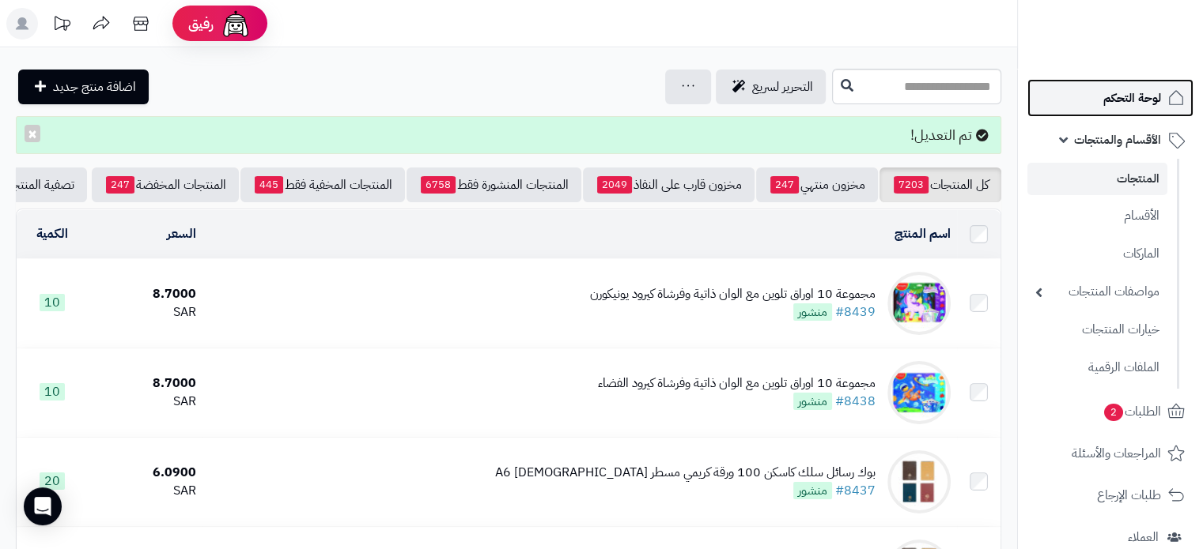
click at [1123, 101] on span "لوحة التحكم" at bounding box center [1132, 98] width 58 height 22
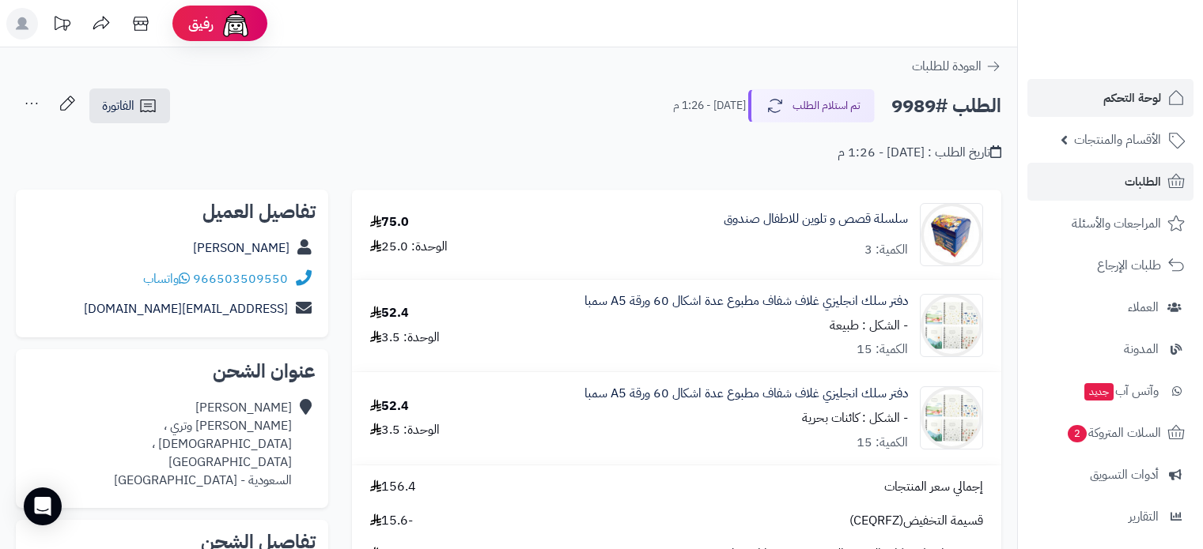
scroll to position [47, 0]
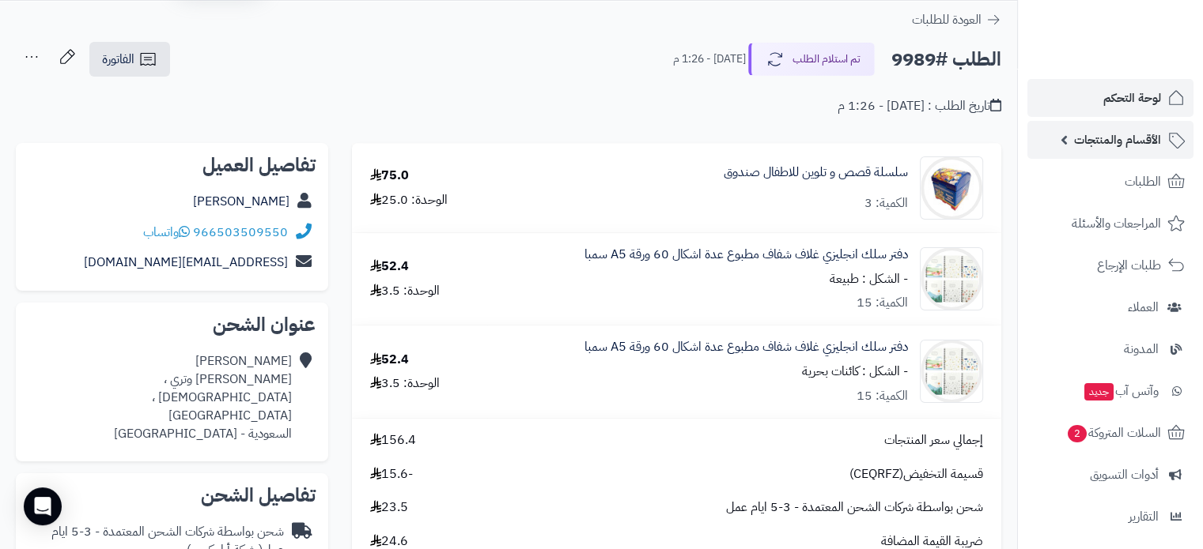
click at [1133, 142] on span "الأقسام والمنتجات" at bounding box center [1117, 140] width 87 height 22
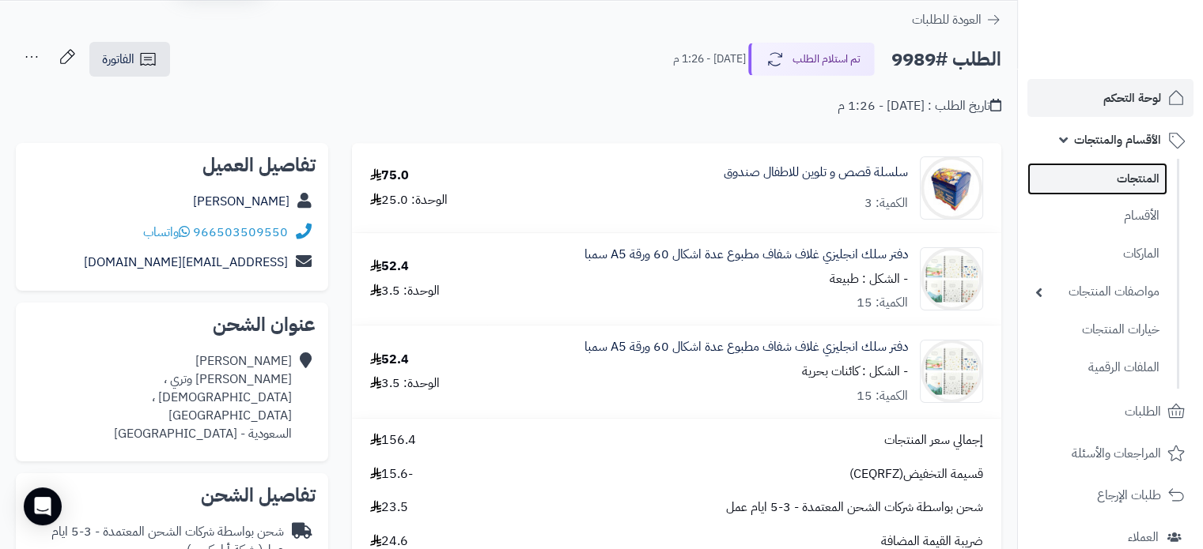
click at [1138, 180] on link "المنتجات" at bounding box center [1097, 179] width 140 height 32
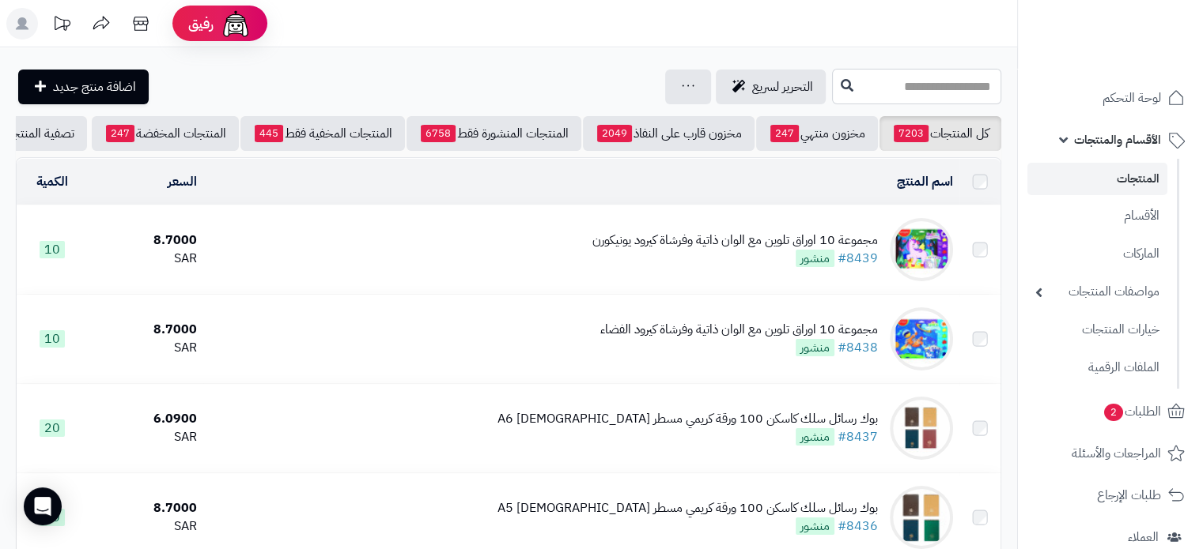
click at [832, 96] on input "text" at bounding box center [916, 87] width 169 height 36
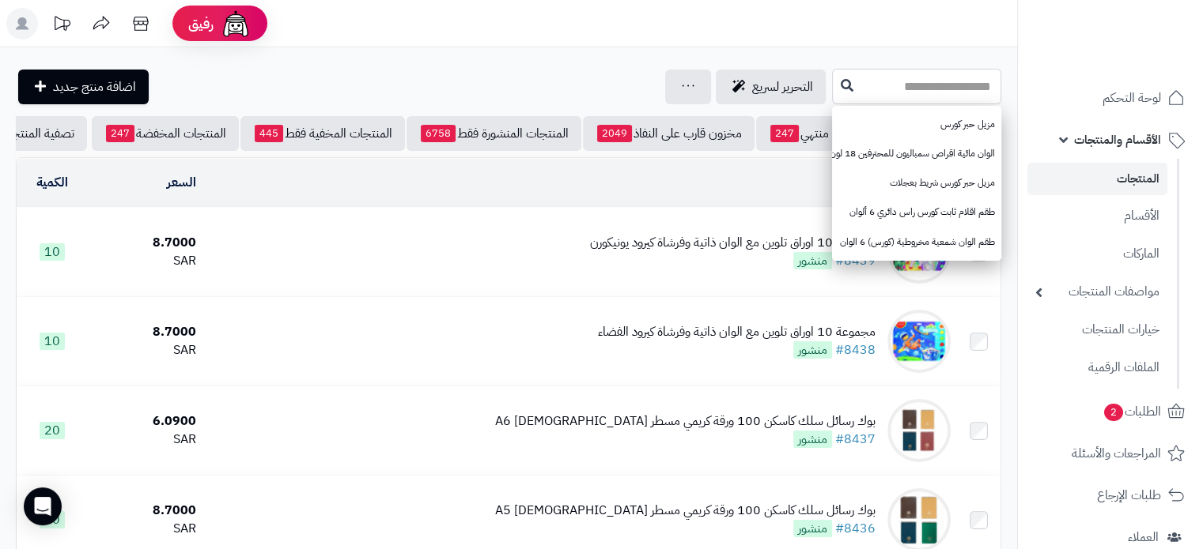
paste input "******"
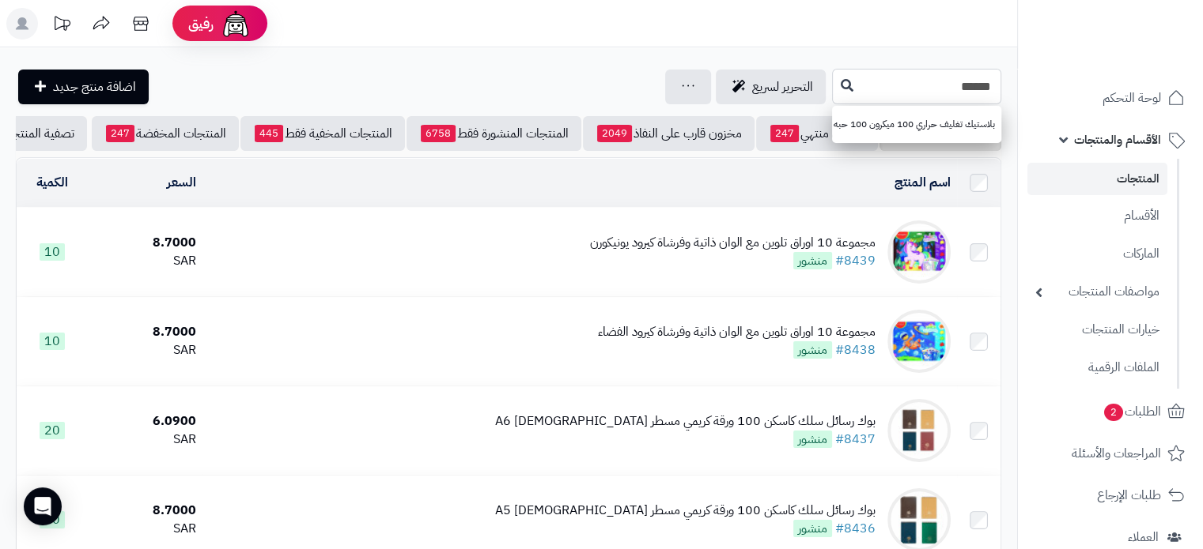
type input "******"
click at [890, 120] on link "بلاستيك تغليف حراري 100 ميكرون 100 حبه مقاس A4 سمبا" at bounding box center [916, 124] width 169 height 29
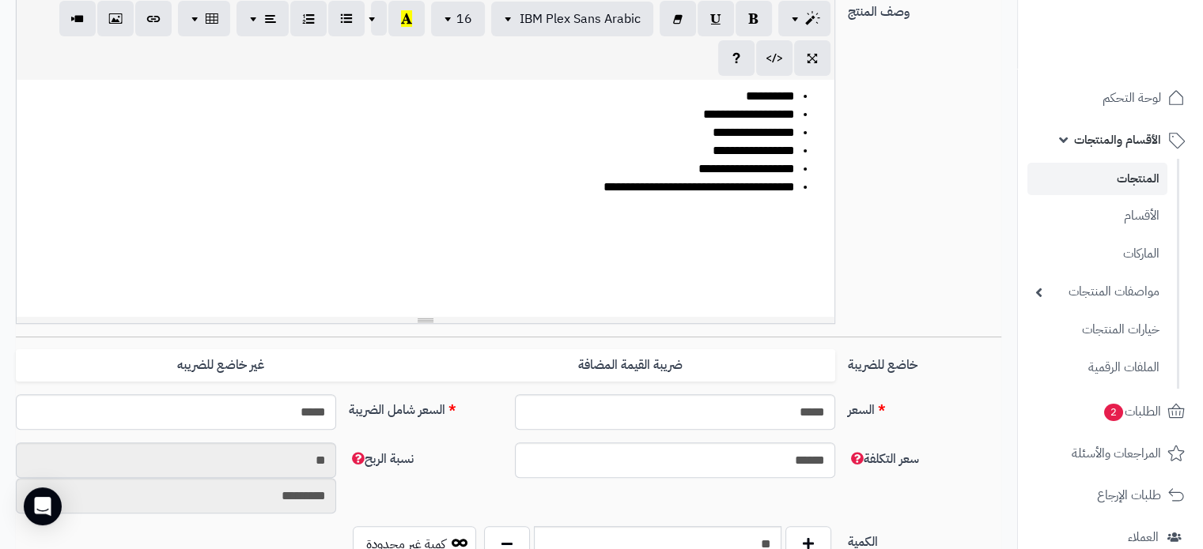
scroll to position [395, 0]
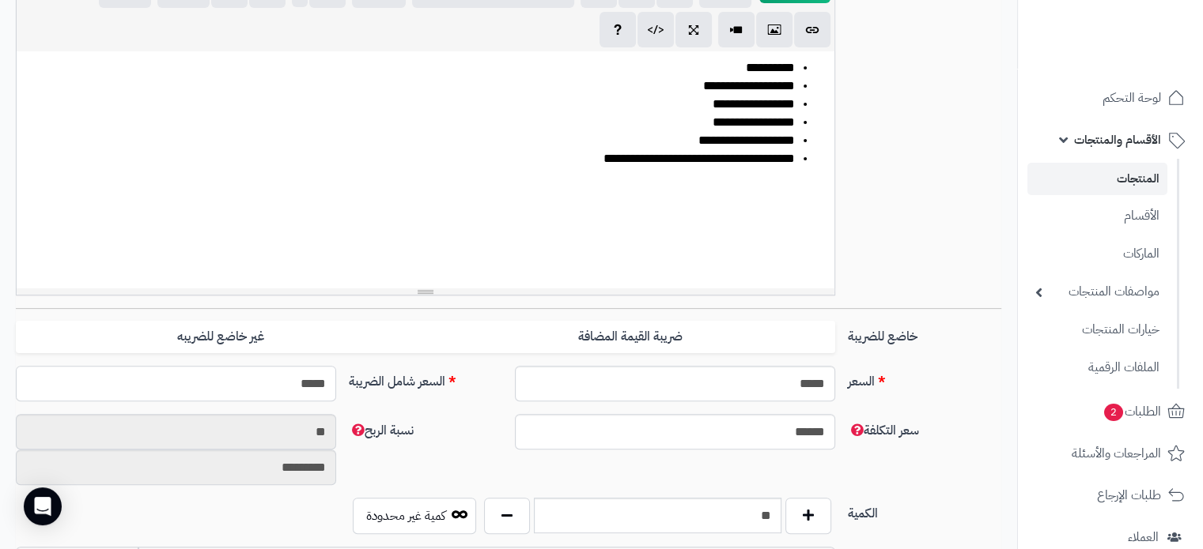
click at [311, 366] on input "*****" at bounding box center [176, 384] width 320 height 36
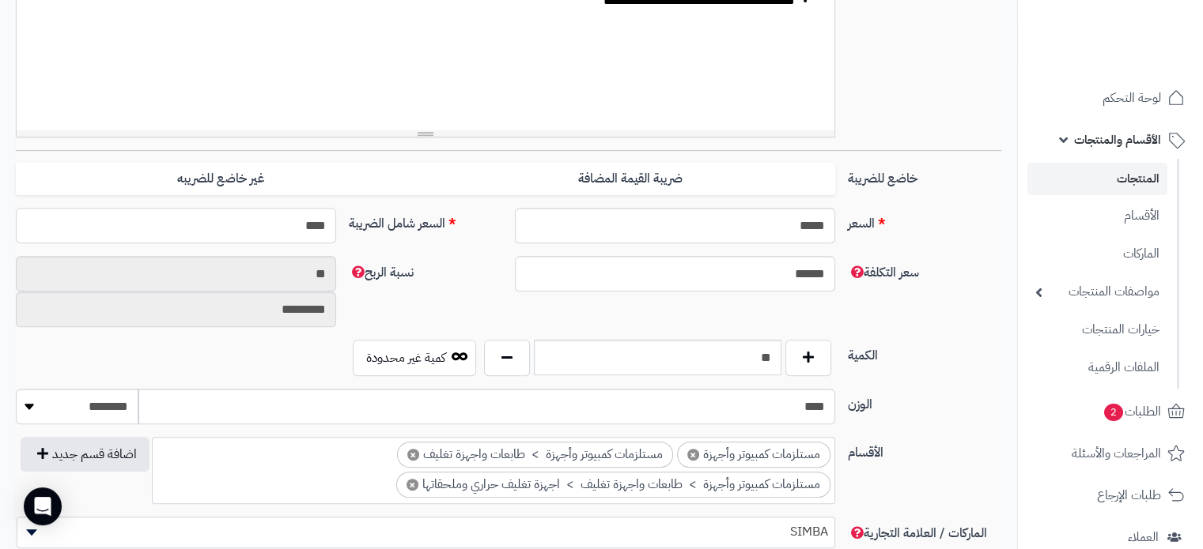
type input "*****"
type input "**********"
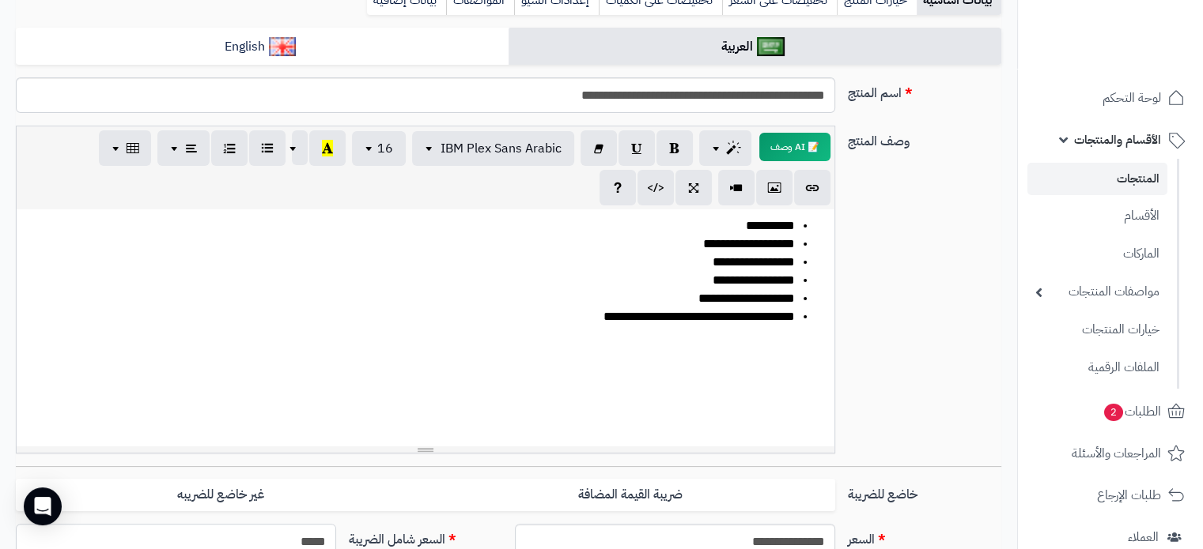
scroll to position [0, 0]
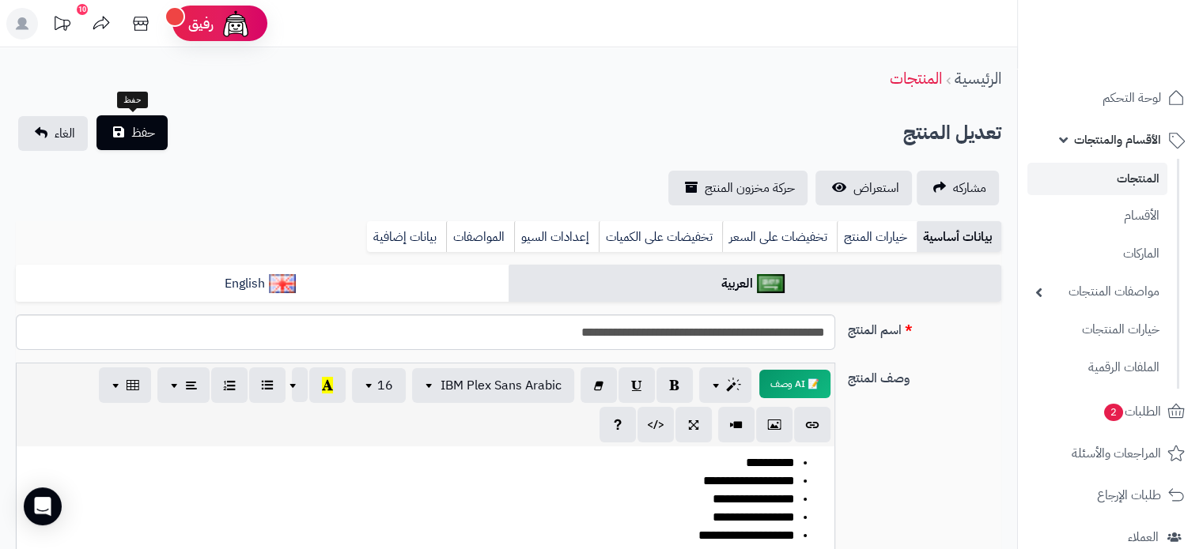
type input "*****"
click at [127, 136] on button "حفظ" at bounding box center [131, 132] width 71 height 35
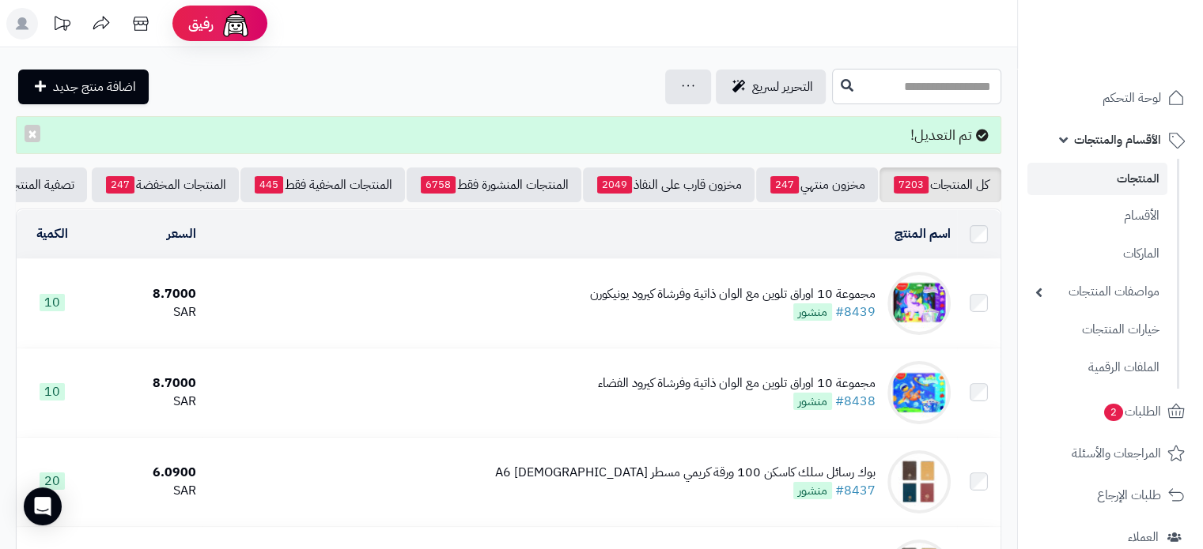
click at [832, 75] on input "text" at bounding box center [916, 87] width 169 height 36
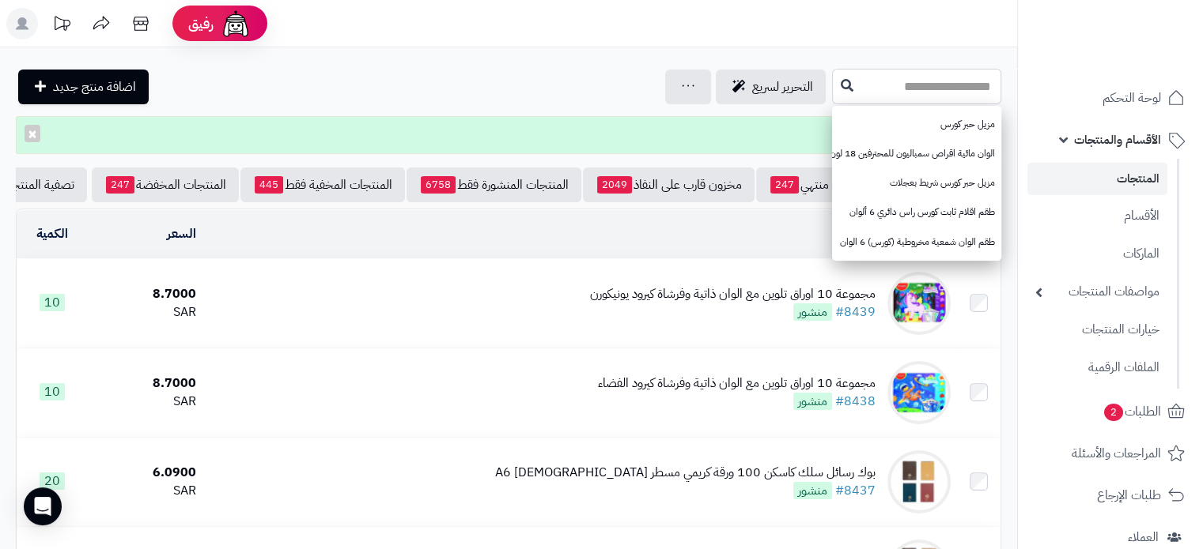
paste input "**********"
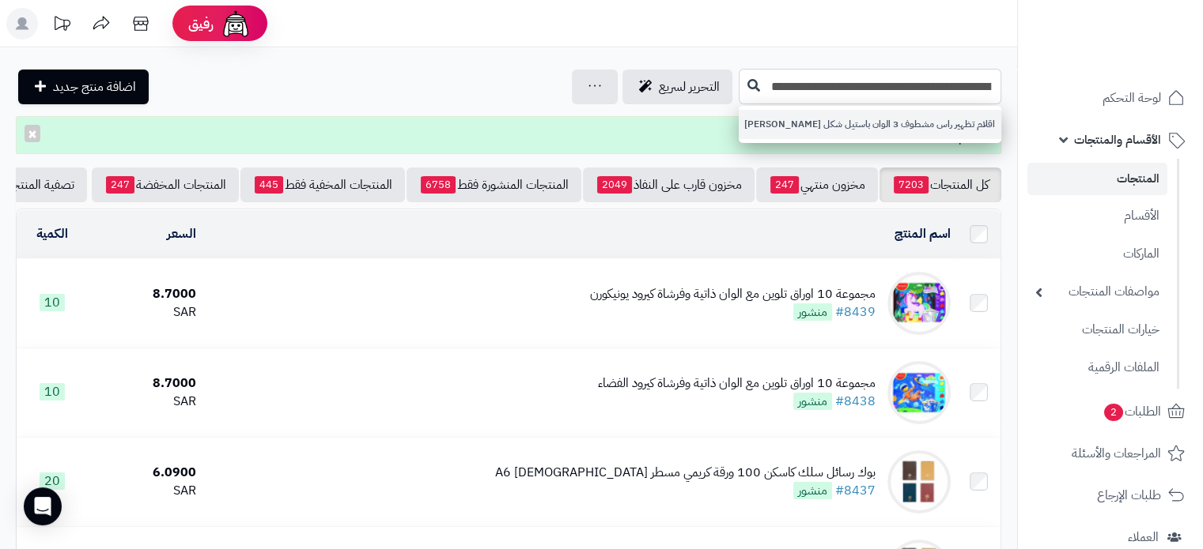
type input "**********"
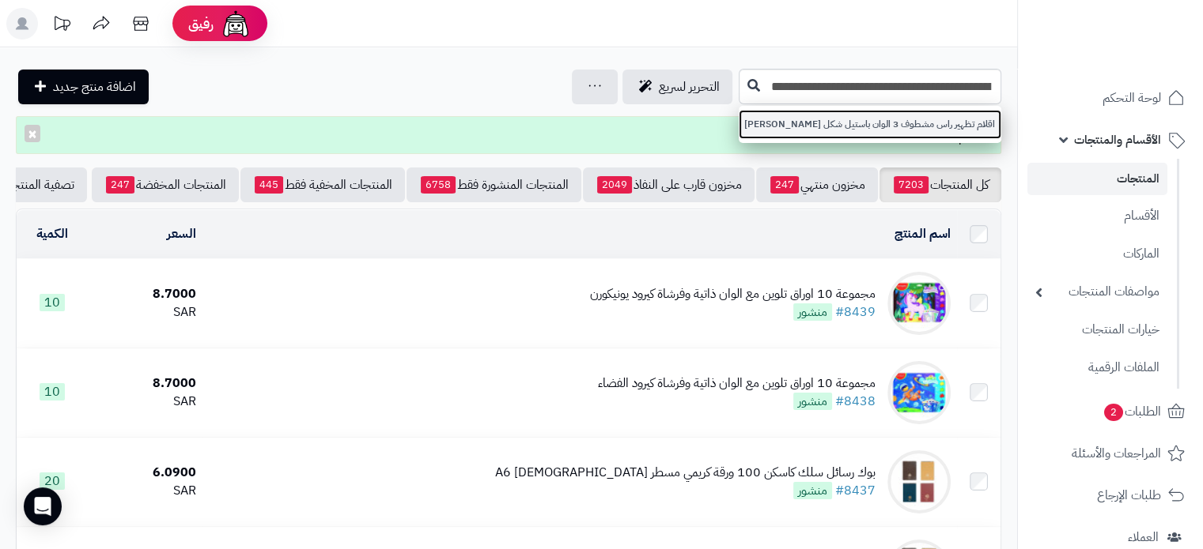
scroll to position [0, 0]
click at [851, 119] on link "اقلام تظهير راس مشطوف 3 الوان باستيل شكل ميكي ماوس" at bounding box center [869, 124] width 262 height 29
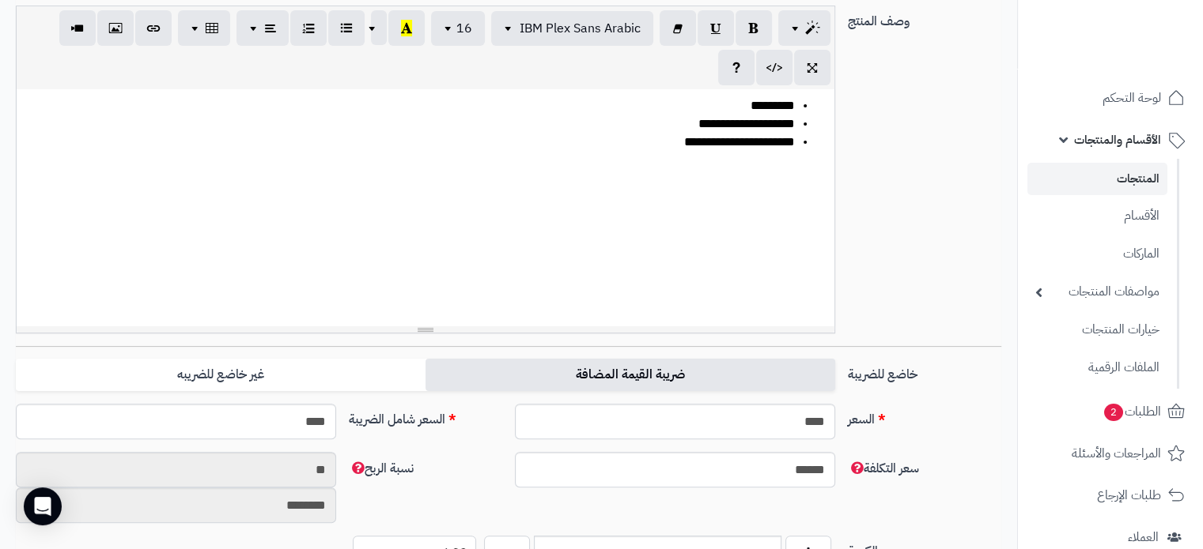
scroll to position [474, 0]
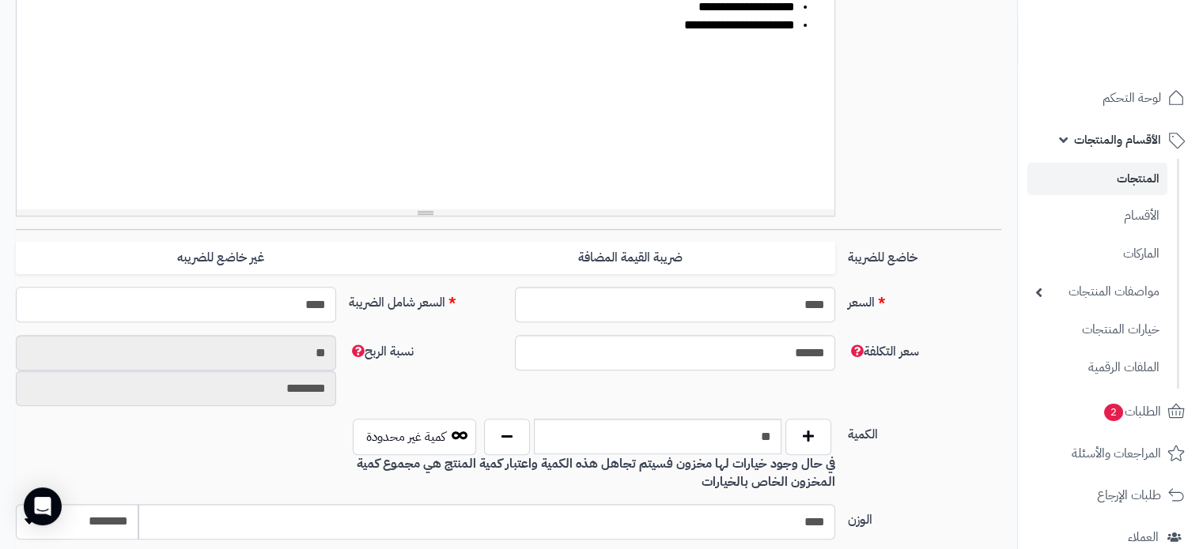
click at [316, 303] on input "****" at bounding box center [176, 305] width 320 height 36
type input "*"
type input "**********"
type input "*"
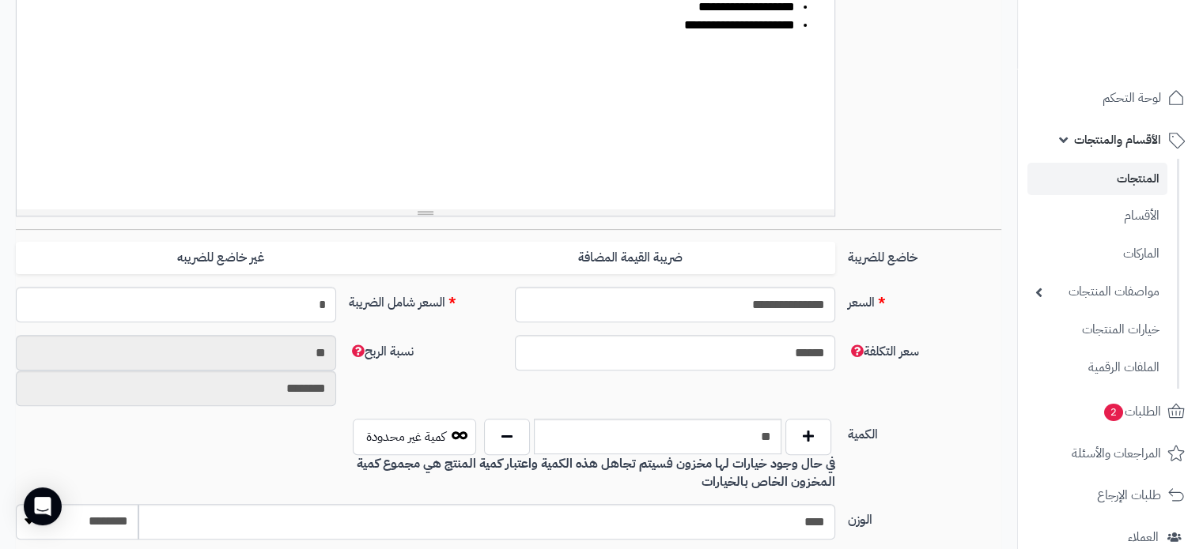
click at [356, 195] on div "**********" at bounding box center [425, 90] width 817 height 237
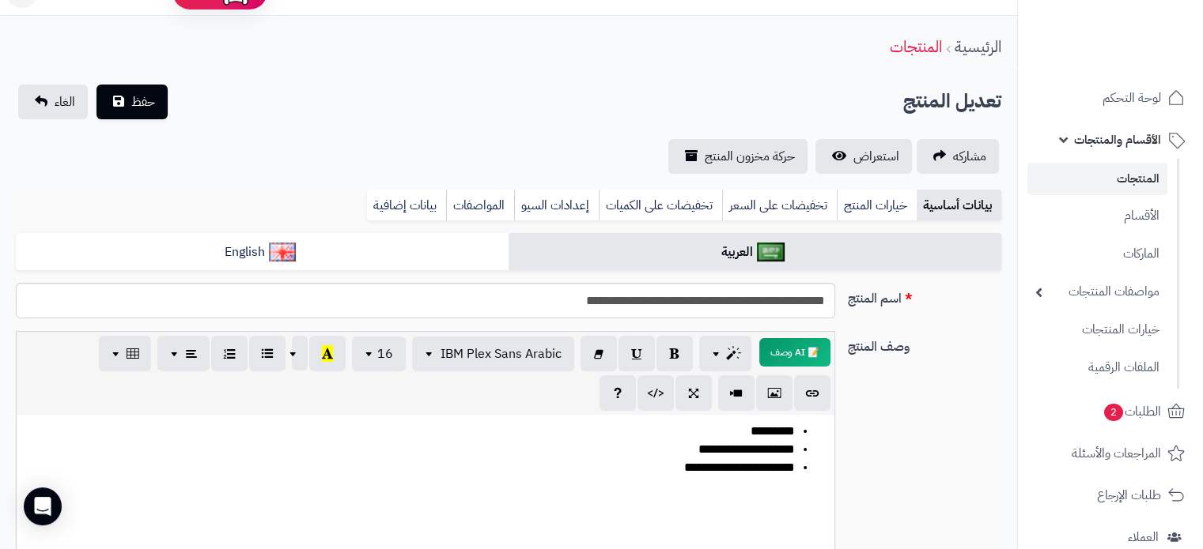
scroll to position [0, 0]
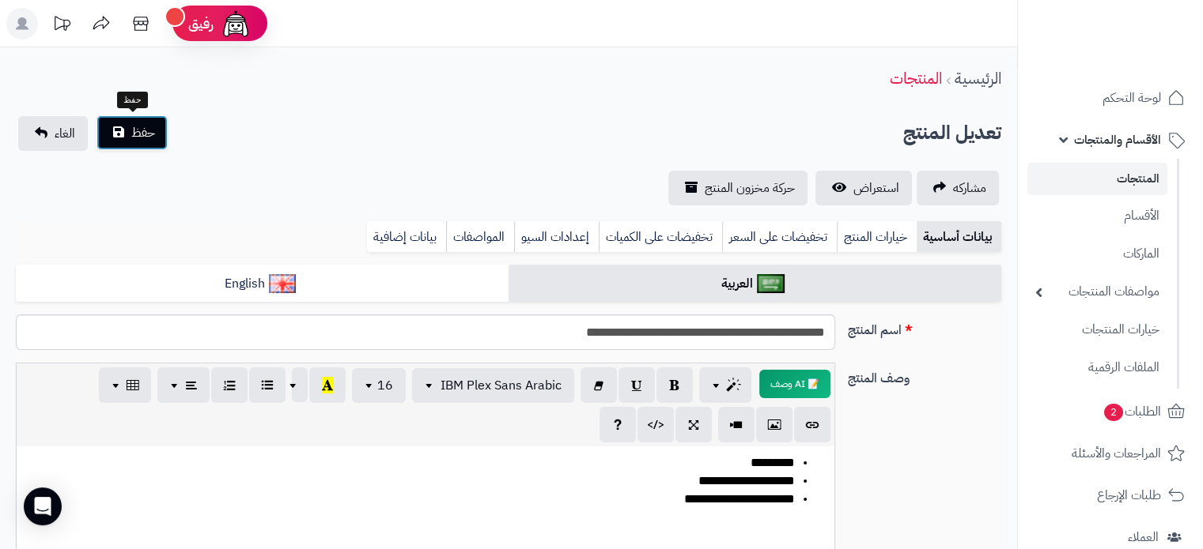
click at [149, 123] on span "حفظ" at bounding box center [143, 132] width 24 height 19
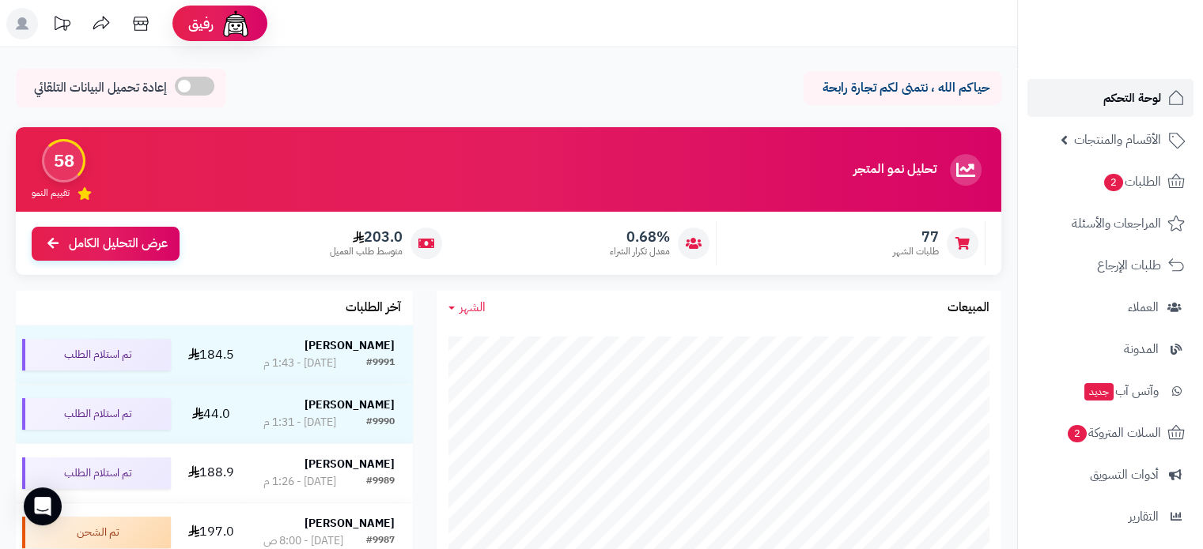
click at [1117, 99] on span "لوحة التحكم" at bounding box center [1132, 98] width 58 height 22
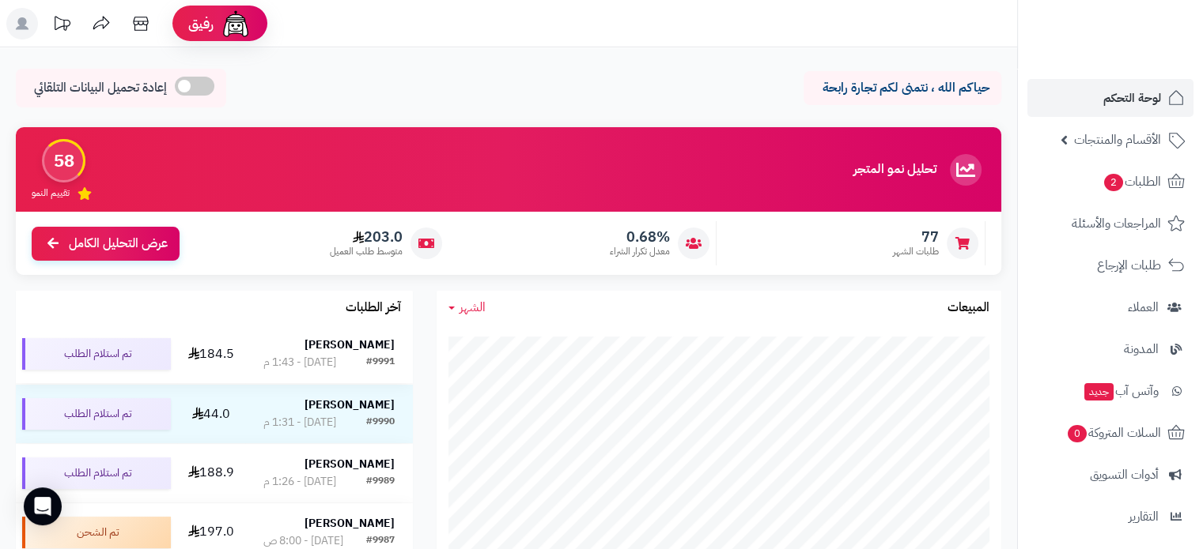
click at [370, 341] on strong "[PERSON_NAME]" at bounding box center [349, 345] width 90 height 17
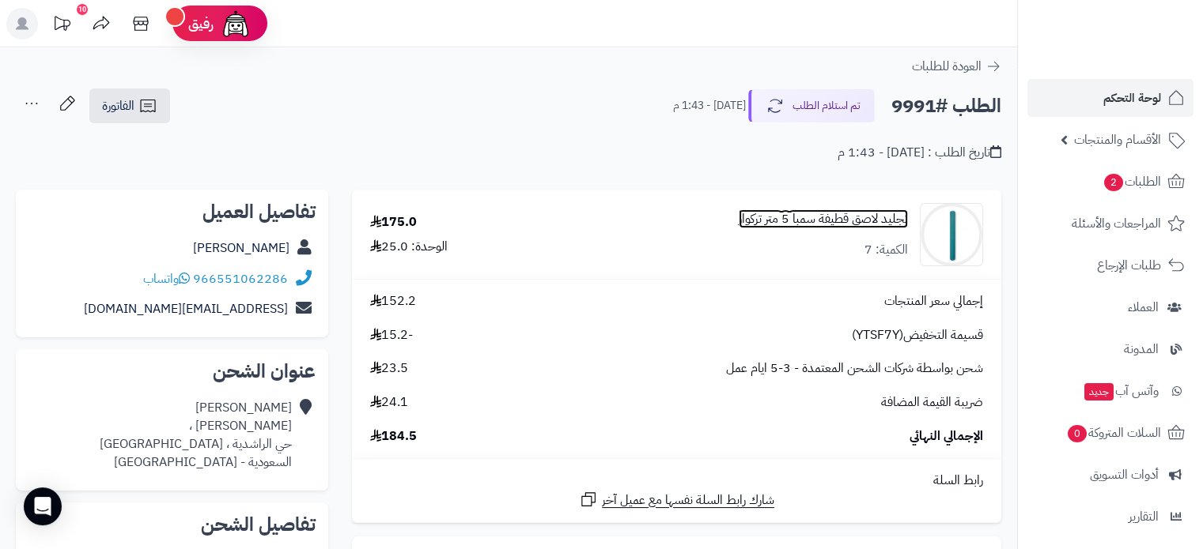
click at [816, 227] on link "تجليد لاصق قطيفة سمبا 5 متر تركواز" at bounding box center [822, 219] width 169 height 18
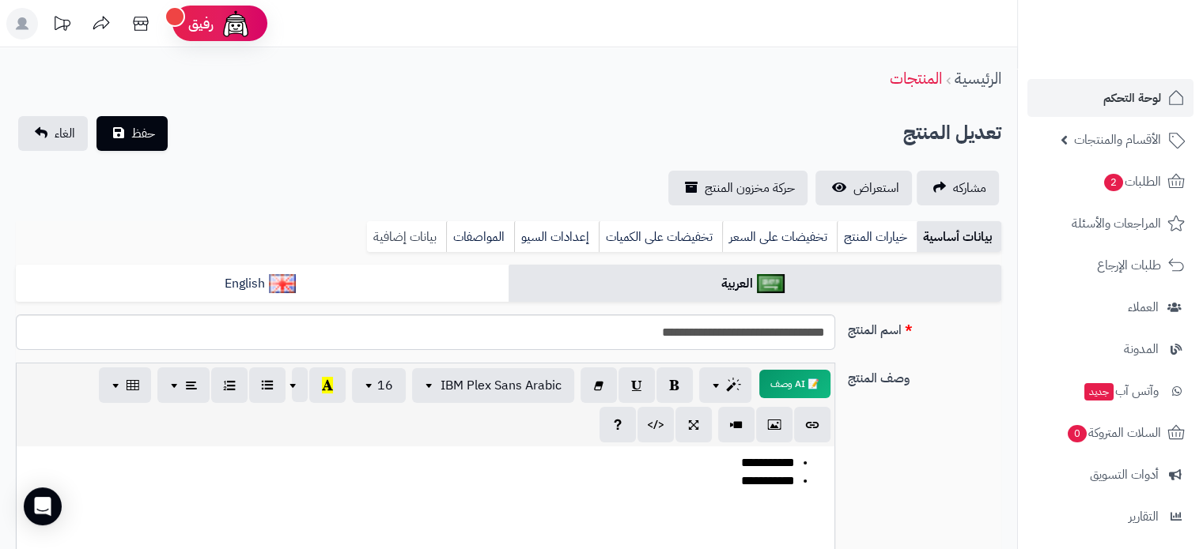
click at [427, 223] on link "بيانات إضافية" at bounding box center [406, 237] width 79 height 32
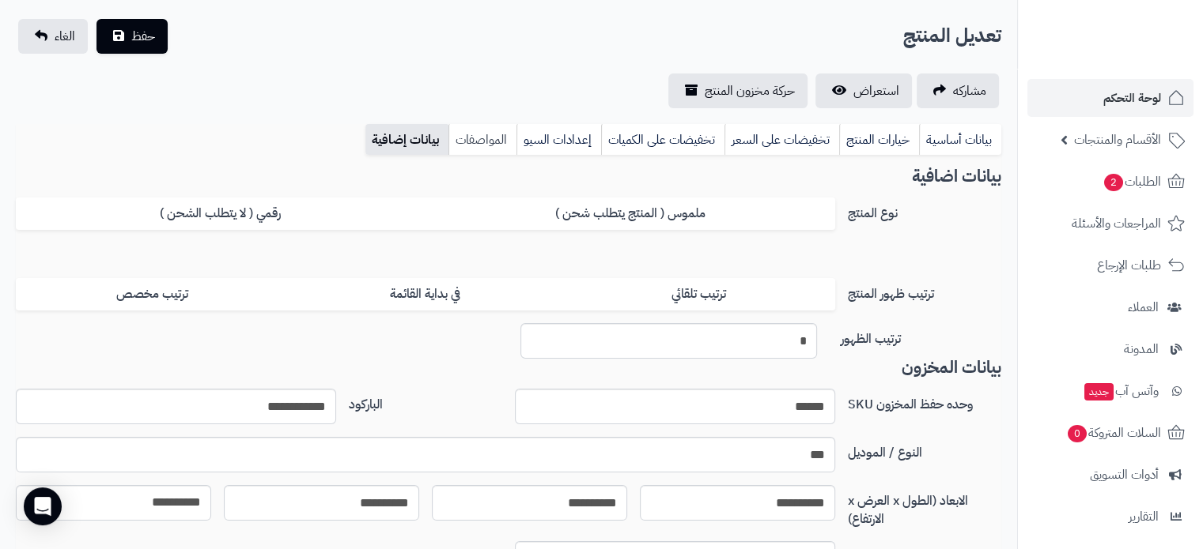
scroll to position [237, 0]
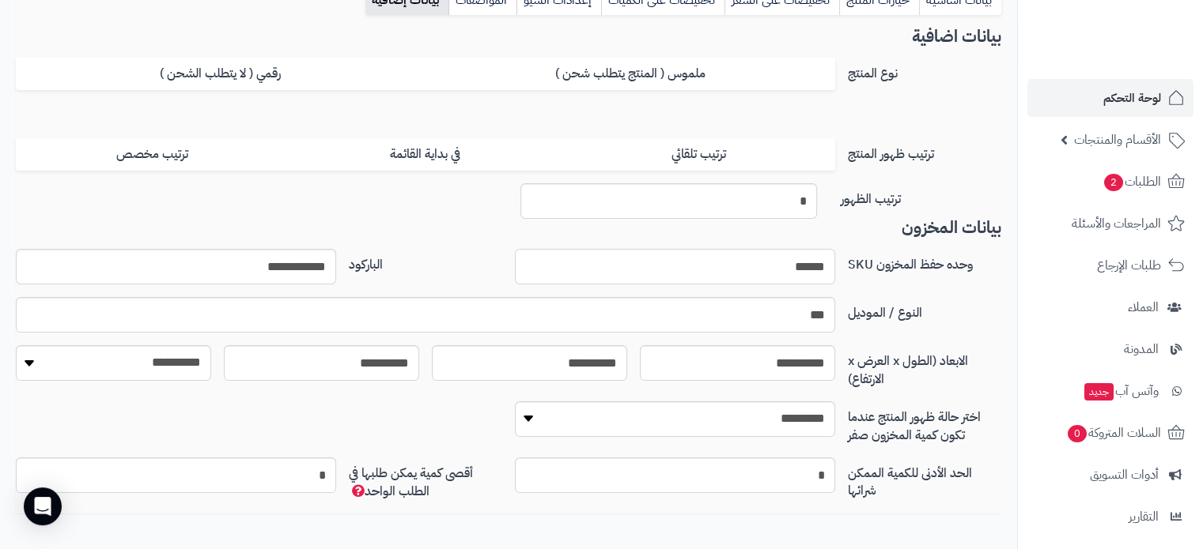
click at [790, 270] on input "******" at bounding box center [675, 267] width 320 height 36
